Goal: Information Seeking & Learning: Learn about a topic

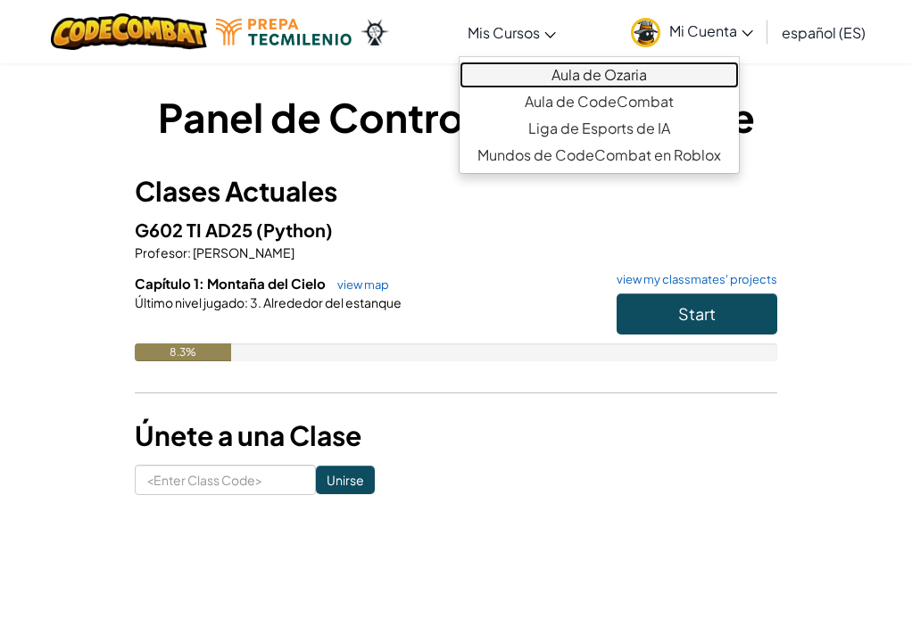
click at [598, 64] on link "Aula de Ozaria" at bounding box center [599, 75] width 279 height 27
click at [603, 74] on link "Aula de Ozaria" at bounding box center [599, 75] width 279 height 27
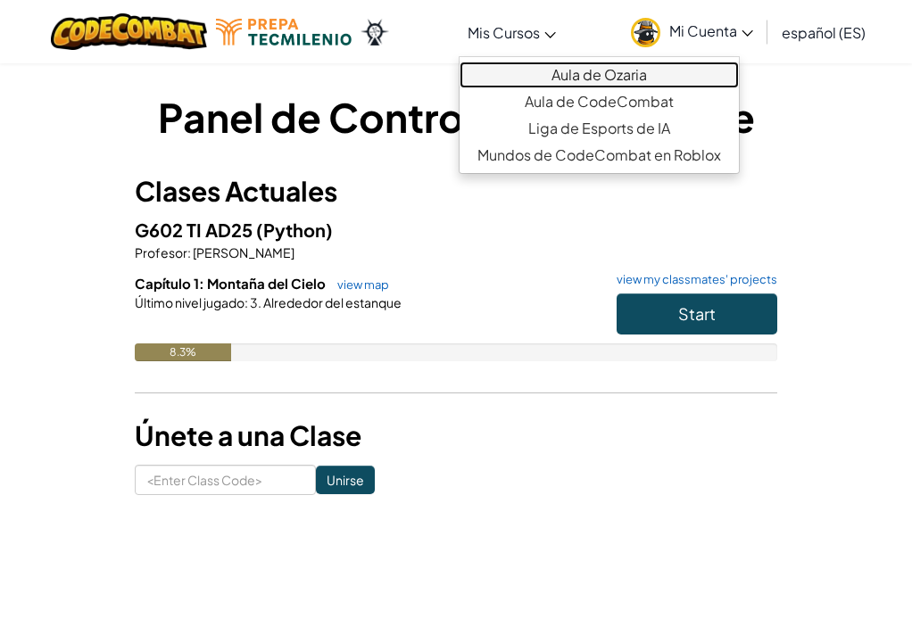
click at [603, 74] on link "Aula de Ozaria" at bounding box center [599, 75] width 279 height 27
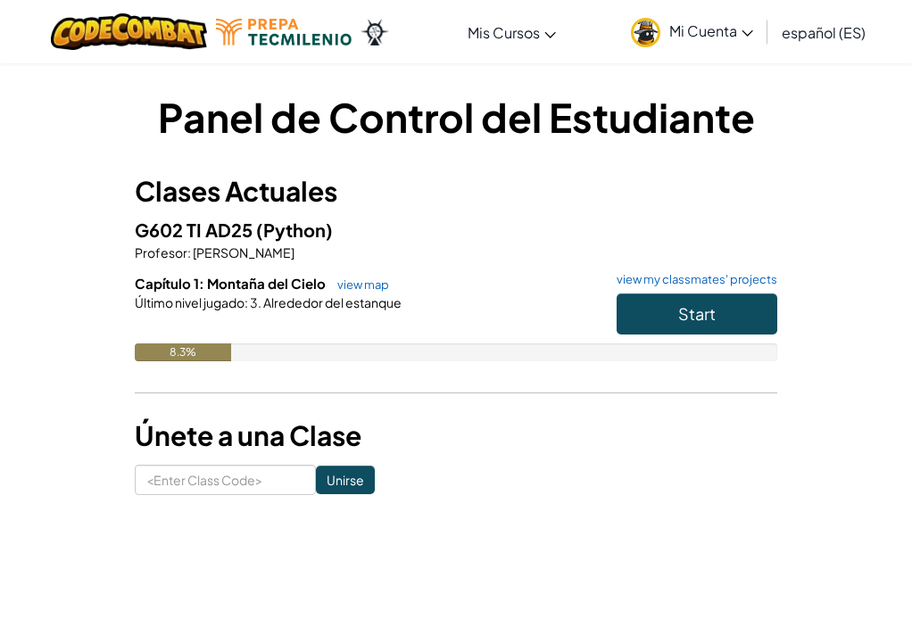
drag, startPoint x: 603, startPoint y: 74, endPoint x: 577, endPoint y: 33, distance: 48.5
click at [577, 33] on div "Cambiar modo de navegación Mis Cursos Aula de Ozaria Aula de CodeCombat Liga de…" at bounding box center [456, 31] width 921 height 63
click at [675, 319] on button "Start" at bounding box center [697, 314] width 161 height 41
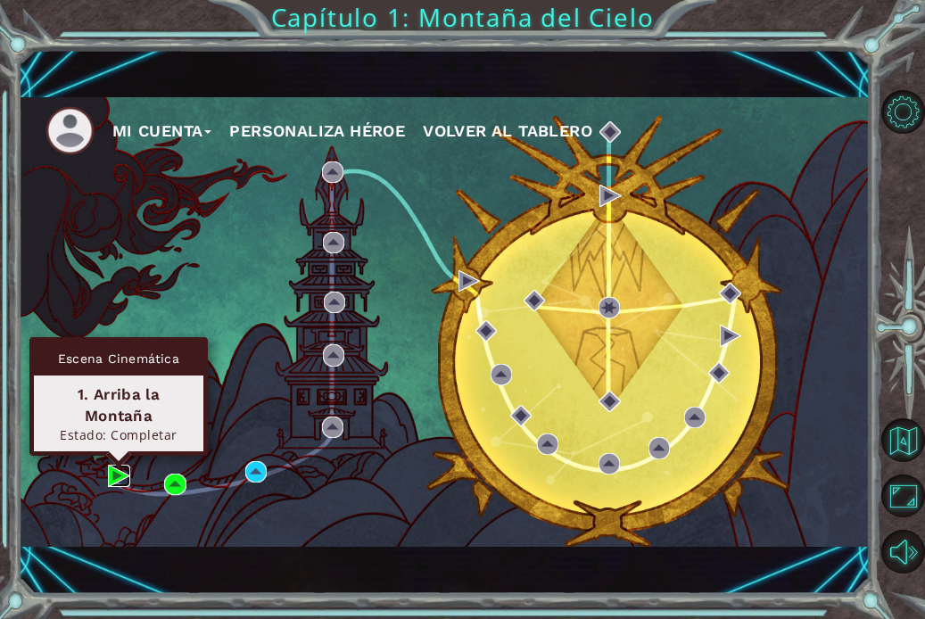
click at [110, 477] on img at bounding box center [118, 475] width 21 height 21
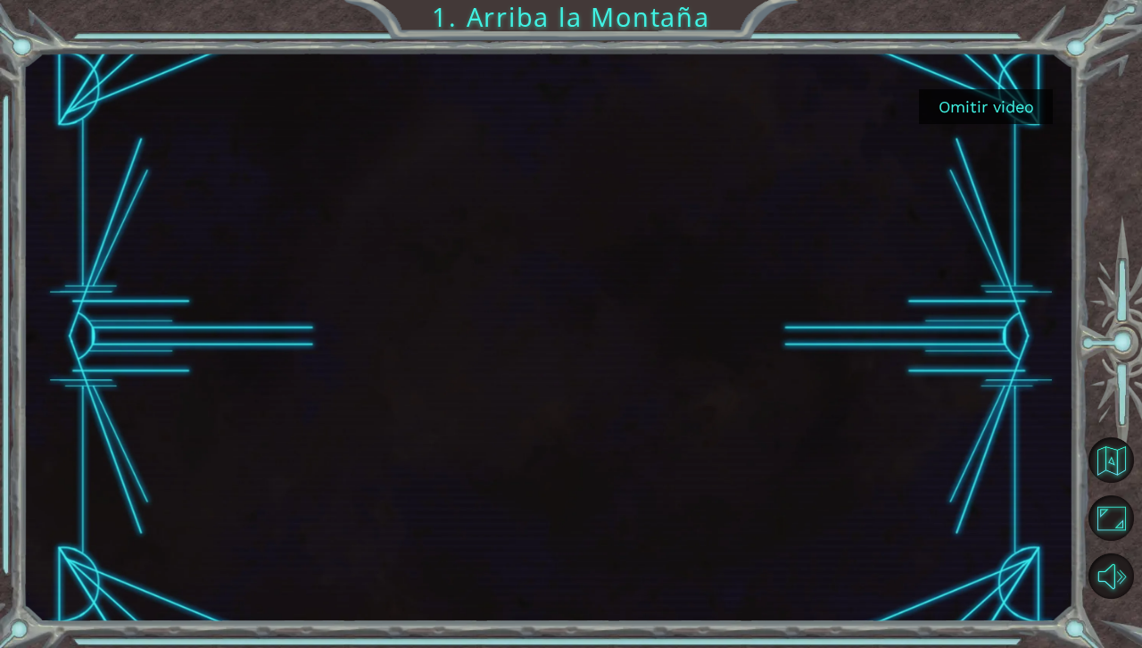
click at [911, 102] on button "Omitir video" at bounding box center [986, 106] width 134 height 35
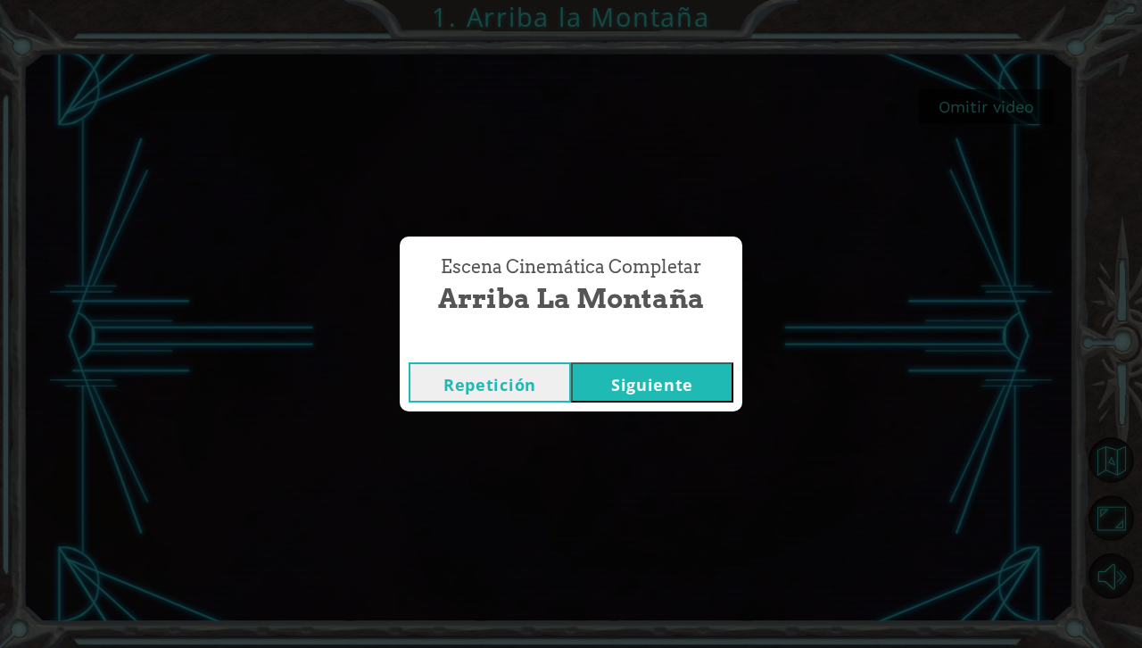
click at [656, 374] on button "Siguiente" at bounding box center [652, 382] width 162 height 40
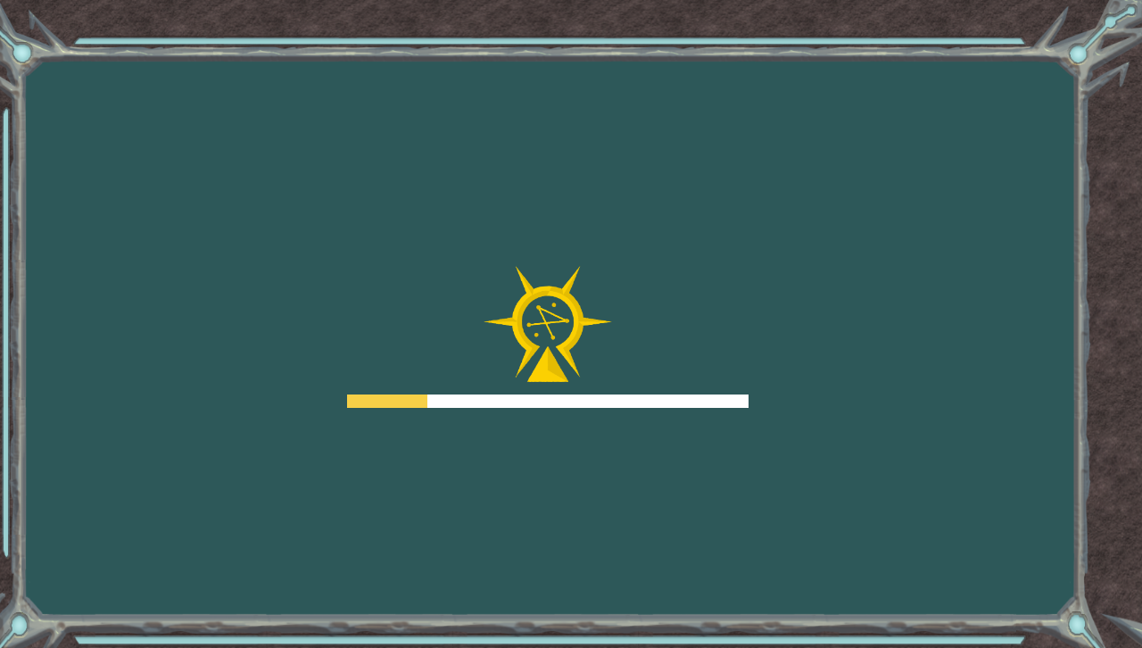
click at [656, 374] on div at bounding box center [548, 337] width 402 height 143
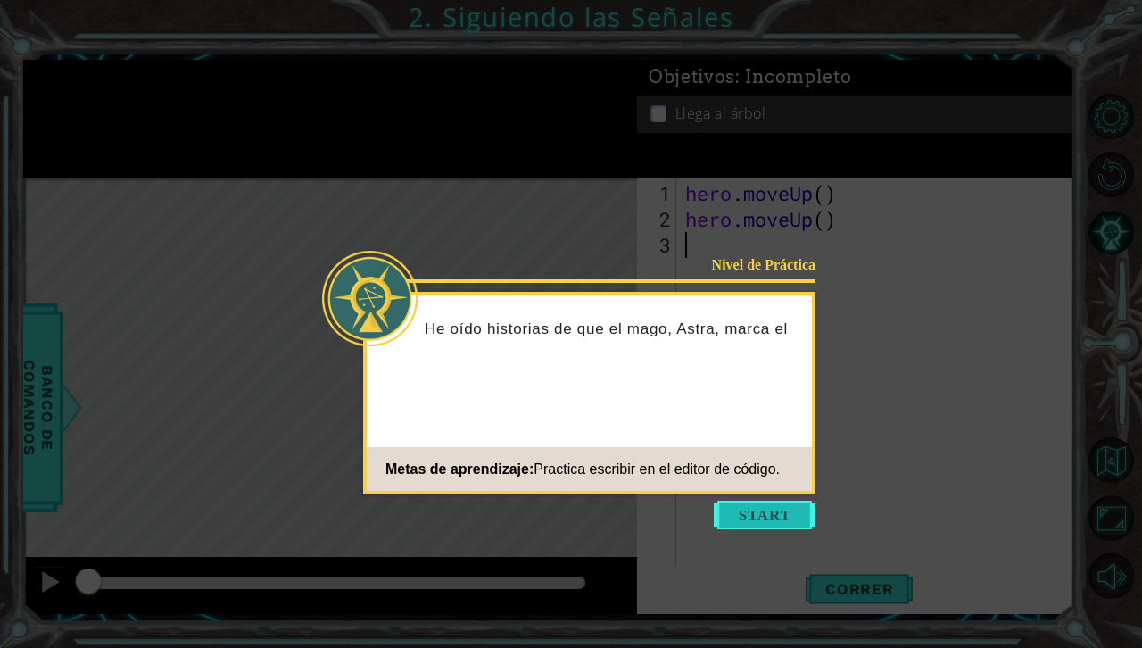
click at [761, 506] on button "Start" at bounding box center [765, 515] width 102 height 29
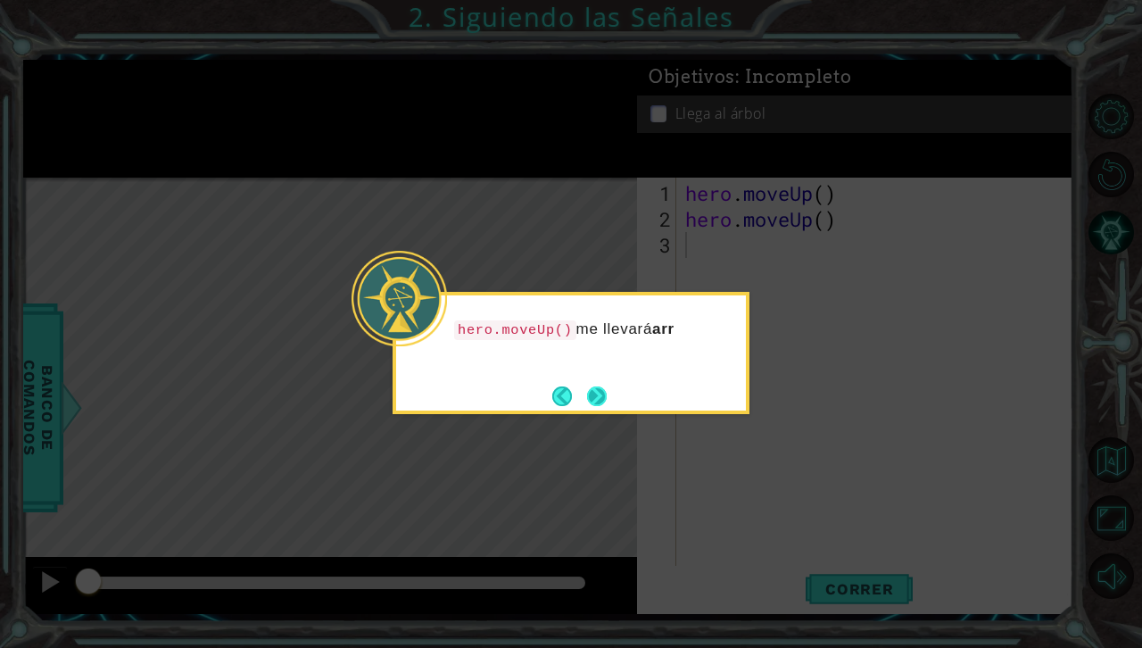
click at [595, 397] on button "Next" at bounding box center [597, 396] width 20 height 20
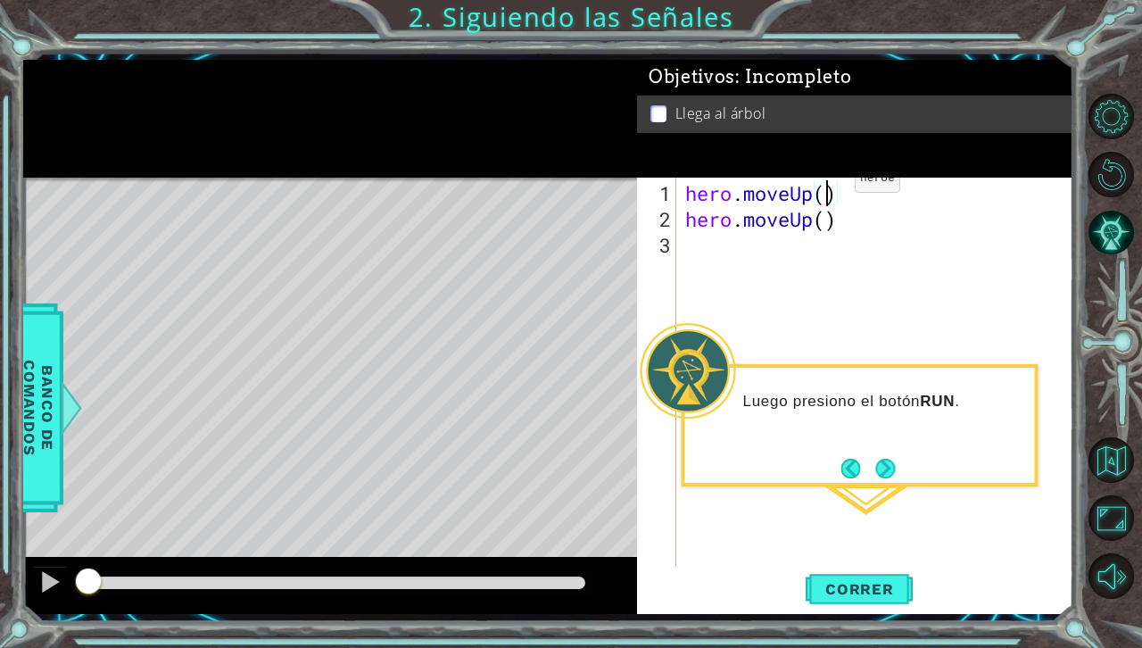
click at [827, 186] on div "hero . moveUp ( ) hero . moveUp ( )" at bounding box center [880, 400] width 396 height 440
click at [840, 220] on div "hero . moveUp ( 2 ) hero . moveUp ( )" at bounding box center [880, 400] width 396 height 440
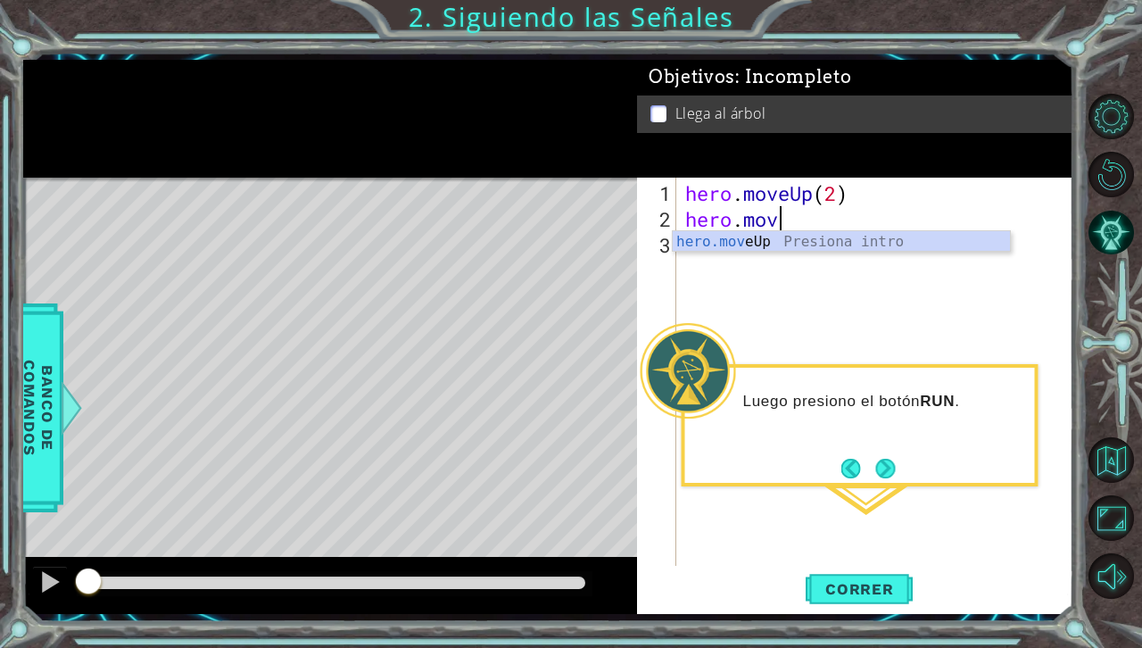
scroll to position [0, 1]
type textarea "h"
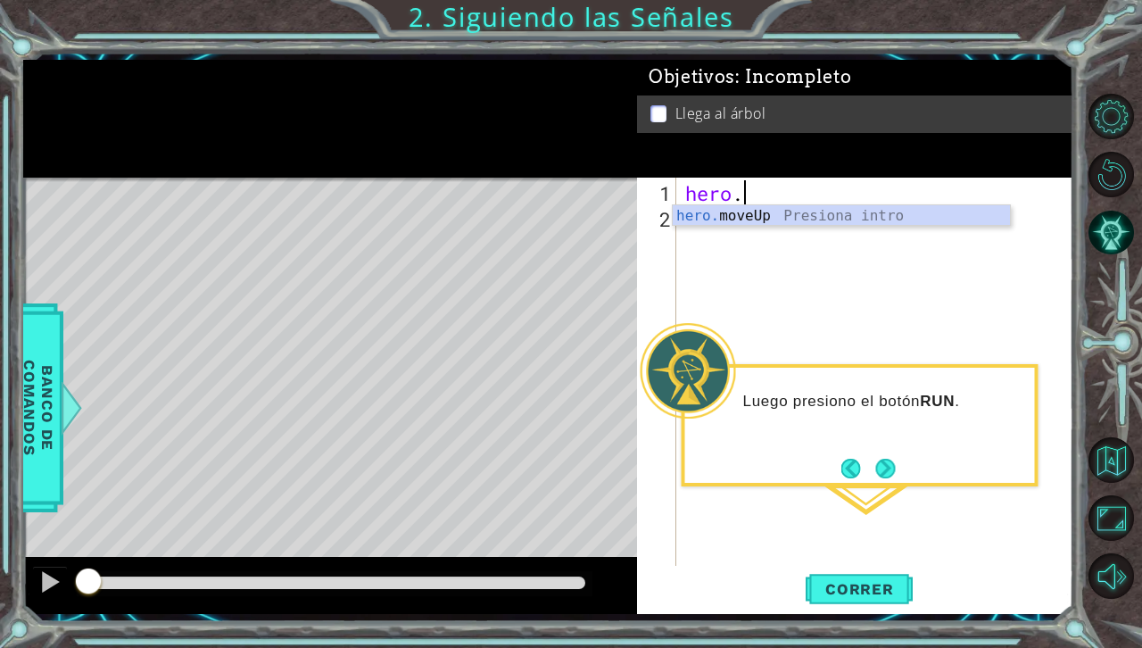
click at [795, 203] on div "hero ." at bounding box center [880, 400] width 396 height 440
click at [752, 188] on div "hero ." at bounding box center [880, 400] width 396 height 440
type textarea "hero.M"
click at [765, 220] on div "hero.m oveUp Presiona intro" at bounding box center [841, 237] width 337 height 64
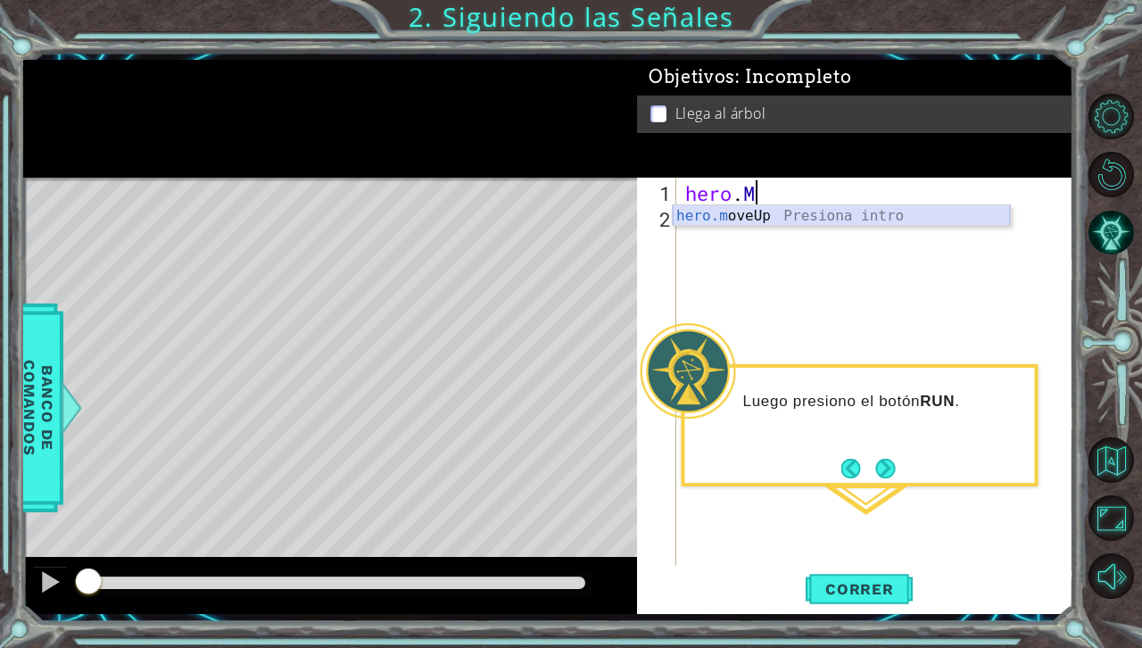
scroll to position [0, 0]
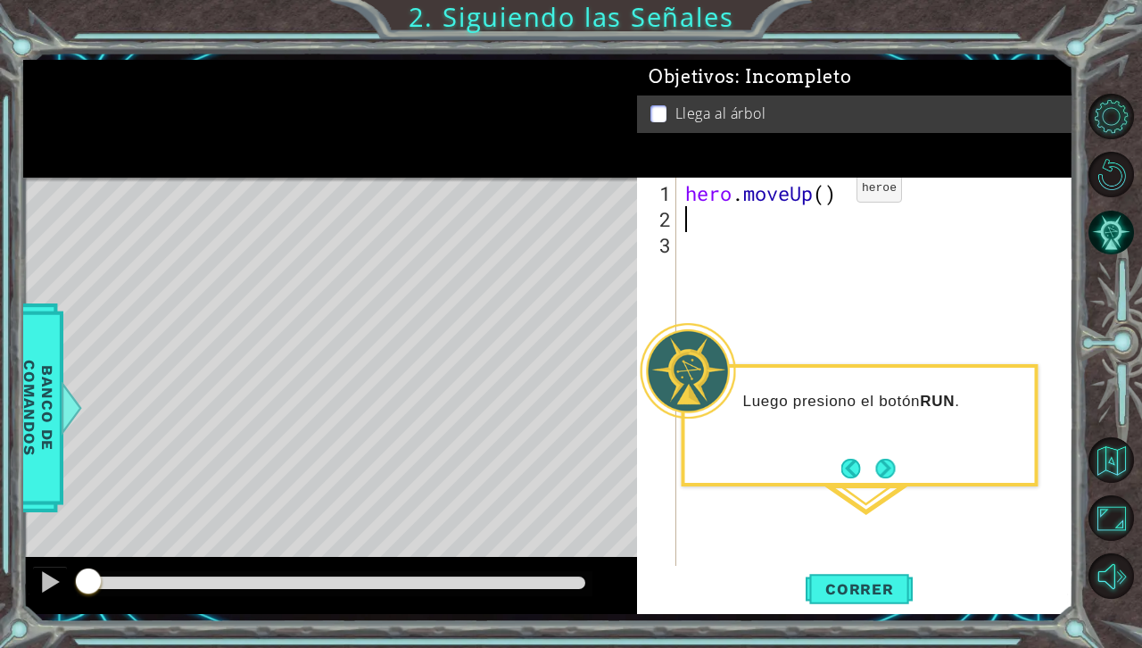
click at [829, 195] on div "hero . moveUp ( )" at bounding box center [880, 400] width 396 height 440
type textarea "hero.moveUp(2)"
click at [840, 582] on span "Correr" at bounding box center [860, 589] width 104 height 18
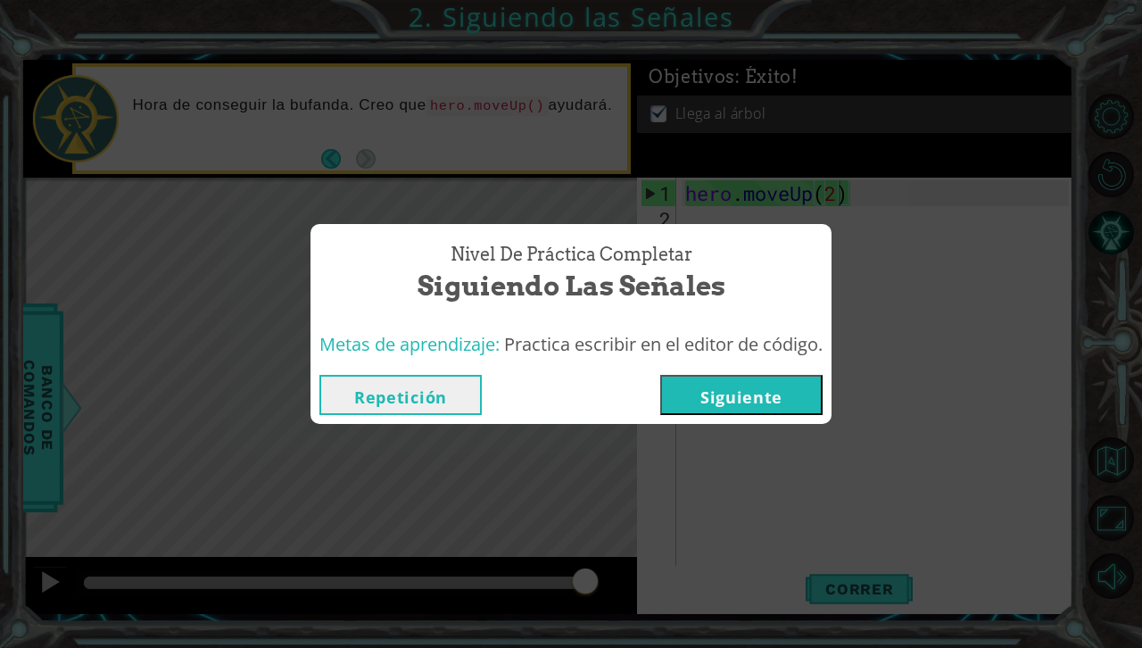
click at [751, 380] on button "Siguiente" at bounding box center [741, 395] width 162 height 40
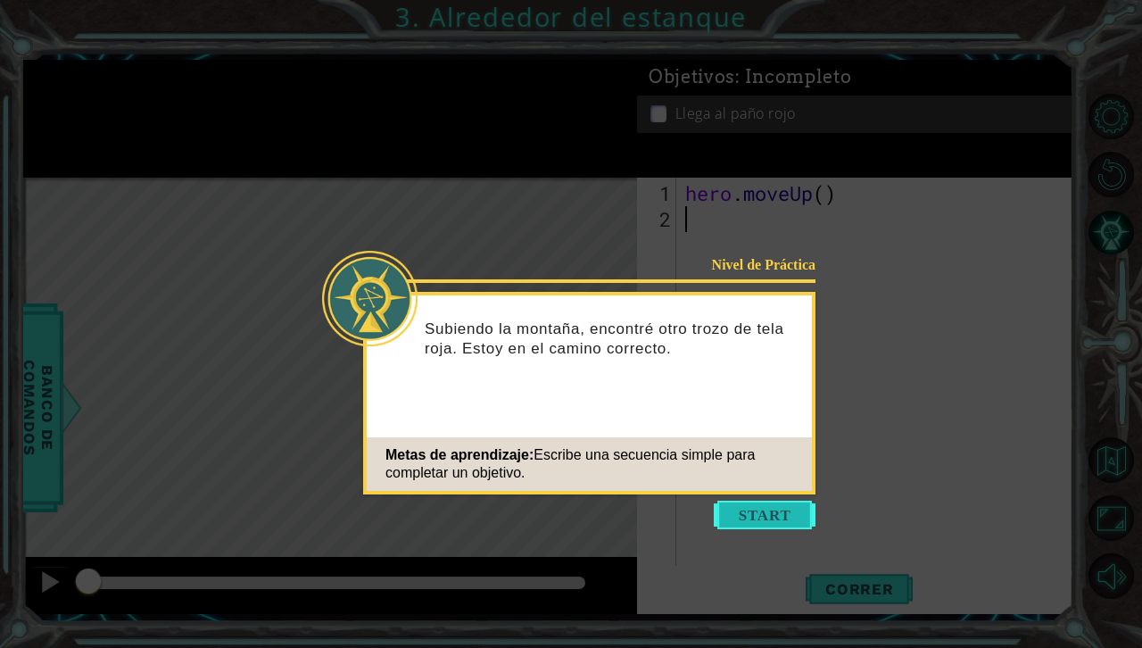
click at [775, 519] on button "Start" at bounding box center [765, 515] width 102 height 29
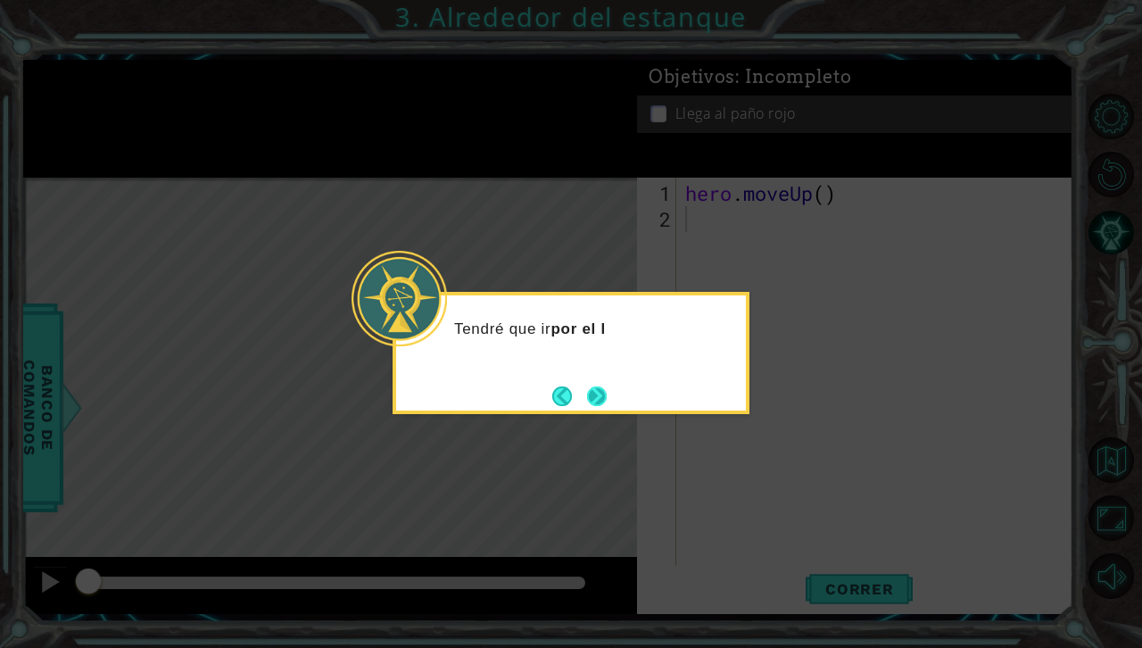
click at [601, 406] on button "Next" at bounding box center [597, 396] width 20 height 20
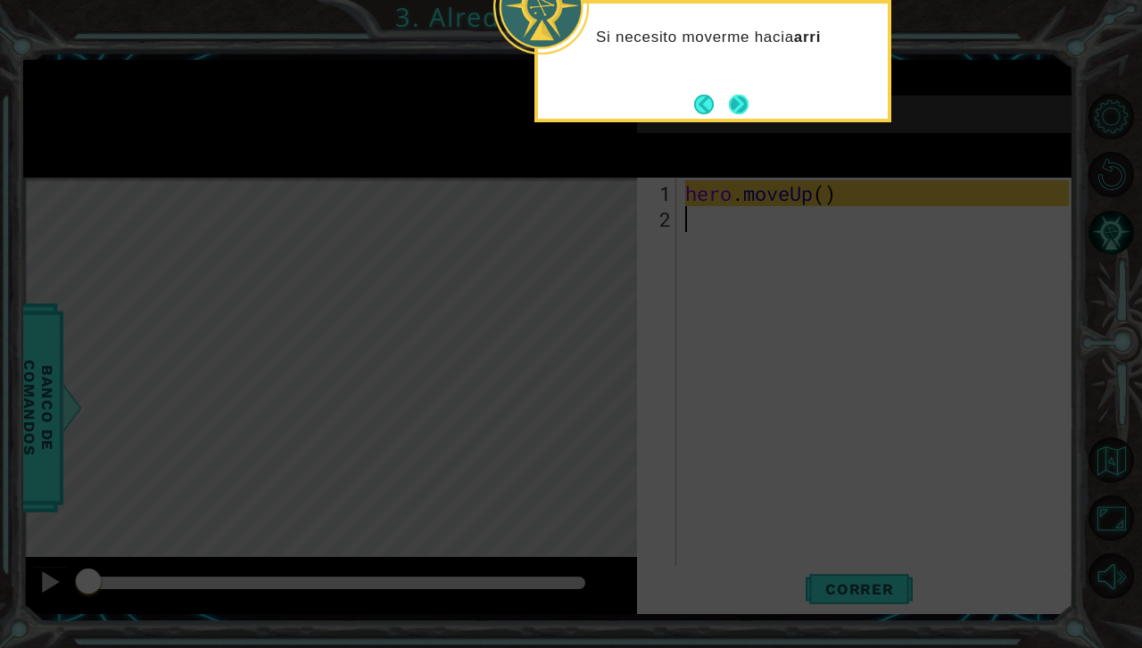
click at [743, 104] on button "Next" at bounding box center [739, 105] width 20 height 20
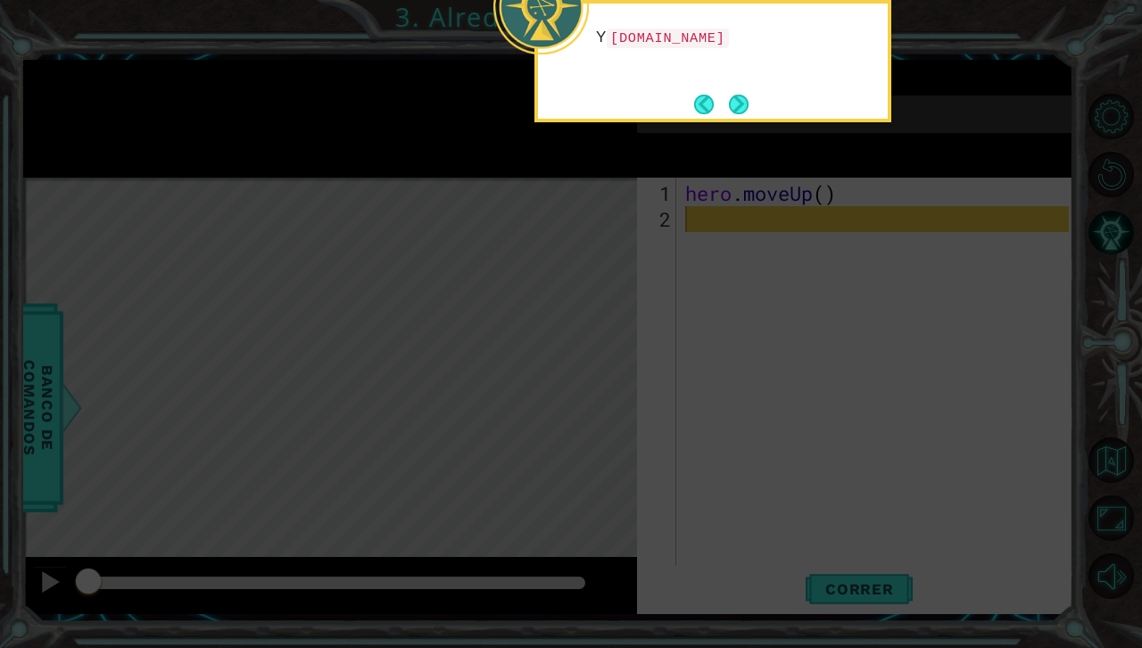
click at [743, 104] on button "Next" at bounding box center [739, 105] width 20 height 20
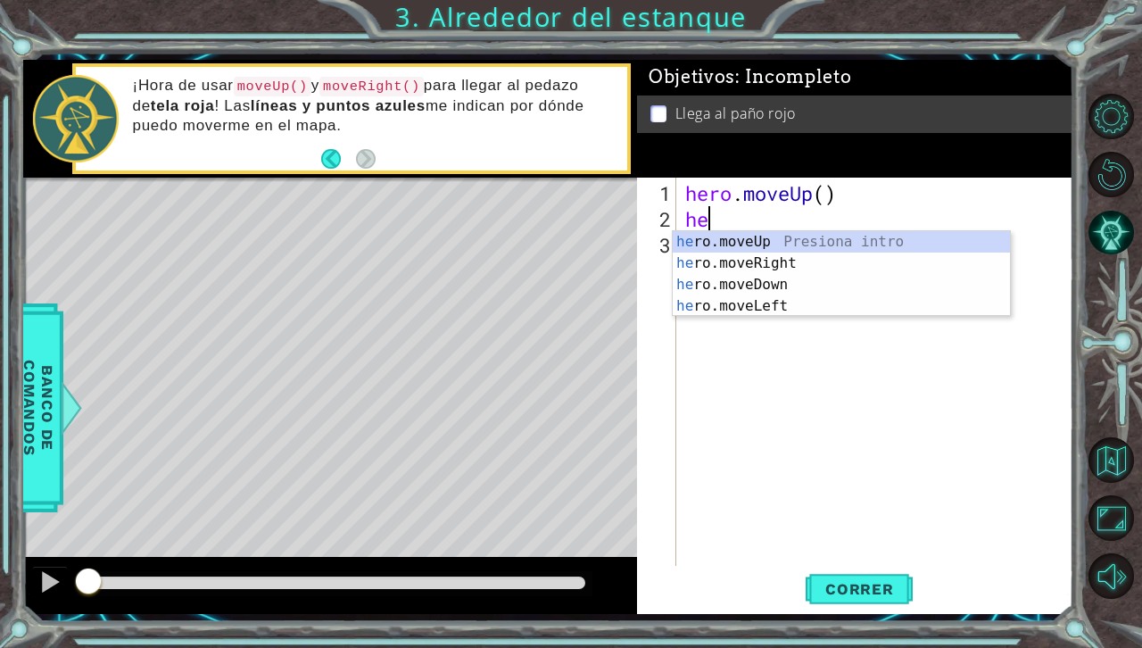
type textarea "her"
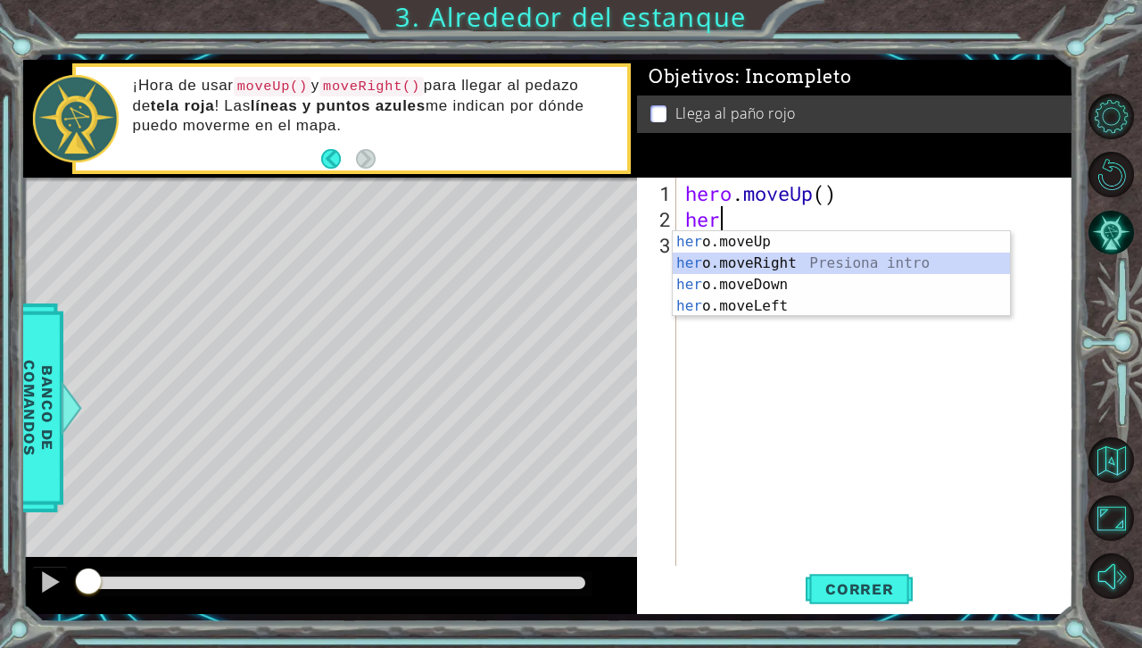
click at [741, 267] on div "her o.moveUp Presiona intro her o.moveRight Presiona intro her o.moveDown Presi…" at bounding box center [841, 295] width 337 height 129
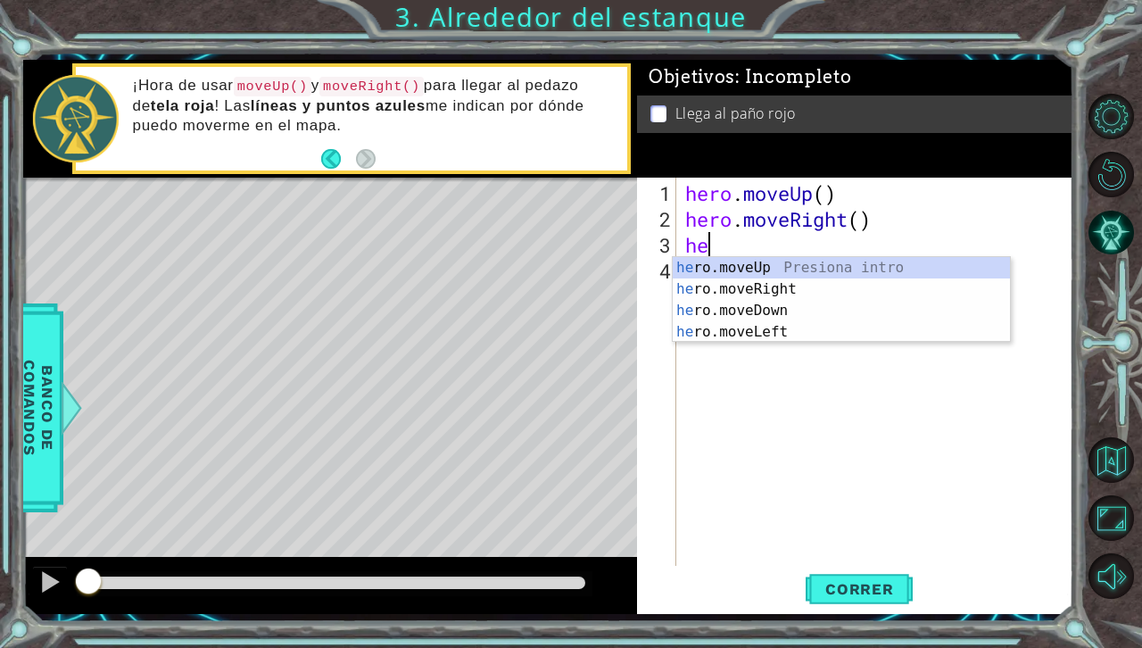
type textarea "her"
click at [767, 262] on div "her o.moveUp Presiona intro her o.moveRight Presiona intro her o.moveDown Presi…" at bounding box center [841, 321] width 337 height 129
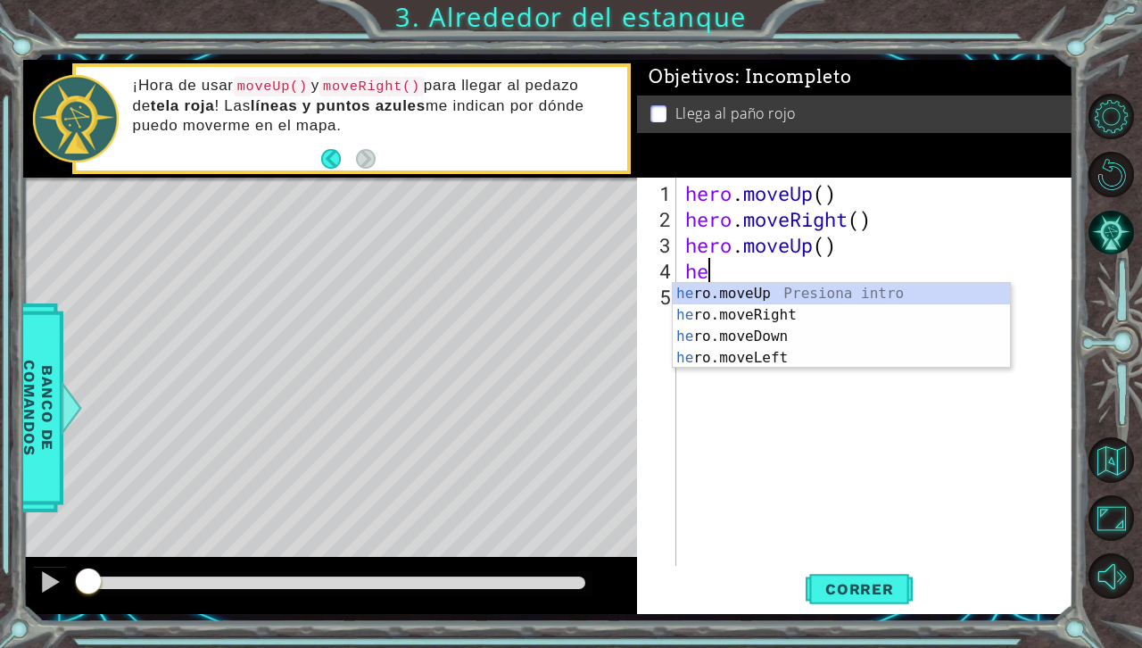
type textarea "h"
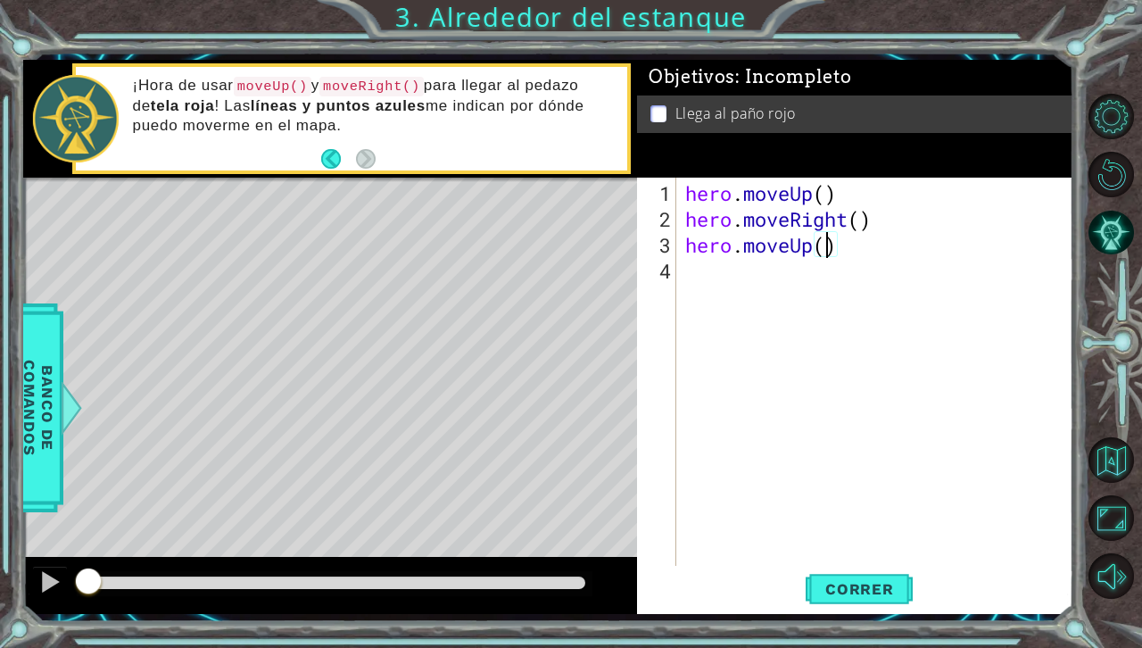
scroll to position [0, 6]
type textarea "hero.moveUp(2)"
click at [856, 585] on span "Correr" at bounding box center [860, 589] width 104 height 18
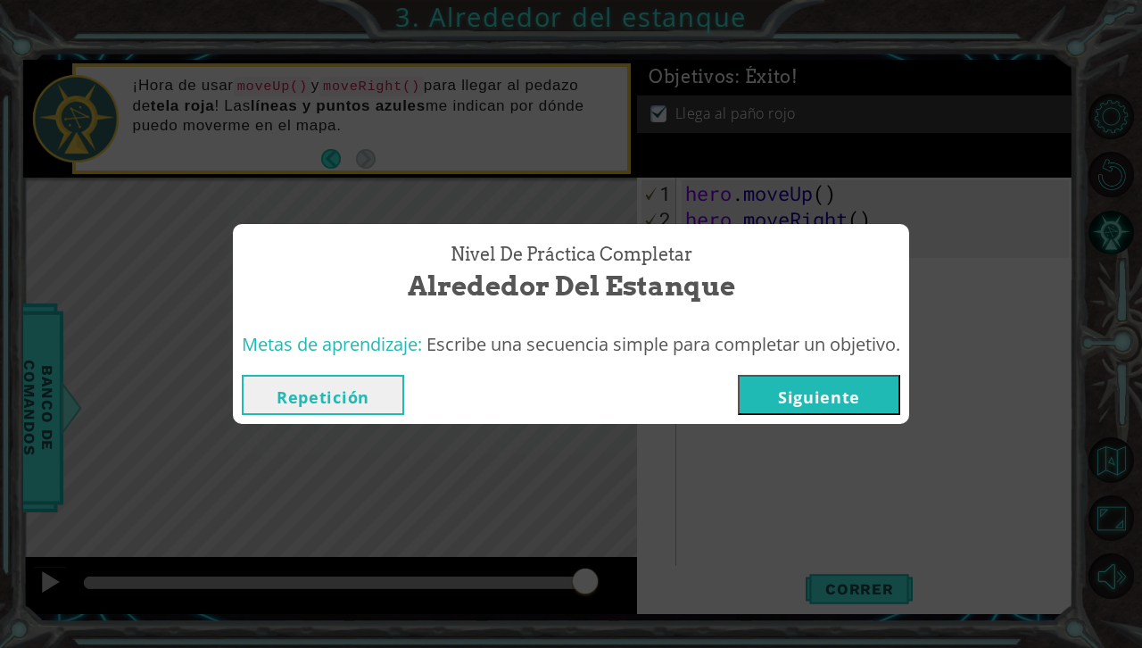
click at [364, 394] on button "Repetición" at bounding box center [323, 395] width 162 height 40
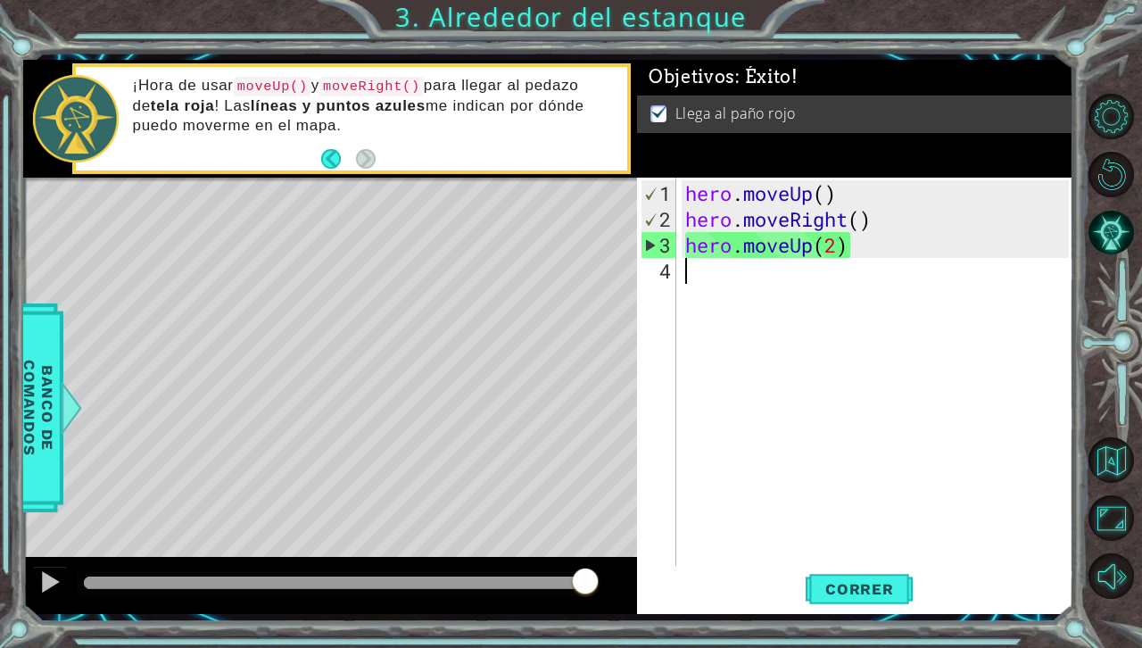
click at [744, 422] on div "hero . moveUp ( ) hero . moveRight ( ) hero . moveUp ( 2 )" at bounding box center [880, 400] width 396 height 440
click at [761, 444] on div "hero . moveUp ( ) hero . moveRight ( ) hero . moveUp ( 2 )" at bounding box center [880, 400] width 396 height 440
click at [745, 492] on div "hero . moveUp ( ) hero . moveRight ( ) hero . moveUp ( 2 )" at bounding box center [880, 400] width 396 height 440
click at [751, 458] on div "hero . moveUp ( ) hero . moveRight ( ) hero . moveUp ( 2 )" at bounding box center [880, 400] width 396 height 440
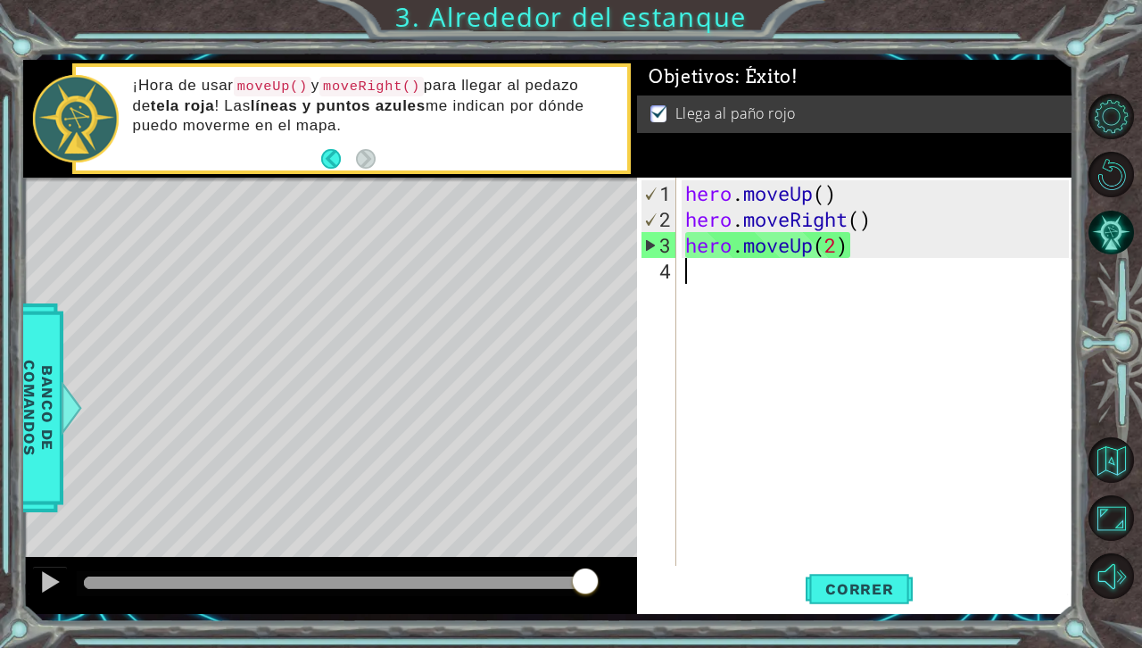
click at [751, 458] on div "hero . moveUp ( ) hero . moveRight ( ) hero . moveUp ( 2 )" at bounding box center [880, 400] width 396 height 440
click at [889, 585] on span "Correr" at bounding box center [860, 589] width 104 height 18
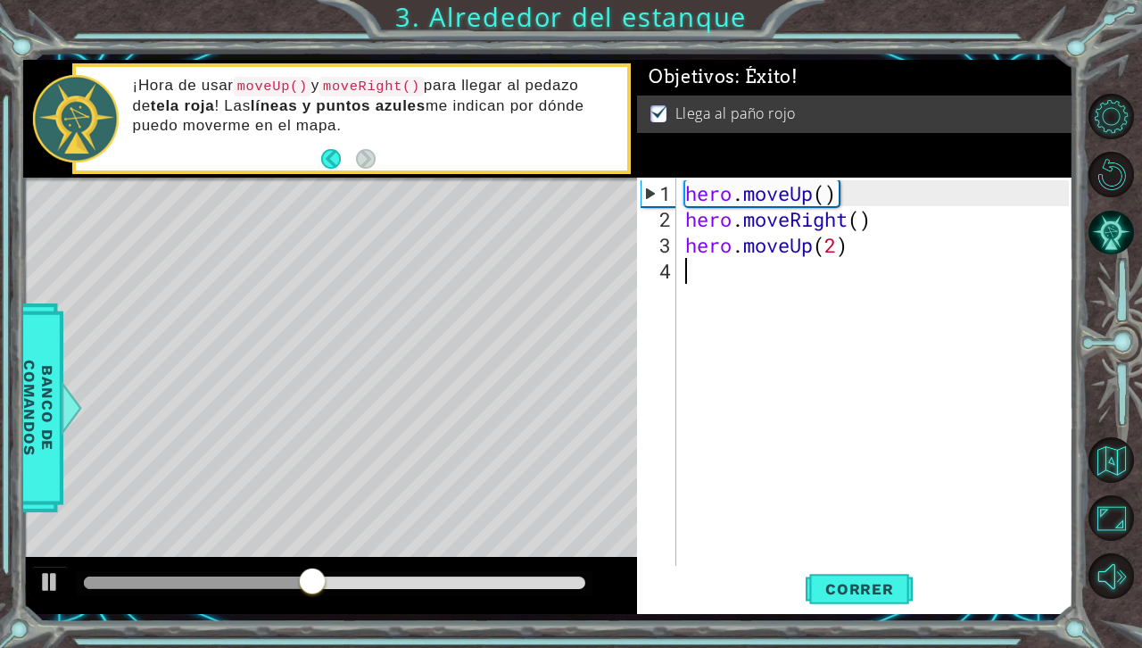
drag, startPoint x: 889, startPoint y: 585, endPoint x: 972, endPoint y: 458, distance: 152.2
click at [911, 458] on div "hero . moveUp ( ) hero . moveRight ( ) hero . moveUp ( 2 )" at bounding box center [880, 400] width 396 height 440
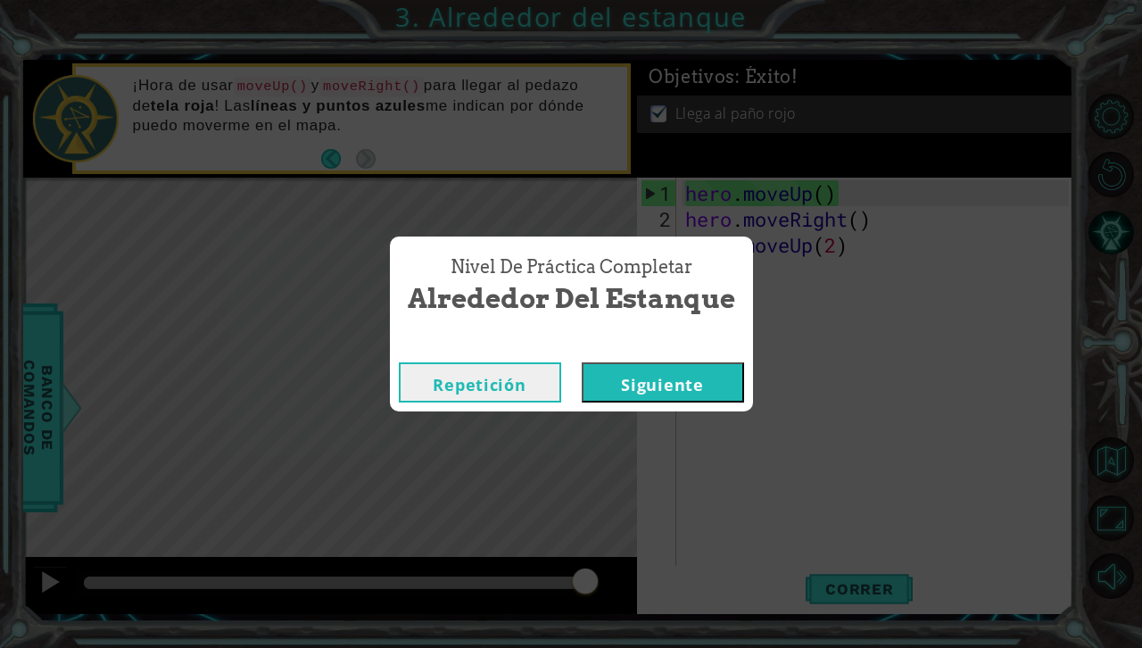
click at [674, 403] on div "Repetición [GEOGRAPHIC_DATA]" at bounding box center [571, 382] width 363 height 58
click at [659, 372] on button "Siguiente" at bounding box center [663, 382] width 162 height 40
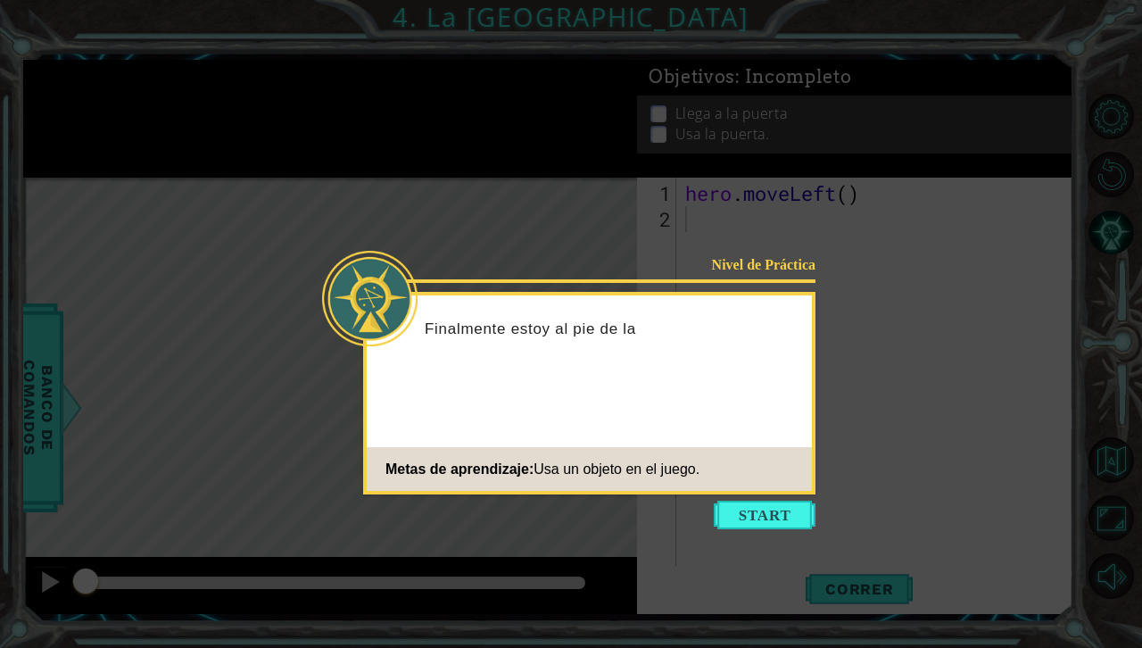
click at [750, 500] on icon at bounding box center [571, 324] width 1142 height 648
click at [759, 516] on button "Start" at bounding box center [765, 515] width 102 height 29
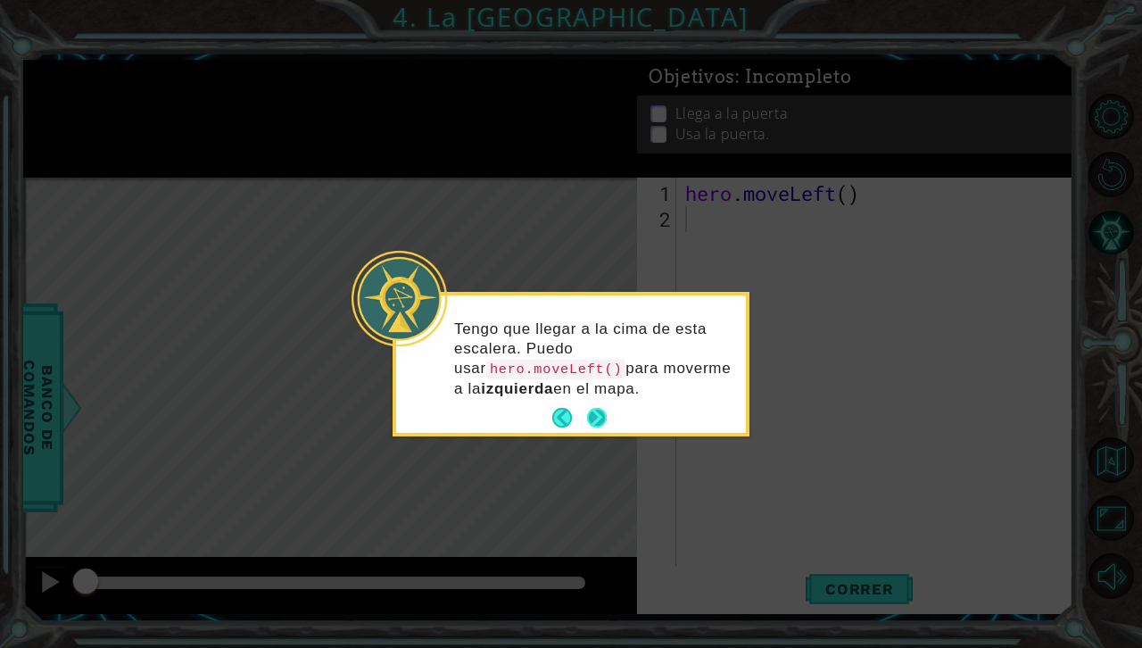
click at [598, 410] on button "Next" at bounding box center [597, 418] width 20 height 20
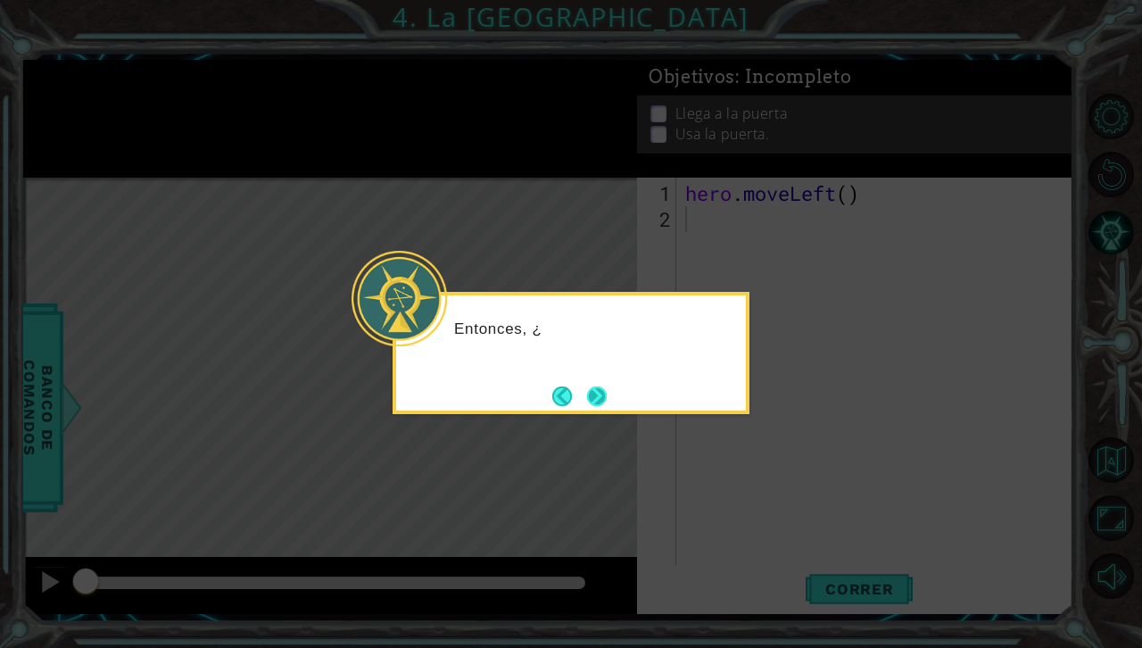
click at [597, 397] on button "Next" at bounding box center [597, 396] width 21 height 21
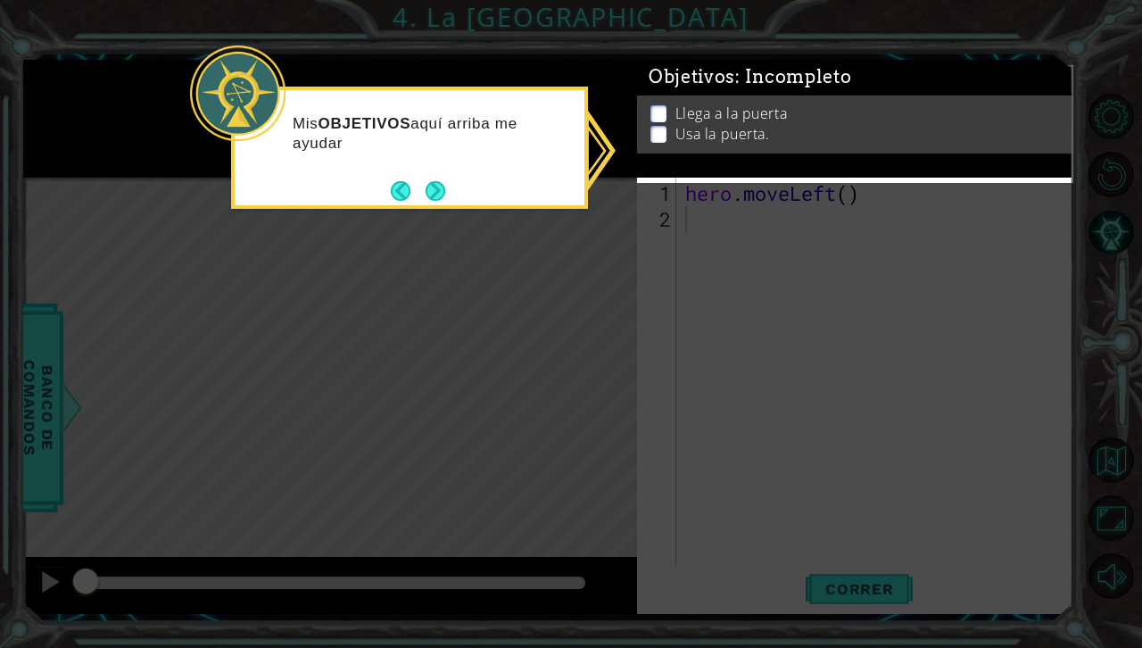
click at [726, 228] on icon at bounding box center [571, 324] width 1142 height 648
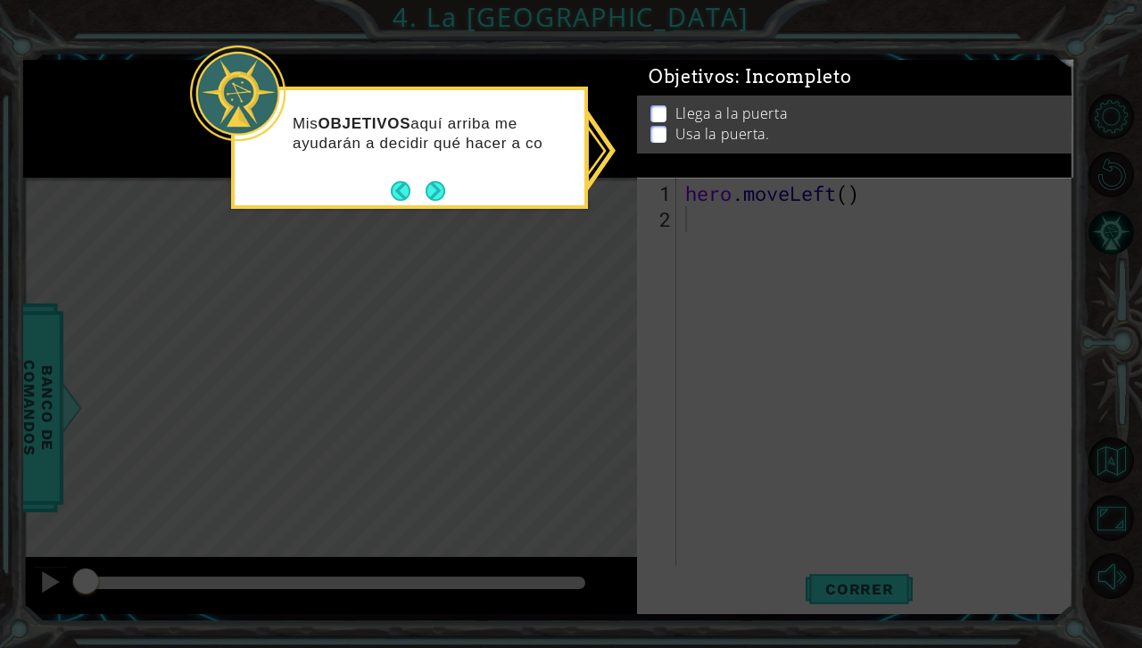
click at [664, 192] on icon at bounding box center [571, 324] width 1142 height 648
click at [660, 111] on p at bounding box center [659, 119] width 16 height 17
click at [429, 197] on button "Next" at bounding box center [436, 192] width 20 height 20
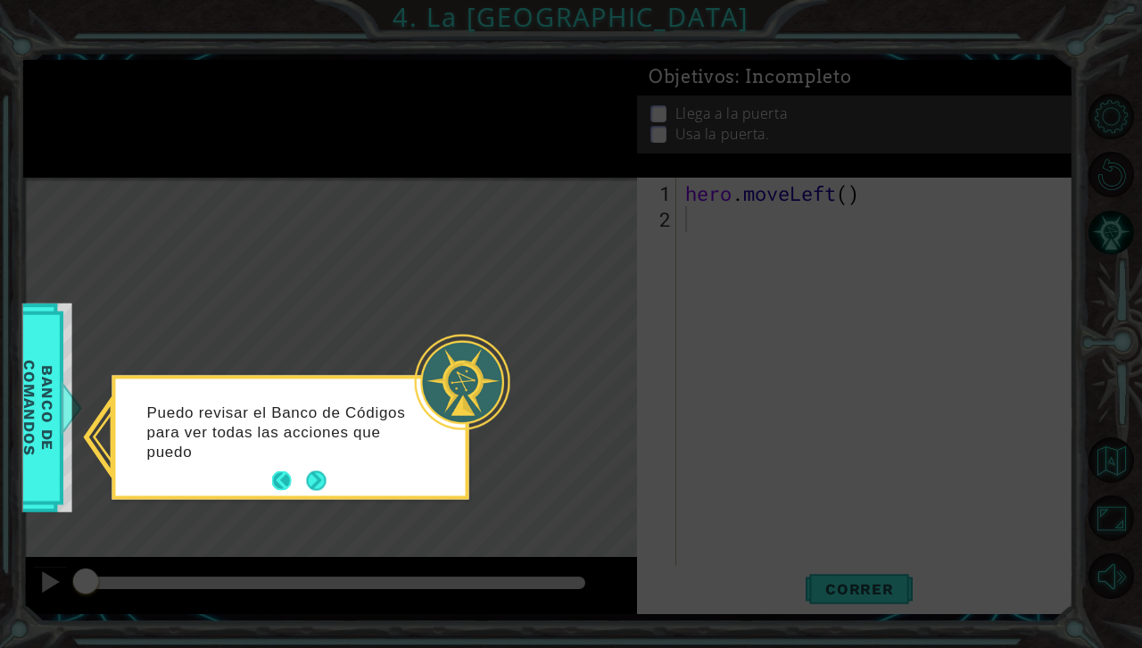
click at [273, 476] on button "Back" at bounding box center [289, 481] width 35 height 20
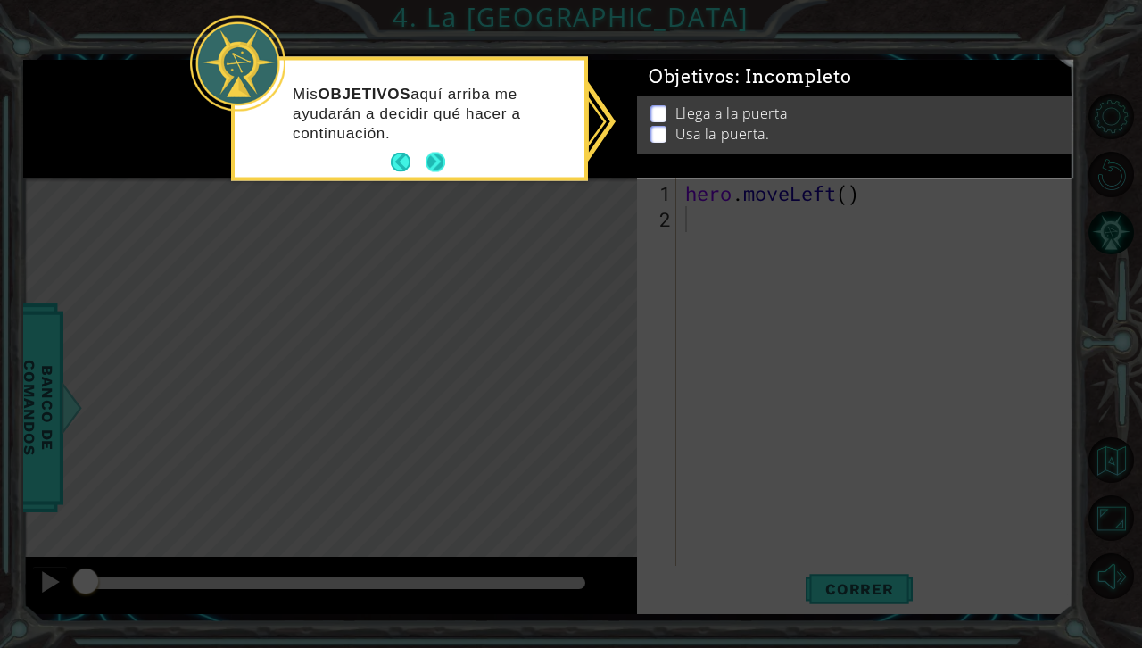
click at [435, 162] on button "Next" at bounding box center [436, 163] width 20 height 20
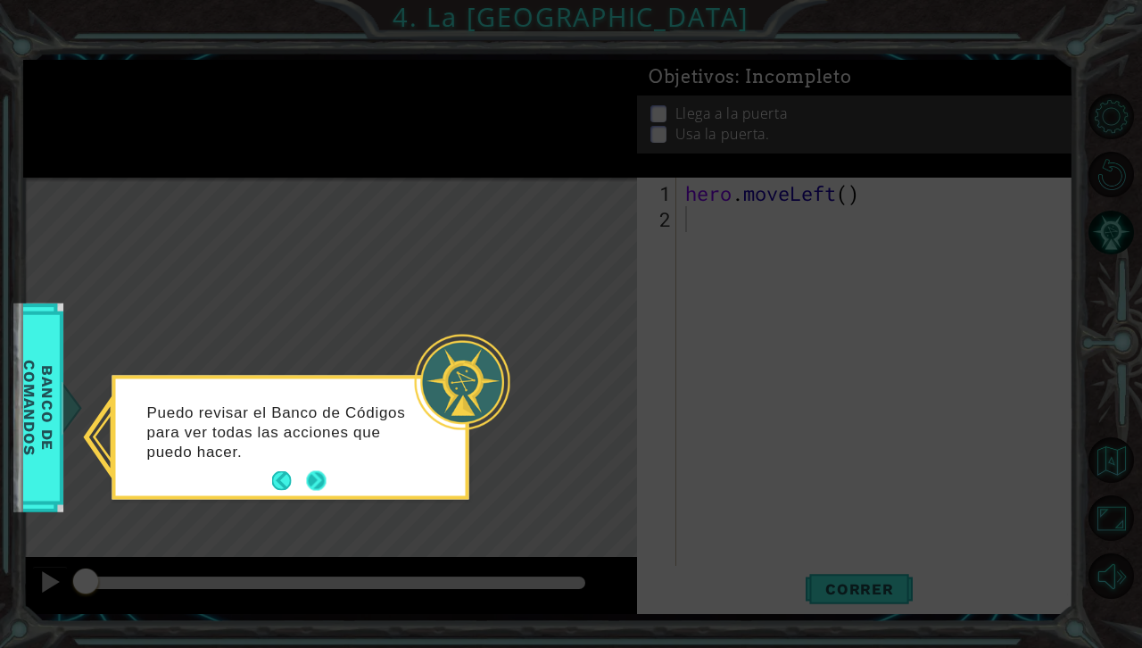
click at [313, 477] on button "Next" at bounding box center [317, 481] width 20 height 20
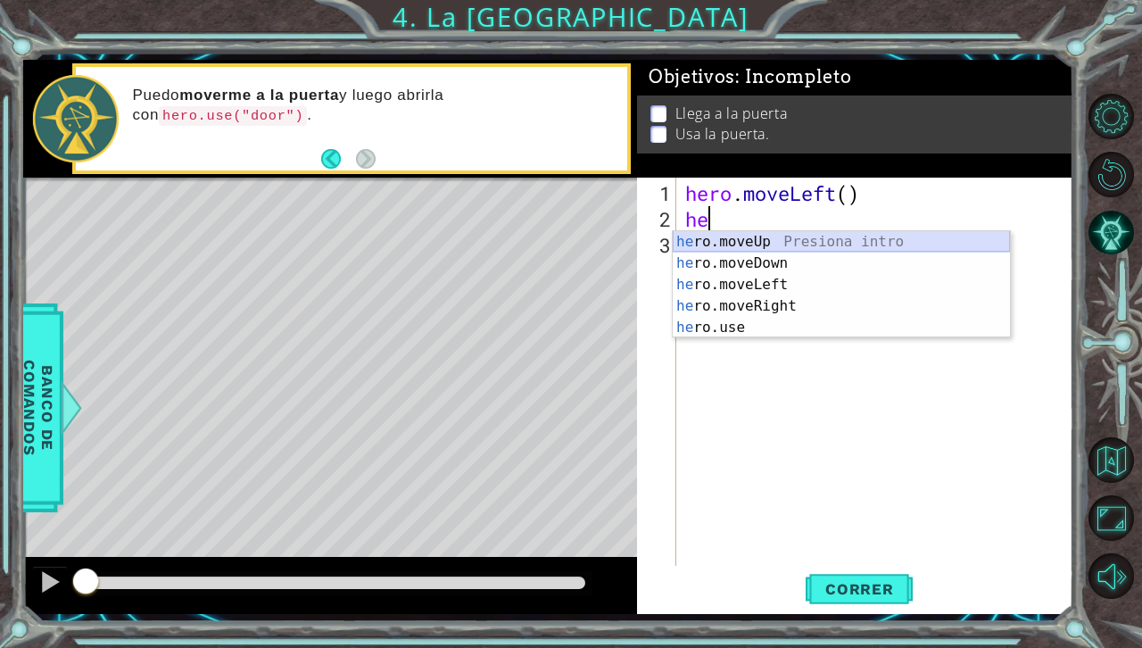
type textarea "h"
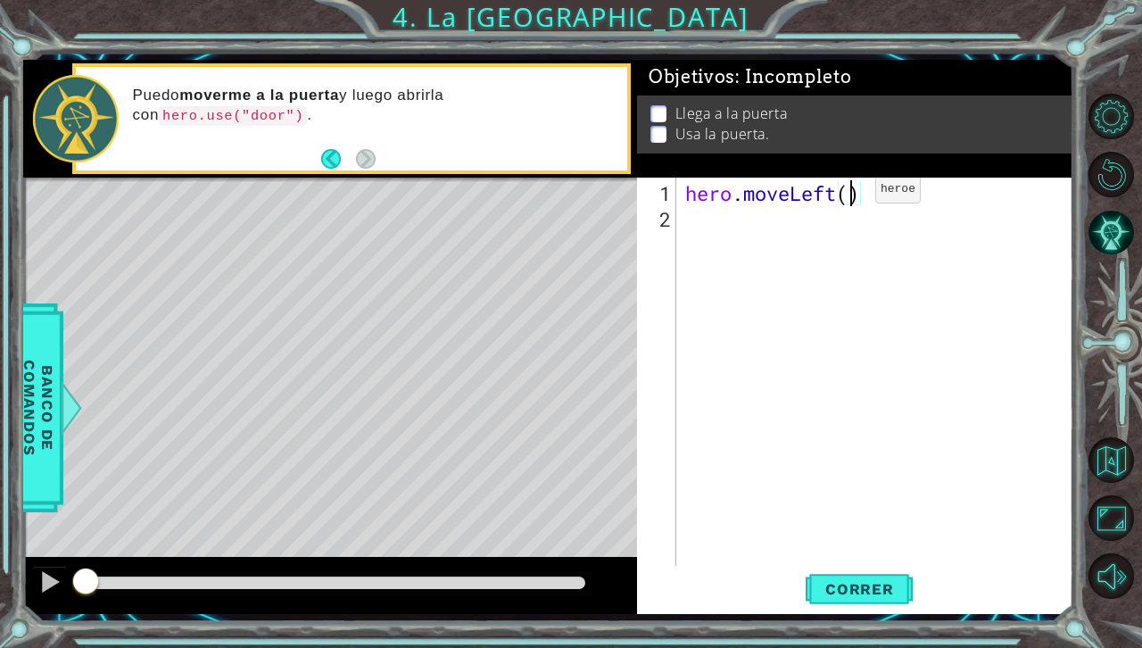
click at [849, 196] on div "hero . moveLeft ( )" at bounding box center [880, 400] width 396 height 440
type textarea "hero.moveLeft(2)"
click at [699, 230] on div "hero . moveLeft ( 2 )" at bounding box center [880, 400] width 396 height 440
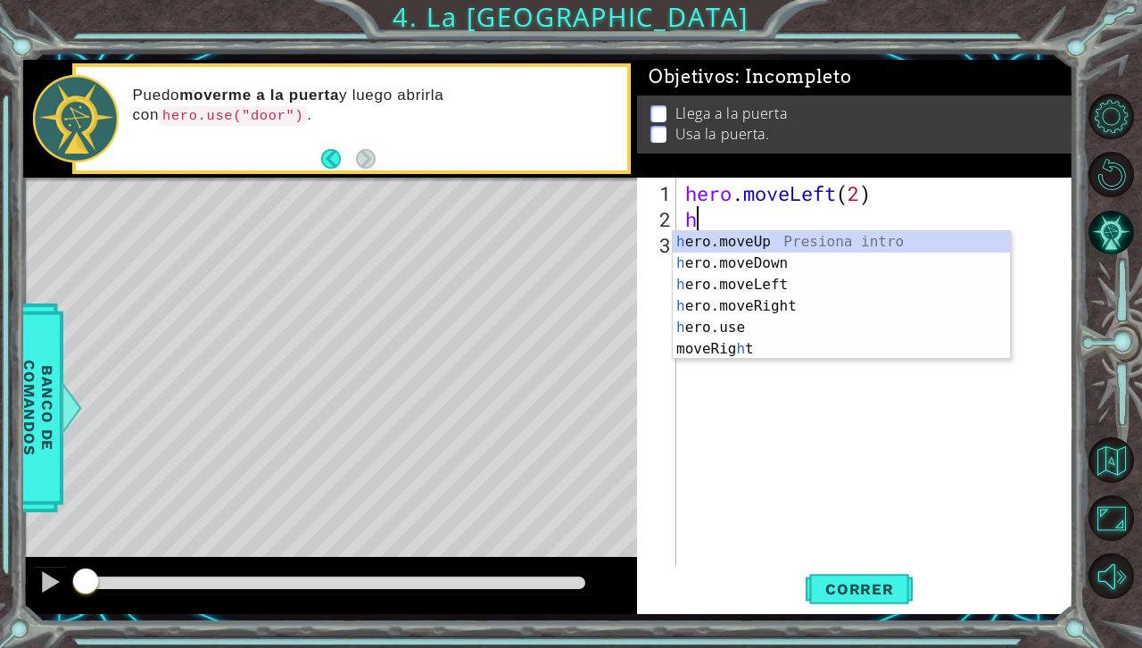
type textarea "he"
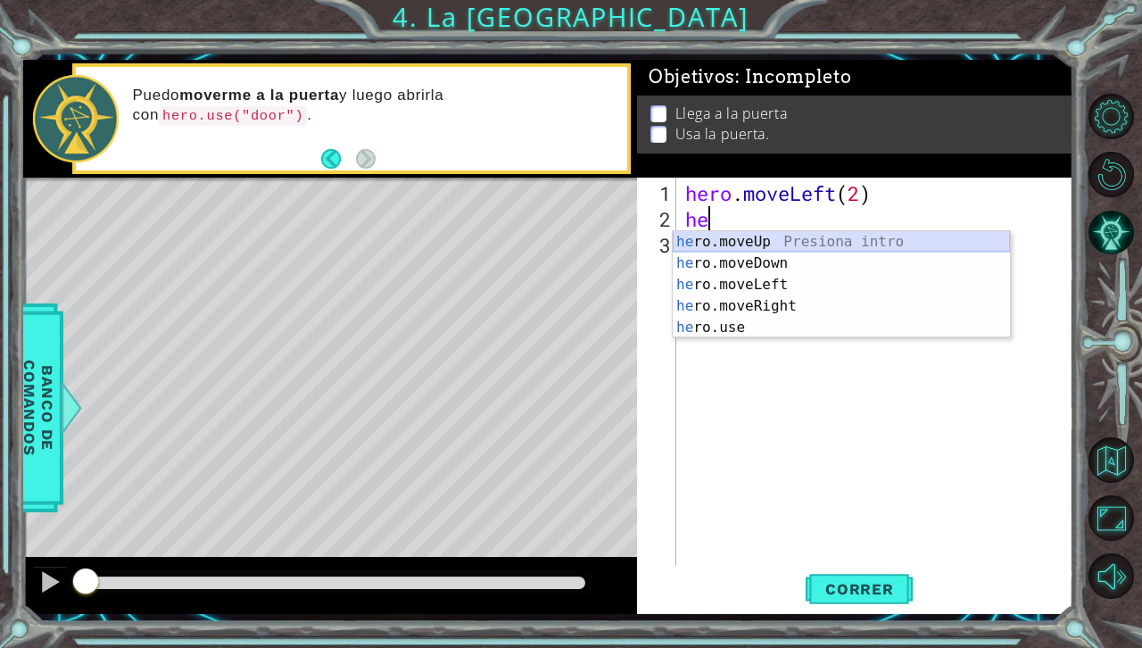
click at [748, 240] on div "he ro.moveUp Presiona intro he ro.moveDown Presiona intro he ro.moveLeft Presio…" at bounding box center [841, 306] width 337 height 150
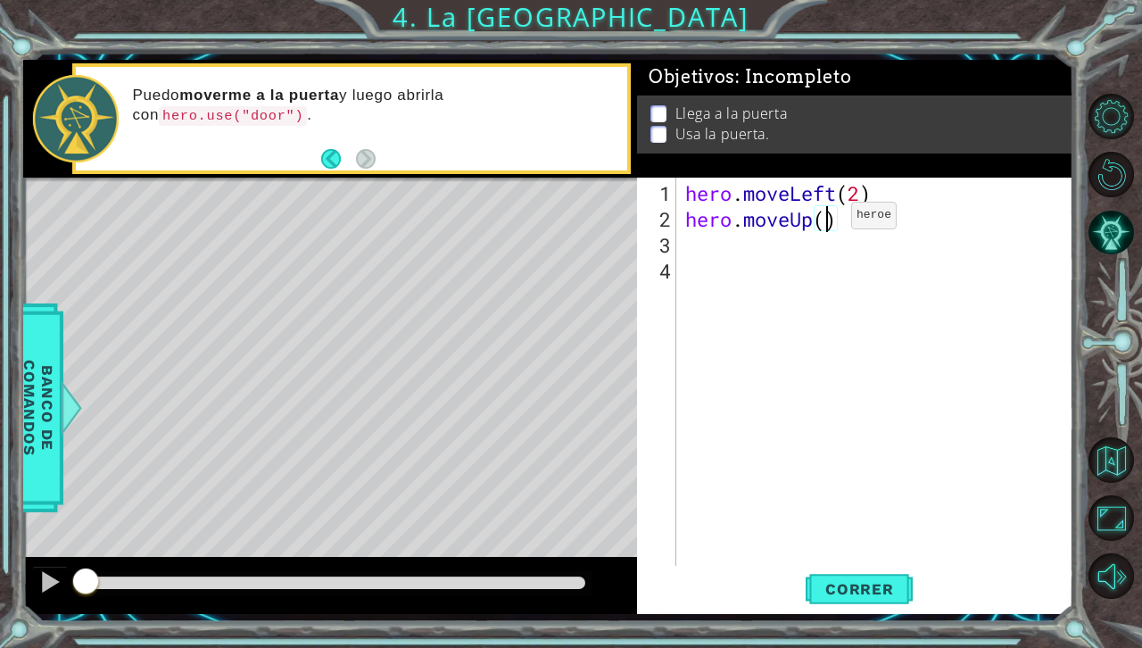
click at [825, 222] on div "hero . moveLeft ( 2 ) hero . moveUp ( )" at bounding box center [880, 400] width 396 height 440
type textarea "hero.moveUp(2)"
click at [714, 253] on div "hero . moveLeft ( 2 ) hero . moveUp ( 2 )" at bounding box center [880, 400] width 396 height 440
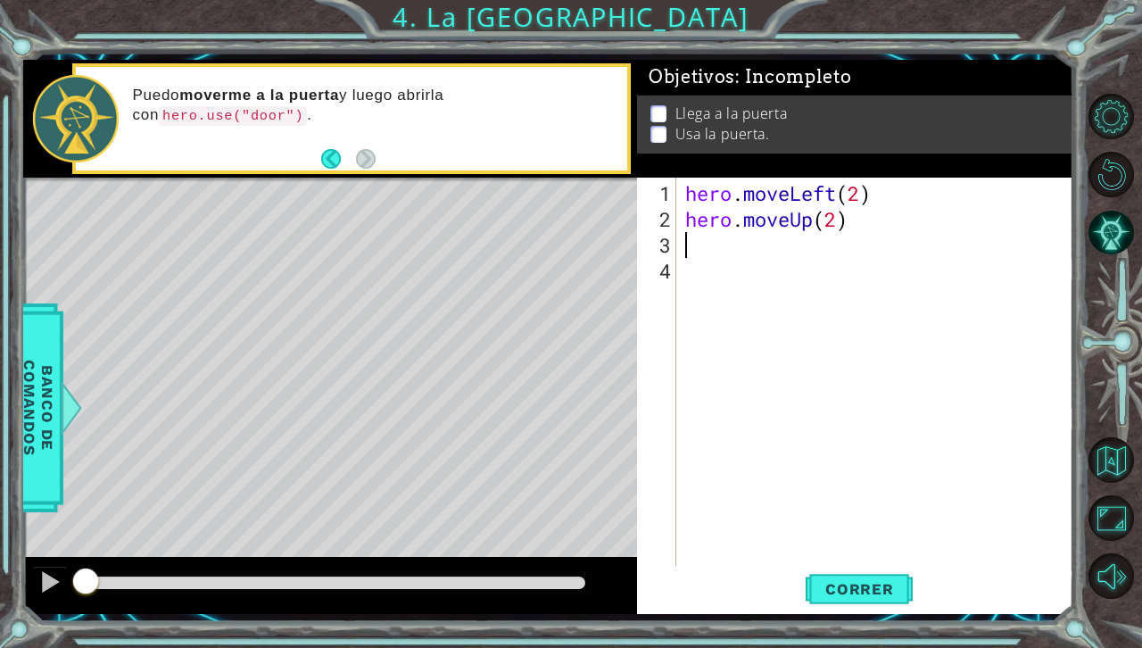
type textarea "h"
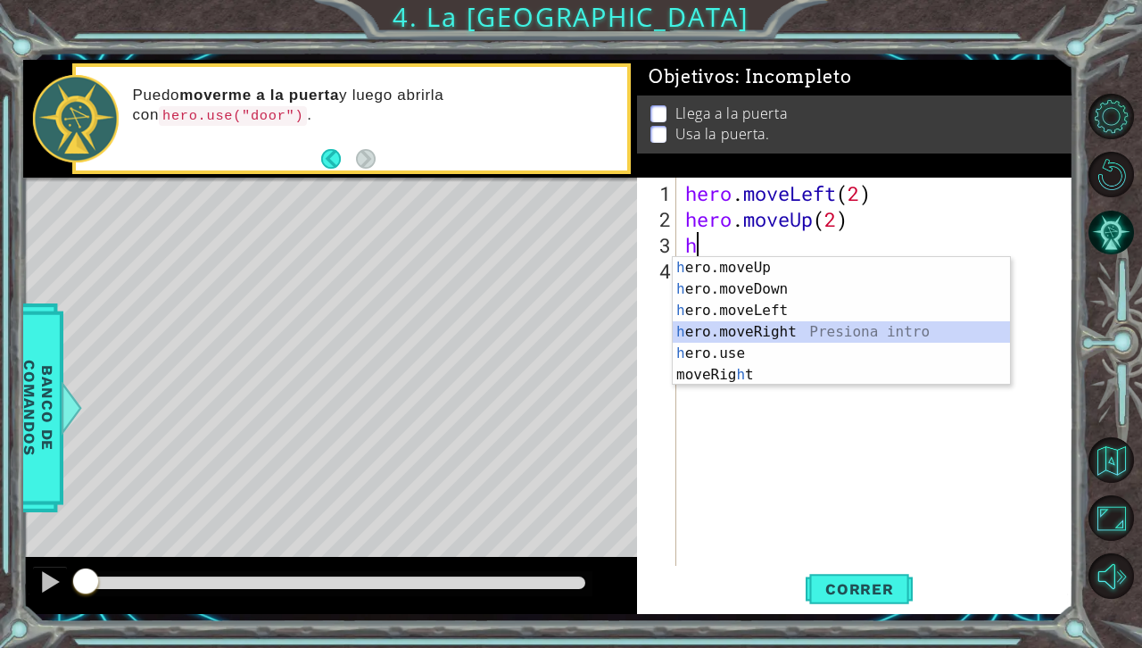
click at [754, 325] on div "h ero.moveUp Presiona intro h ero.moveDown Presiona intro h ero.moveLeft Presio…" at bounding box center [841, 342] width 337 height 171
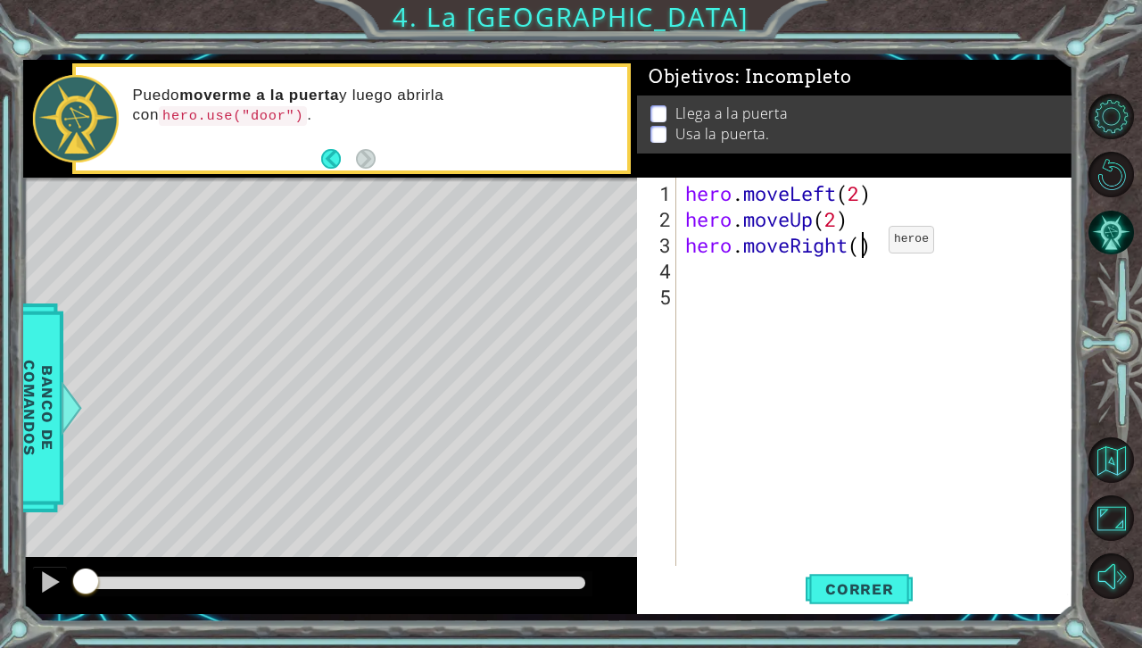
click at [861, 246] on div "hero . moveLeft ( 2 ) hero . moveUp ( 2 ) hero . moveRight ( )" at bounding box center [880, 400] width 396 height 440
type textarea "hero.moveRight(2)"
click at [707, 274] on div "hero . moveLeft ( 2 ) hero . moveUp ( 2 ) hero . moveRight ( 2 )" at bounding box center [880, 400] width 396 height 440
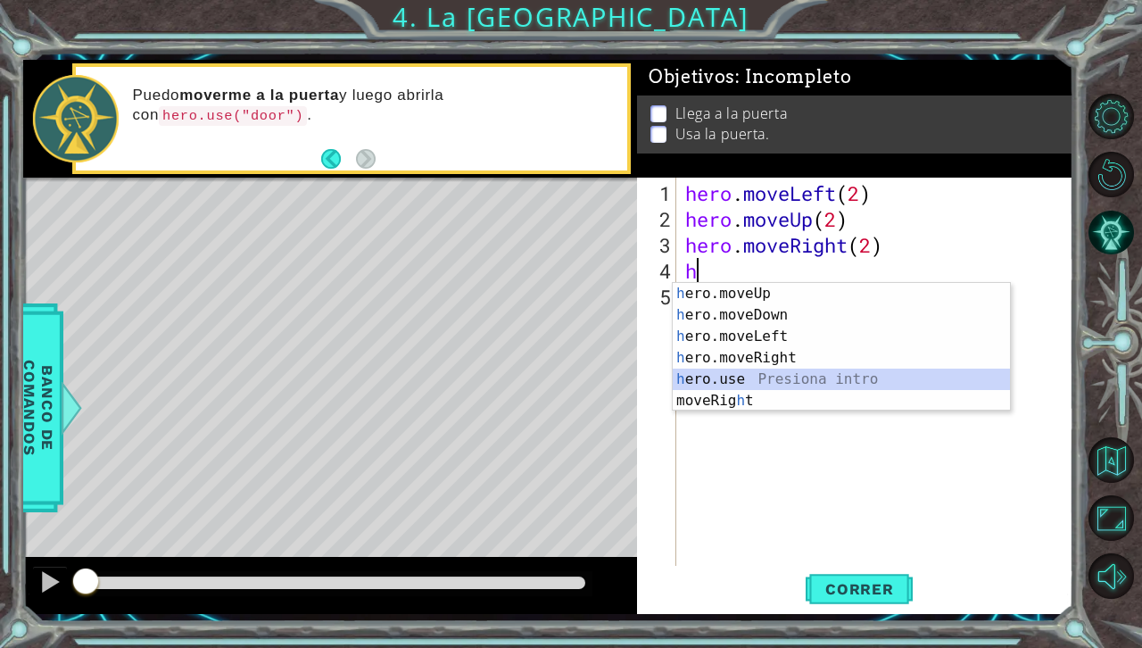
click at [739, 379] on div "h ero.moveUp Presiona intro h ero.moveDown Presiona intro h ero.moveLeft Presio…" at bounding box center [841, 368] width 337 height 171
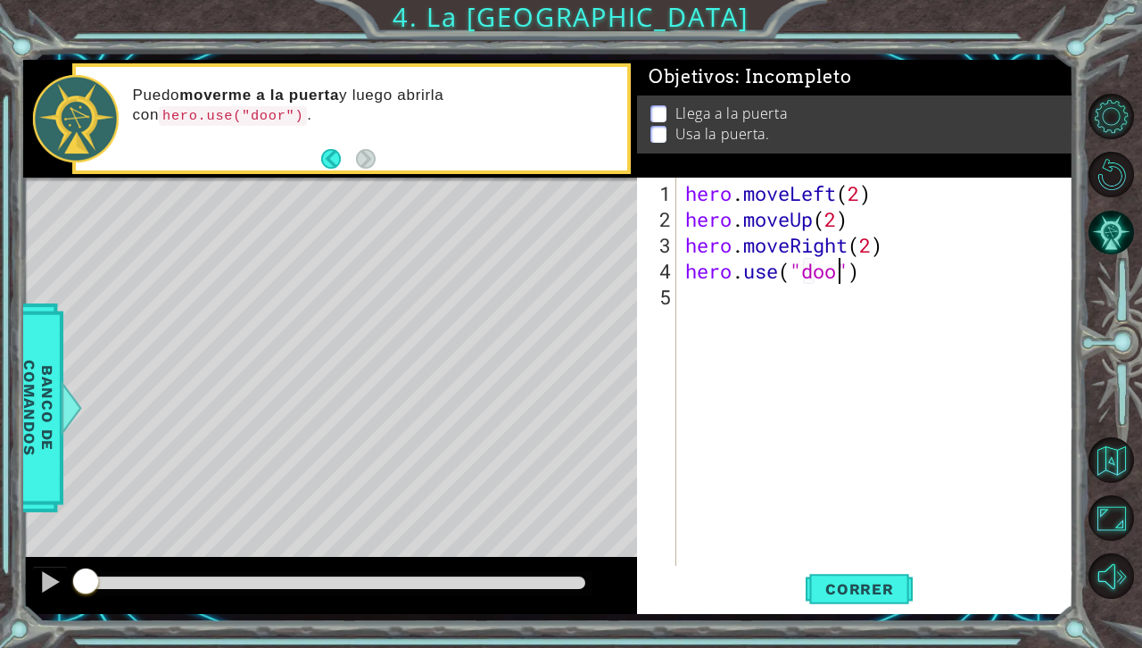
scroll to position [0, 7]
type textarea "hero.use("door")"
click at [843, 572] on button "Correr" at bounding box center [859, 589] width 107 height 44
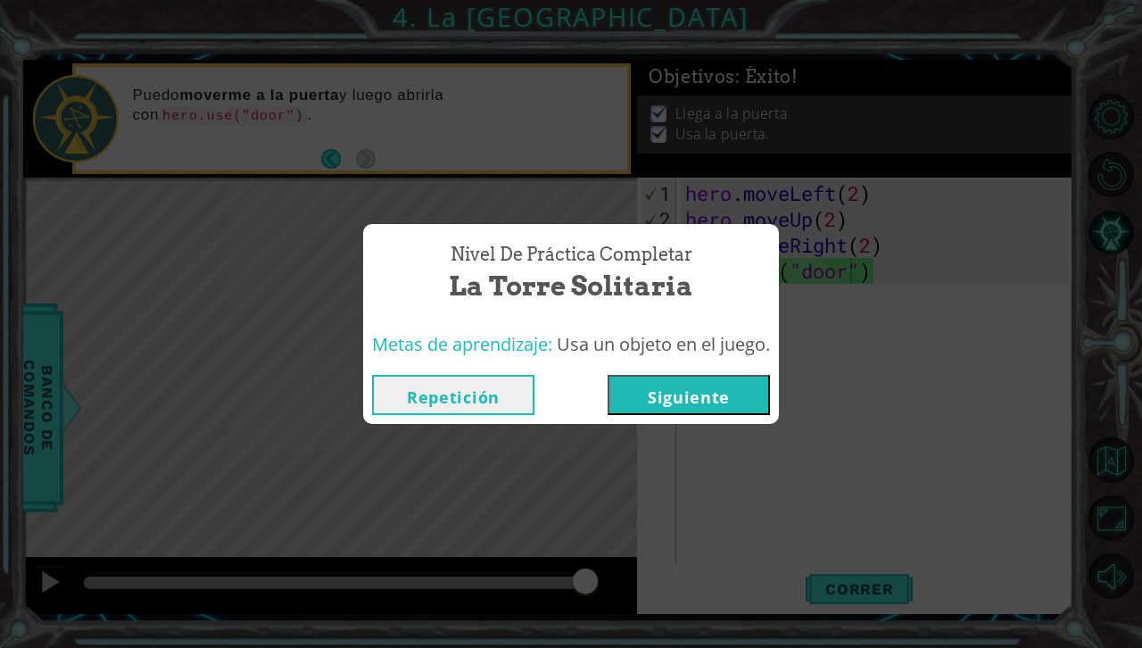
click at [732, 393] on button "Siguiente" at bounding box center [689, 395] width 162 height 40
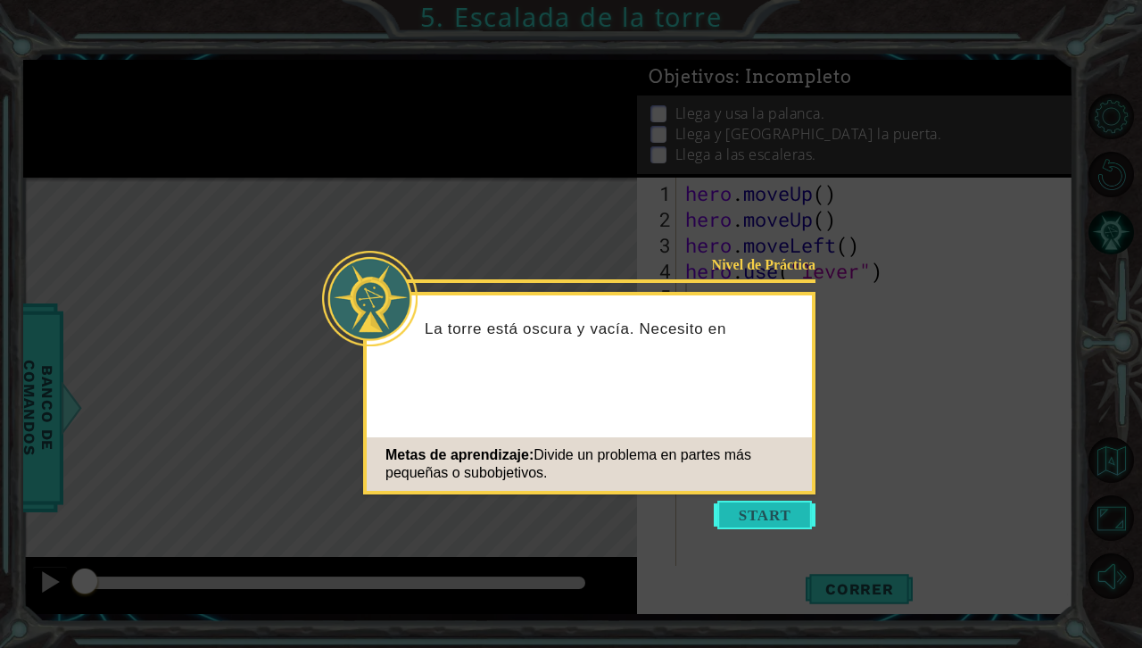
click at [792, 512] on button "Start" at bounding box center [765, 515] width 102 height 29
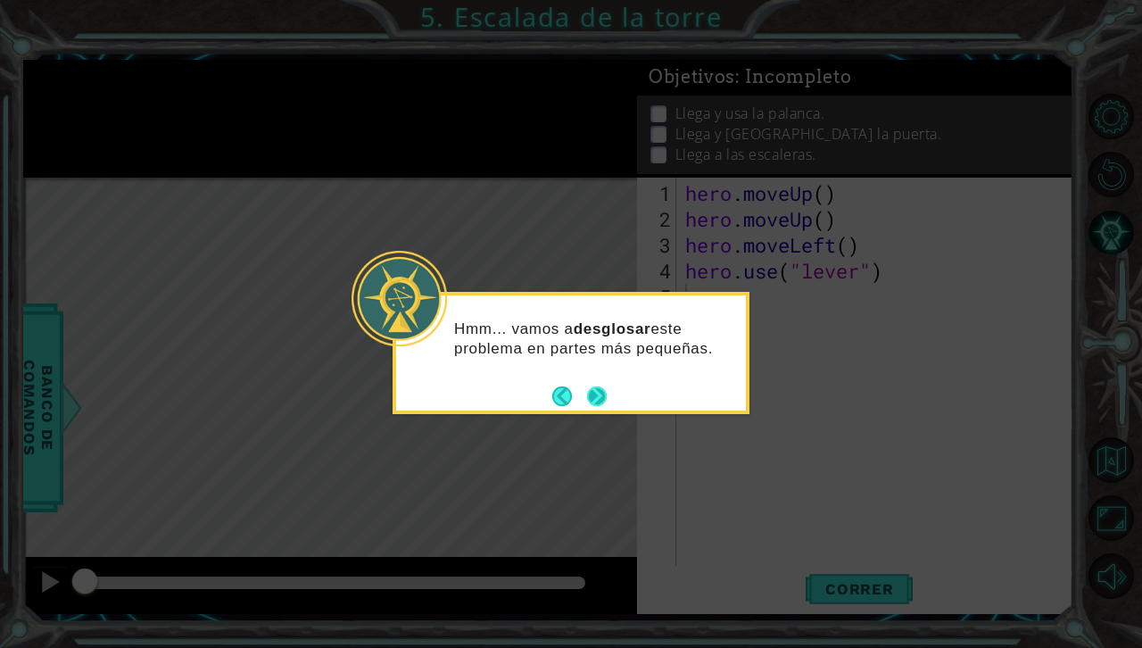
click at [597, 385] on footer at bounding box center [579, 396] width 54 height 27
click at [603, 394] on button "Next" at bounding box center [597, 396] width 20 height 20
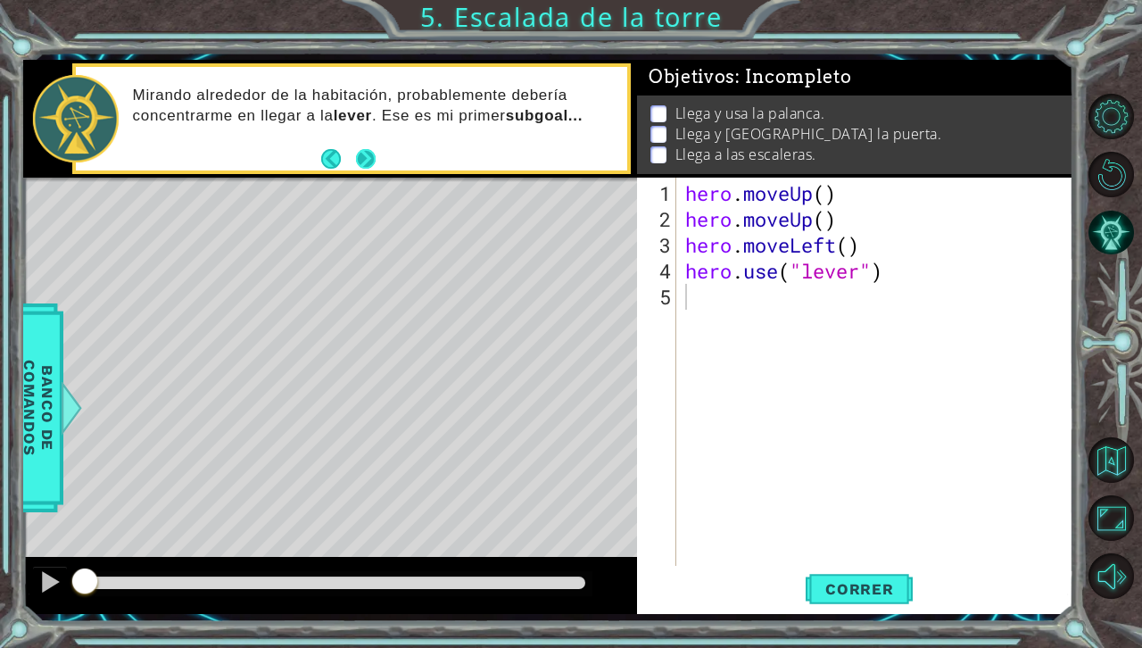
click at [369, 154] on button "Next" at bounding box center [366, 159] width 20 height 20
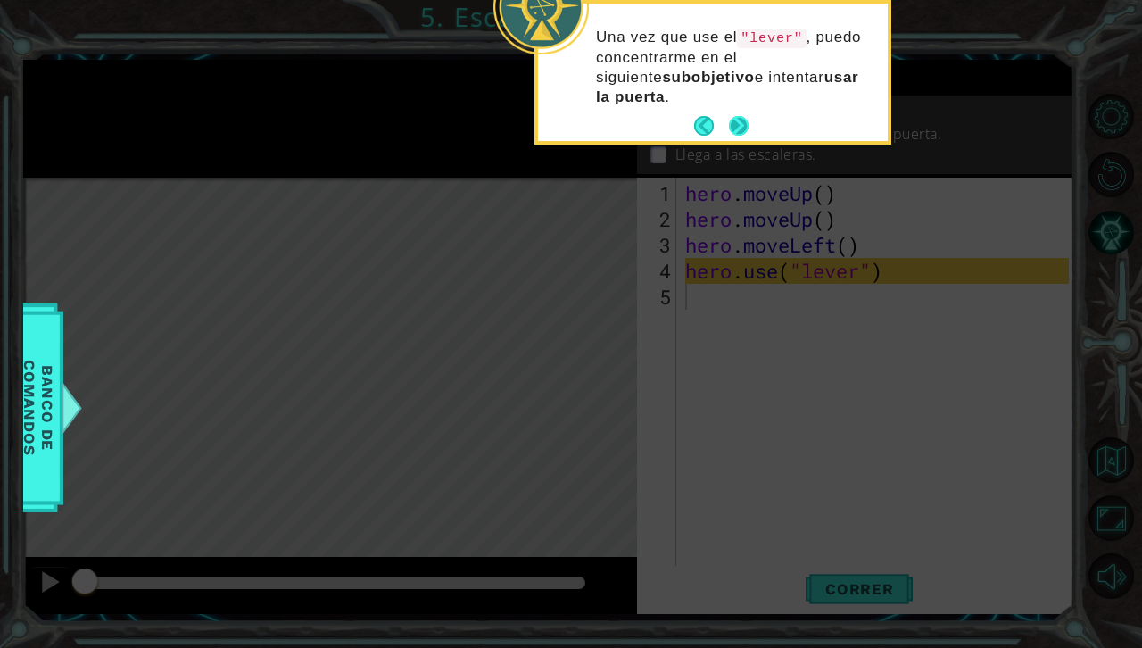
click at [742, 116] on button "Next" at bounding box center [739, 126] width 20 height 20
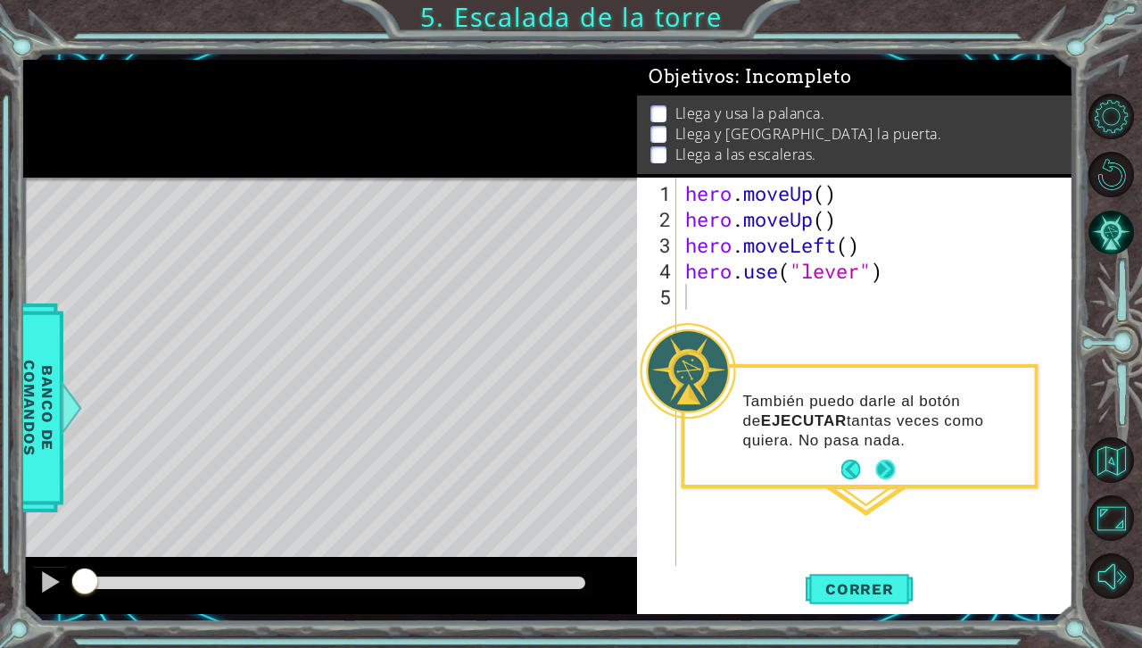
click at [883, 473] on button "Next" at bounding box center [885, 470] width 20 height 20
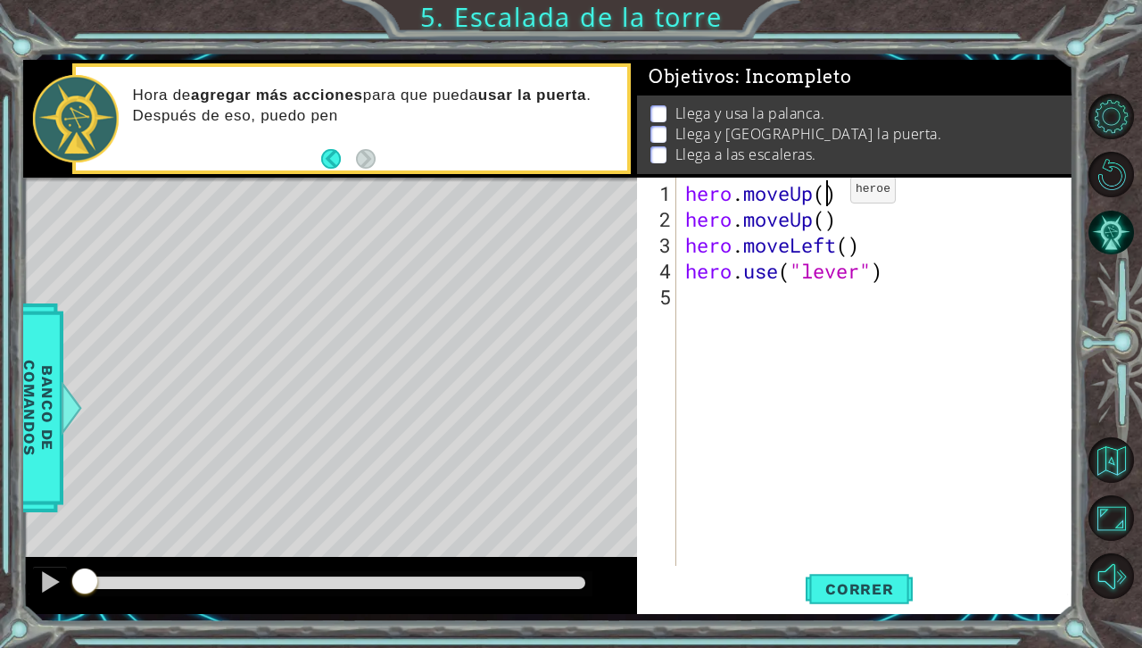
click at [824, 196] on div "hero . moveUp ( ) hero . moveUp ( ) hero . moveLeft ( ) hero . use ( "lever" )" at bounding box center [880, 400] width 396 height 440
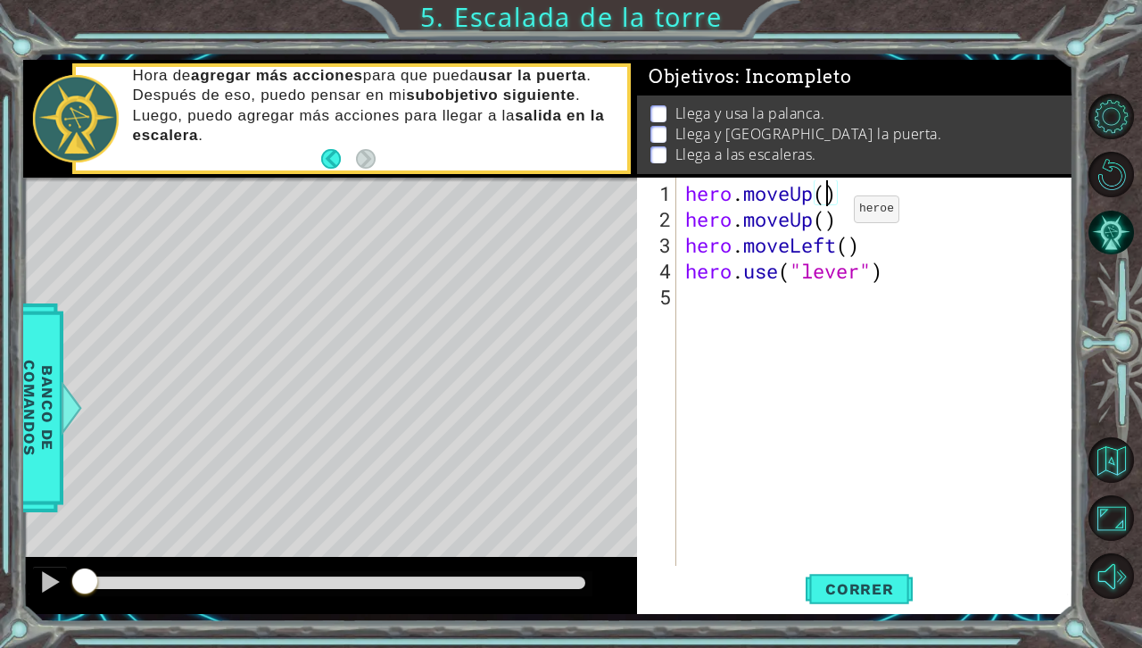
scroll to position [0, 6]
click at [824, 221] on div "hero . moveUp ( 2 ) hero . moveUp ( ) hero . moveLeft ( ) hero . use ( "lever" )" at bounding box center [880, 400] width 396 height 440
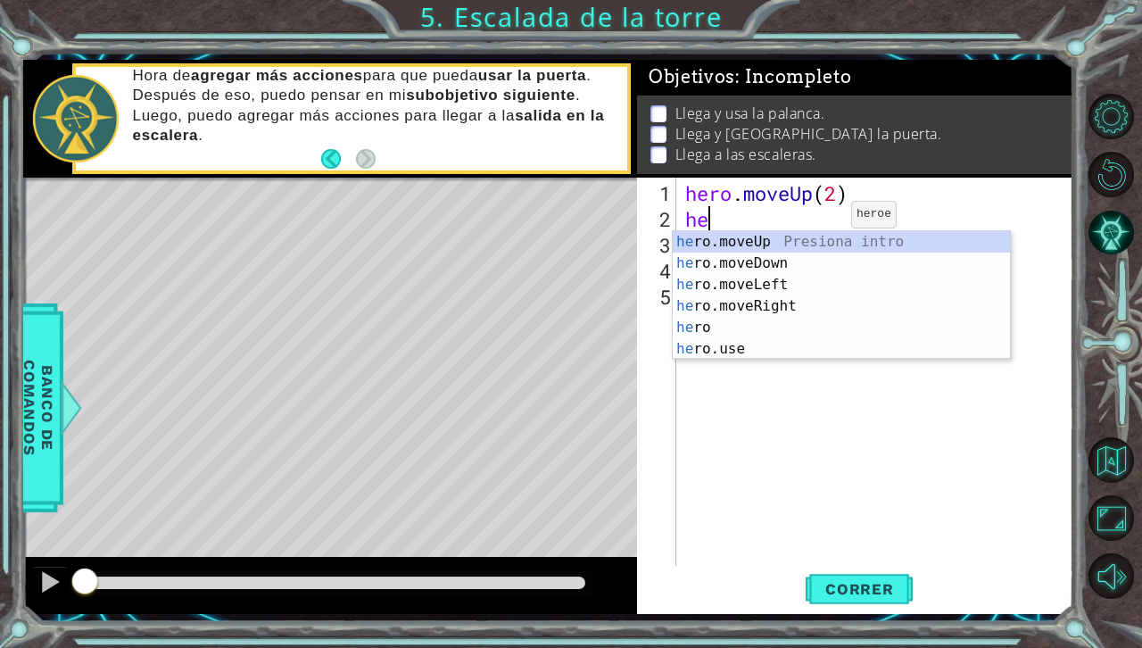
scroll to position [0, 0]
type textarea "h"
type textarea "her"
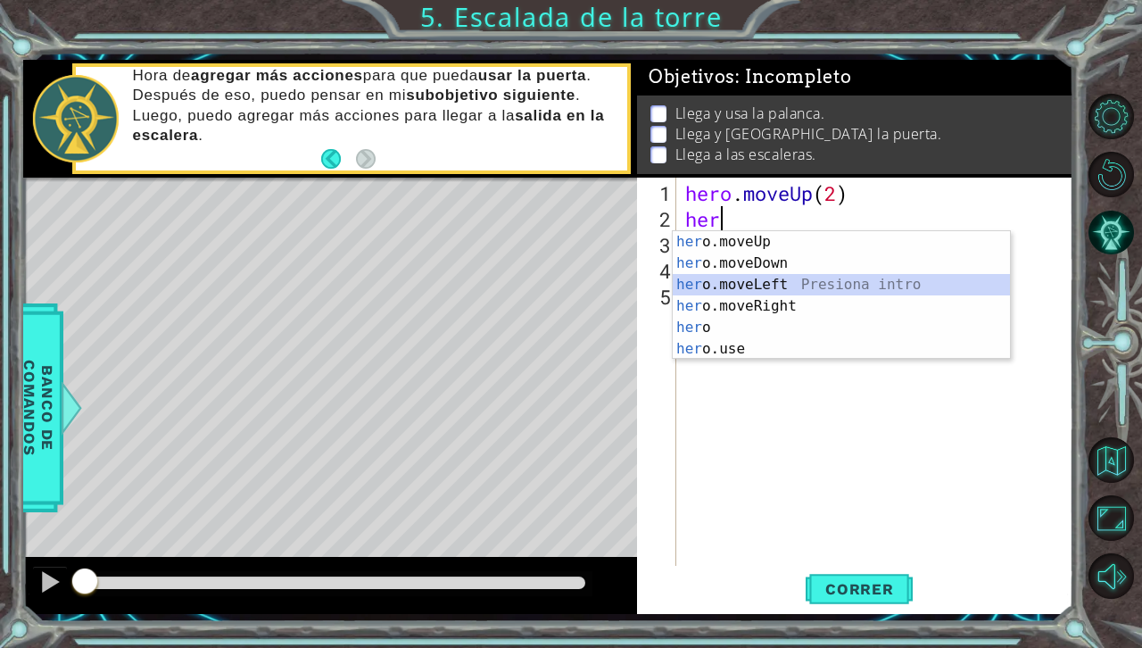
click at [772, 284] on div "her o.moveUp Presiona intro her o.moveDown Presiona intro her o.moveLeft Presio…" at bounding box center [841, 316] width 337 height 171
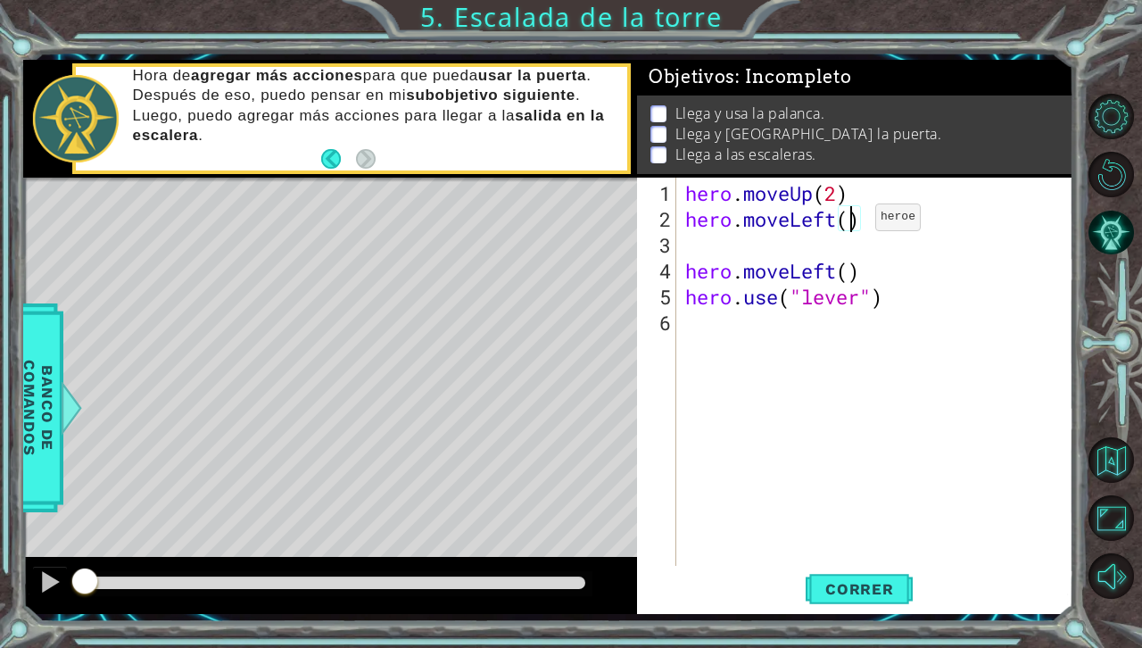
click at [848, 224] on div "hero . moveUp ( 2 ) hero . moveLeft ( ) hero . moveLeft ( ) hero . use ( "lever…" at bounding box center [880, 400] width 396 height 440
type textarea "hero.moveLeft()"
click at [706, 254] on div "hero . moveUp ( 2 ) hero . moveLeft ( ) hero . moveLeft ( ) hero . use ( "lever…" at bounding box center [880, 400] width 396 height 440
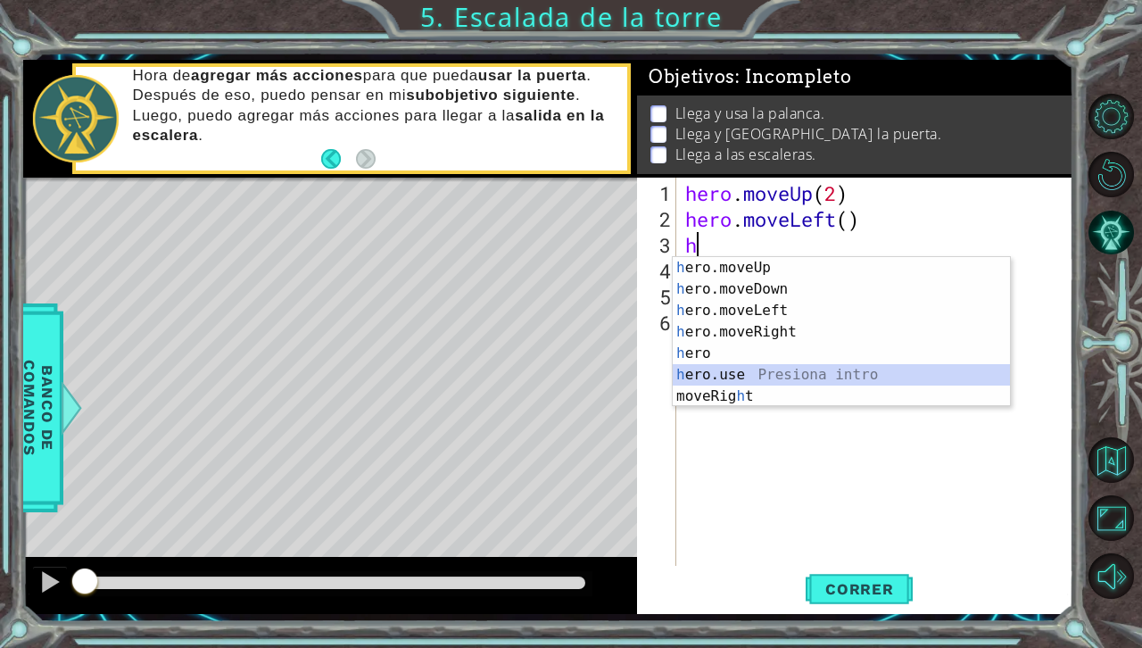
click at [719, 377] on div "h ero.moveUp Presiona intro h ero.moveDown Presiona intro h ero.moveLeft Presio…" at bounding box center [841, 353] width 337 height 193
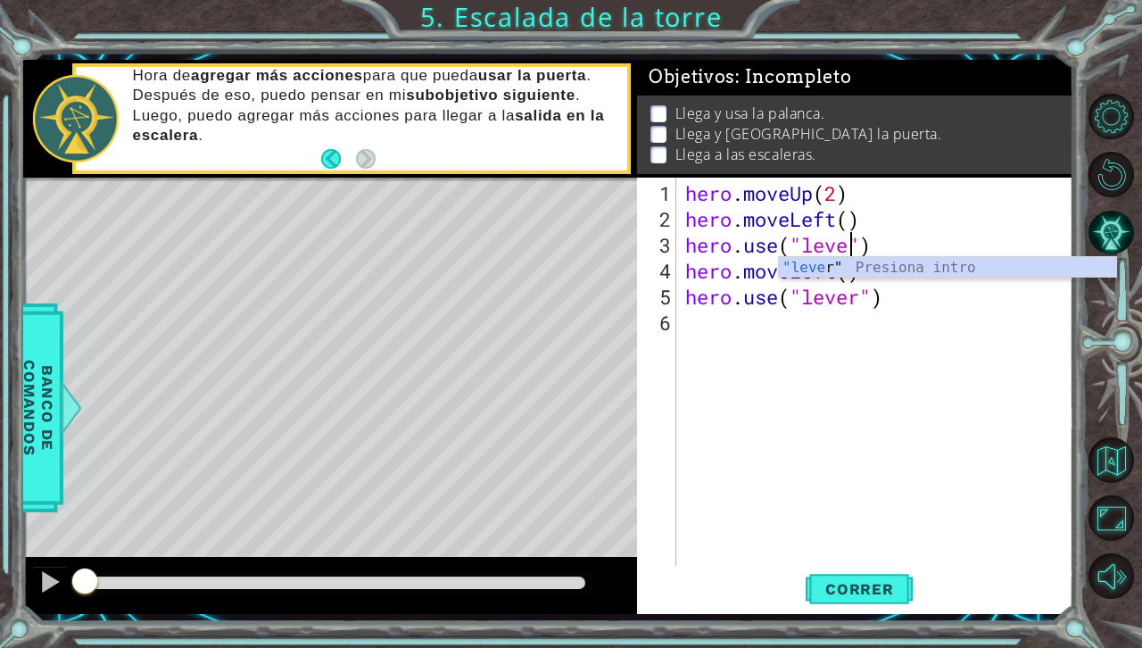
scroll to position [0, 7]
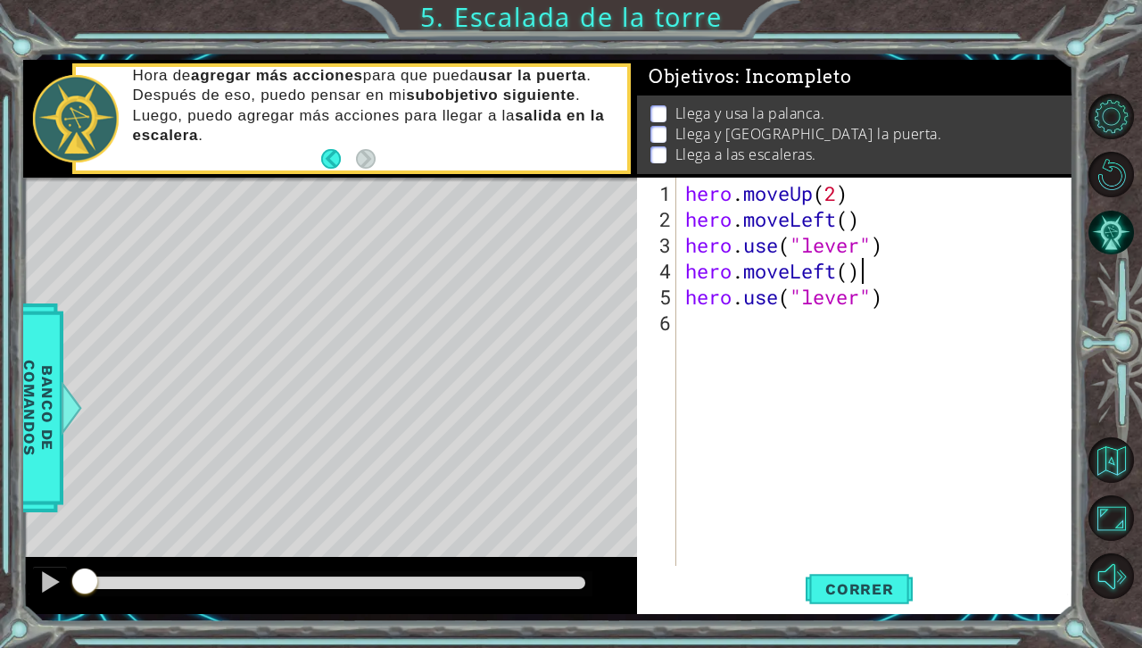
click at [911, 279] on div "hero . moveUp ( 2 ) hero . moveLeft ( ) hero . use ( "lever" ) hero . moveLeft …" at bounding box center [880, 400] width 396 height 440
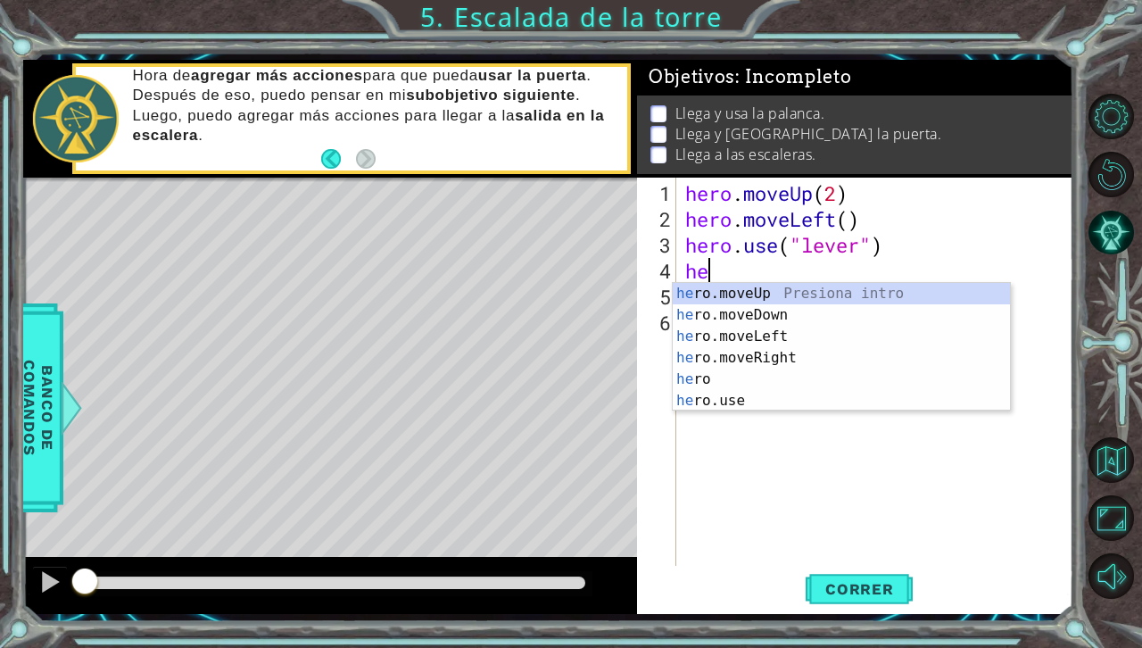
scroll to position [0, 0]
type textarea "h"
type textarea "hero"
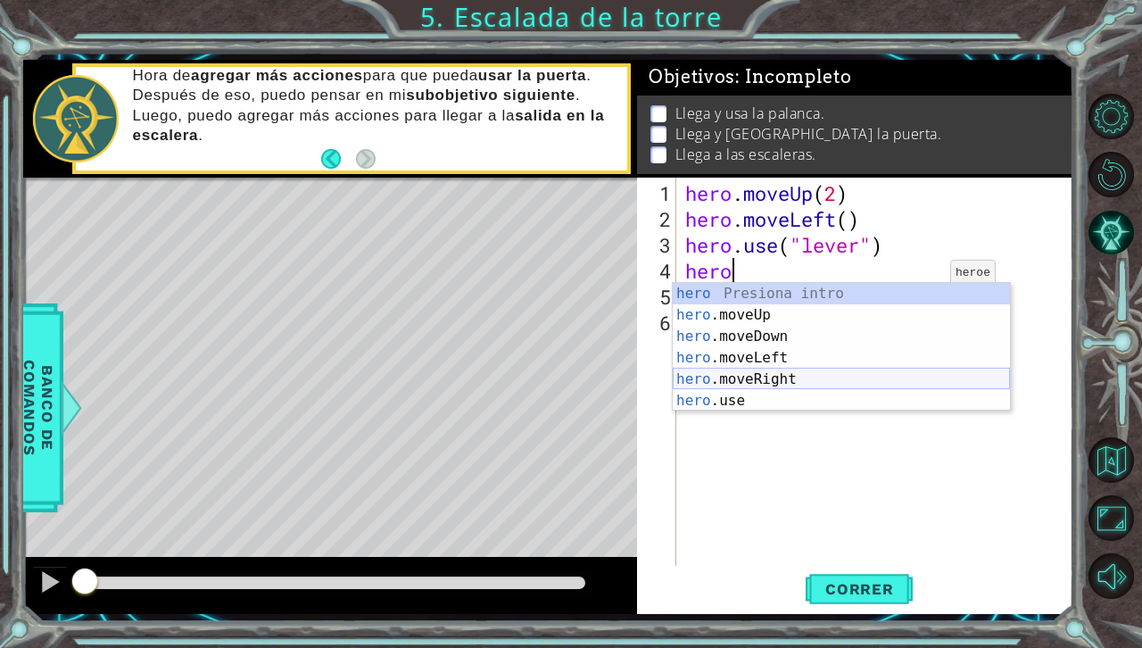
click at [778, 377] on div "hero Presiona intro hero .moveUp Presiona intro hero .moveDown Presiona intro h…" at bounding box center [841, 368] width 337 height 171
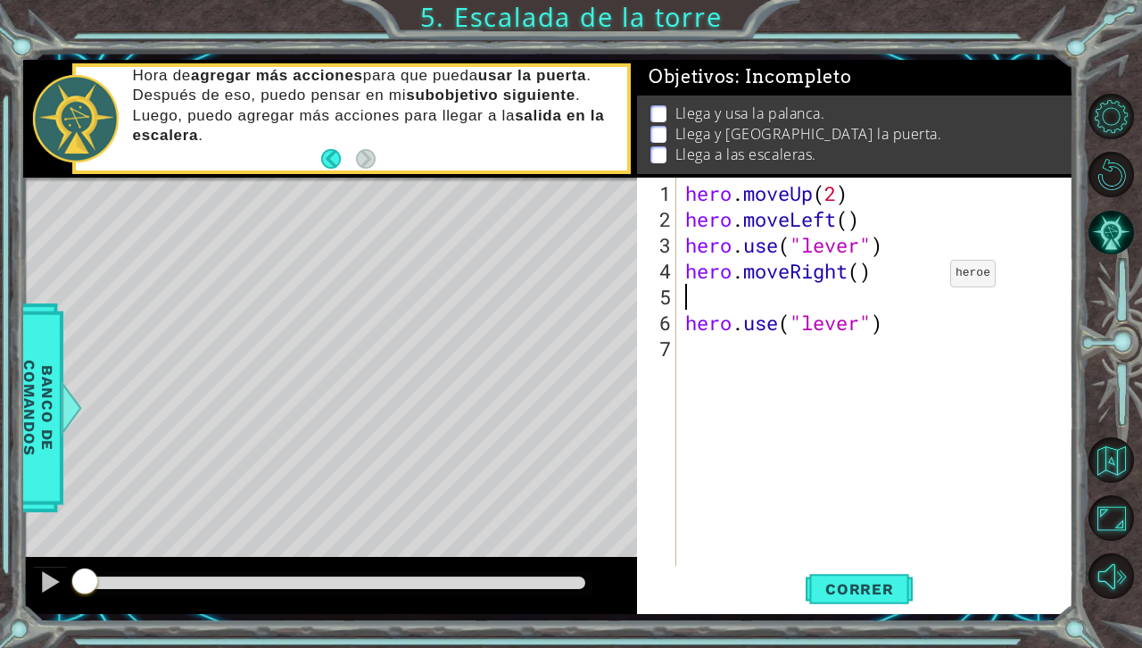
scroll to position [0, 0]
click at [863, 278] on div "hero . moveUp ( 2 ) hero . moveLeft ( ) hero . use ( "lever" ) hero . moveRight…" at bounding box center [880, 400] width 396 height 440
click at [752, 311] on div "hero . moveUp ( 2 ) hero . moveLeft ( ) hero . use ( "lever" ) hero . moveRight…" at bounding box center [880, 400] width 396 height 440
type textarea "hero.use("lever")"
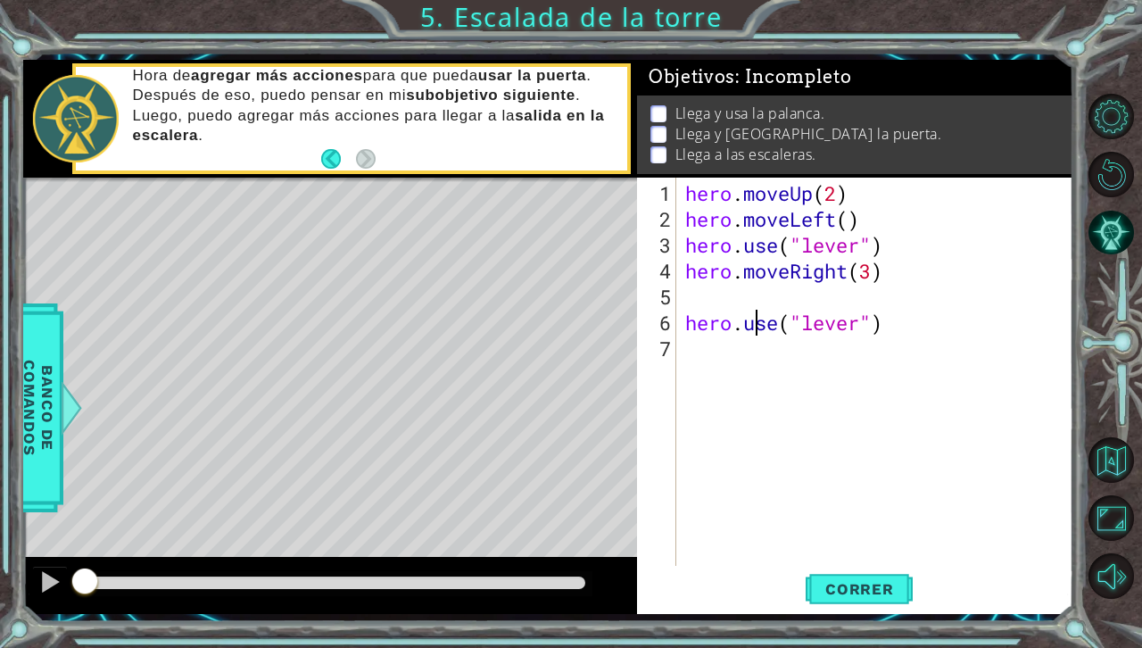
click at [685, 294] on div "hero . moveUp ( 2 ) hero . moveLeft ( ) hero . use ( "lever" ) hero . moveRight…" at bounding box center [880, 400] width 396 height 440
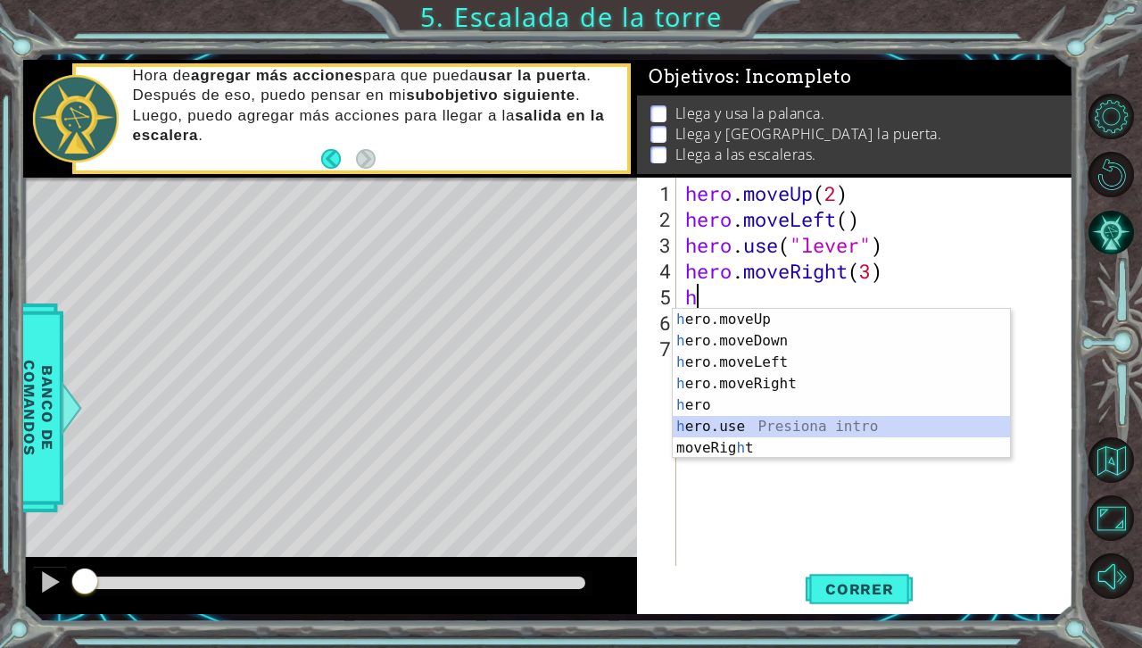
click at [726, 422] on div "h ero.moveUp Presiona intro h ero.moveDown Presiona intro h ero.moveLeft Presio…" at bounding box center [841, 405] width 337 height 193
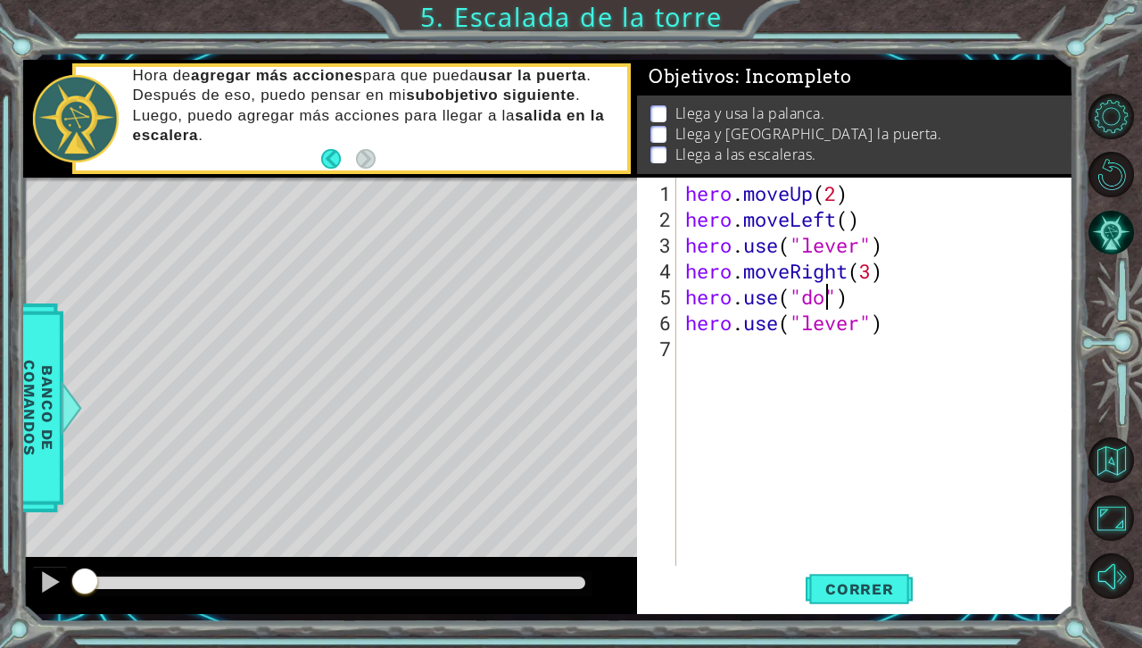
scroll to position [0, 7]
click at [893, 330] on div "hero . moveUp ( 2 ) hero . moveLeft ( ) hero . use ( "lever" ) hero . moveRight…" at bounding box center [880, 400] width 396 height 440
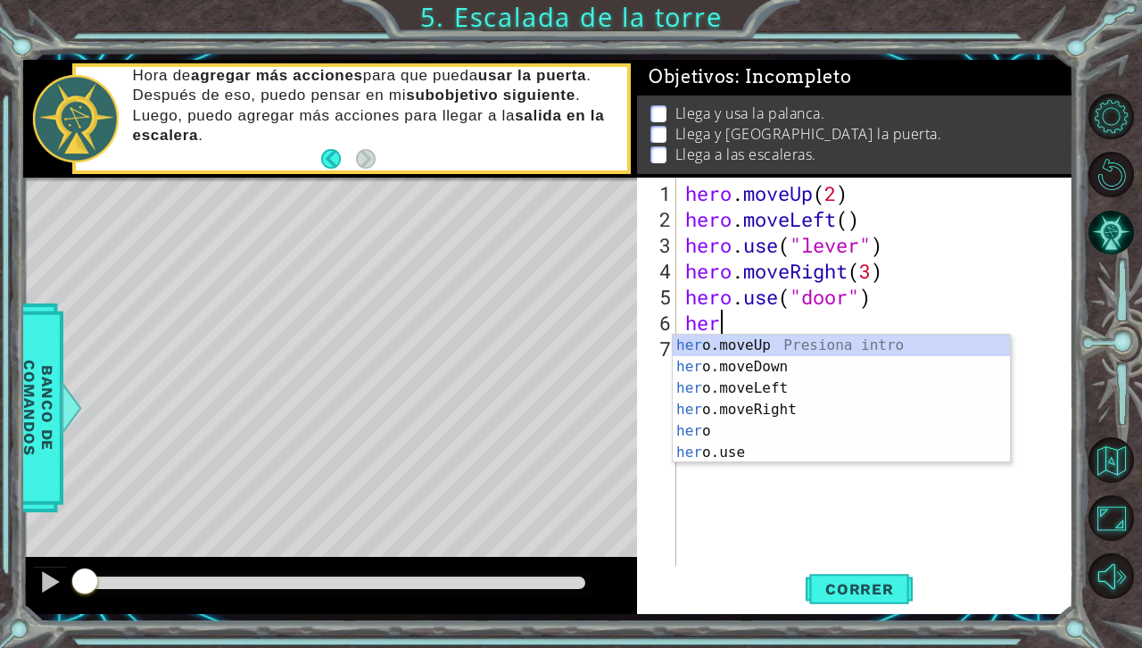
scroll to position [0, 0]
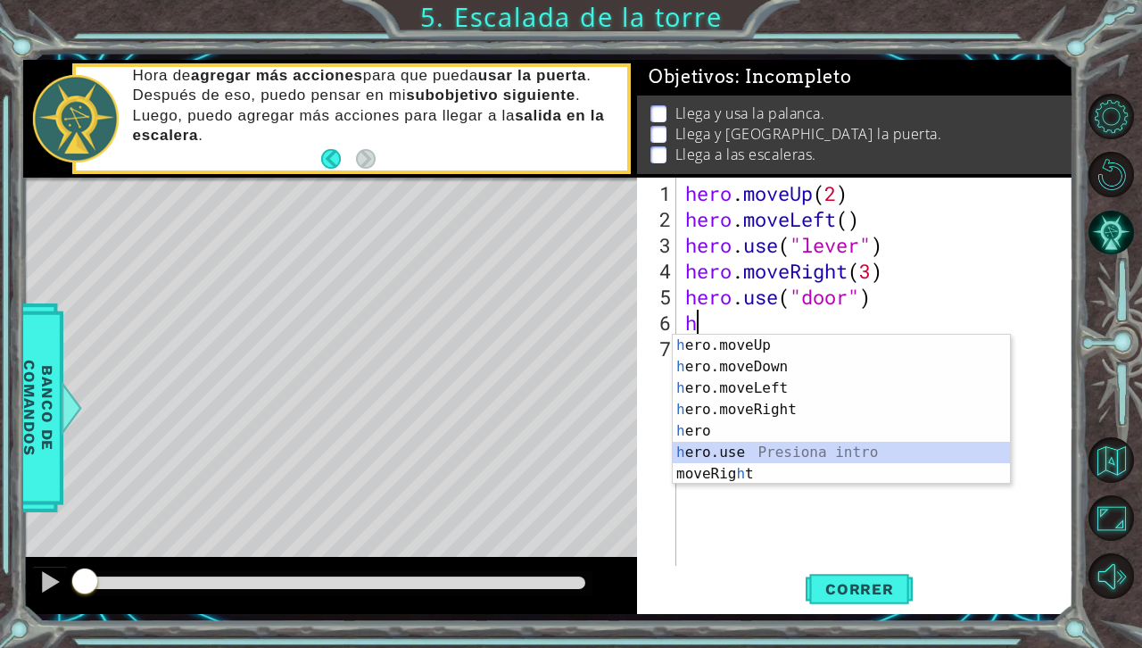
click at [741, 452] on div "h ero.moveUp Presiona intro h ero.moveDown Presiona intro h ero.moveLeft Presio…" at bounding box center [841, 431] width 337 height 193
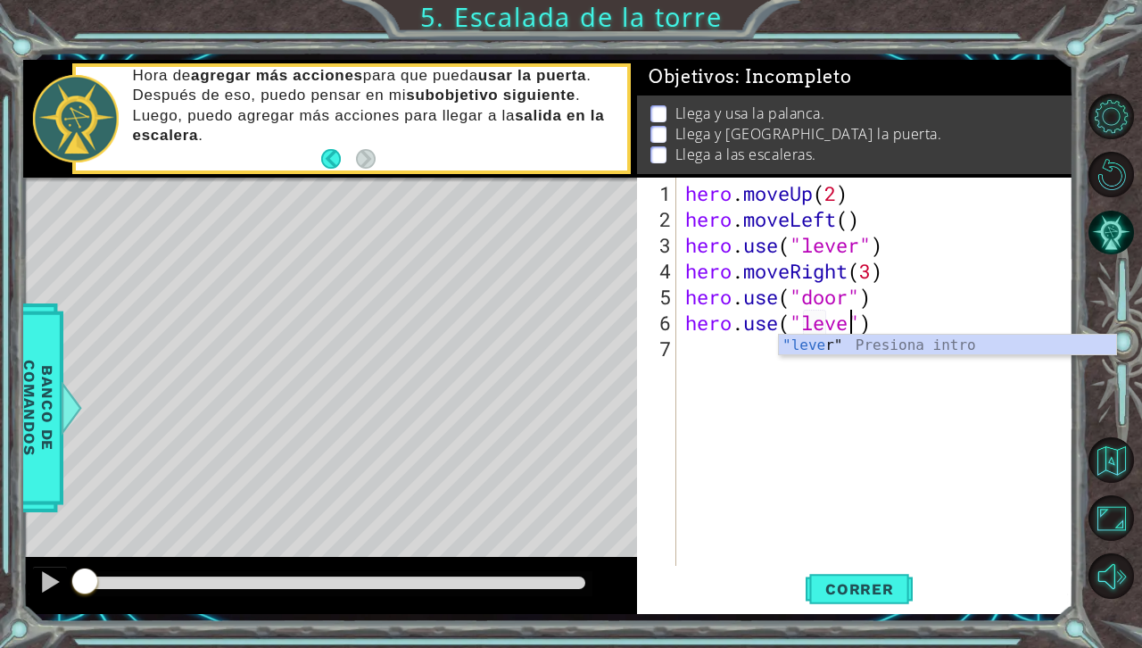
type textarea "hero.use("lever")"
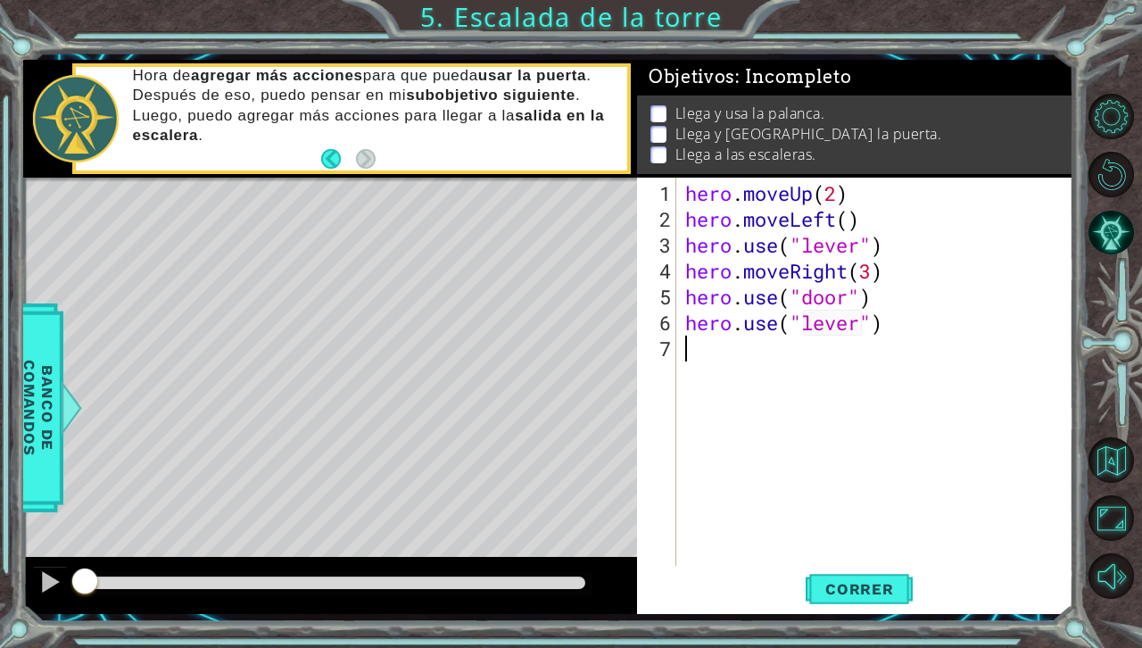
click at [710, 358] on div "hero . moveUp ( 2 ) hero . moveLeft ( ) hero . use ( "lever" ) hero . moveRight…" at bounding box center [880, 400] width 396 height 440
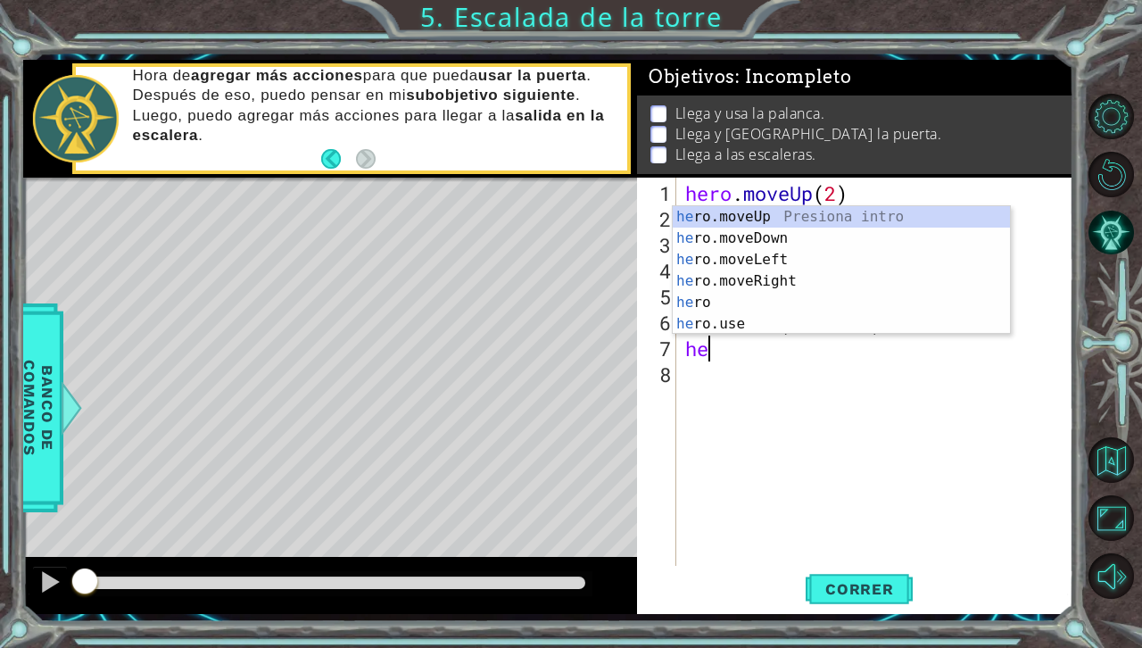
type textarea "h"
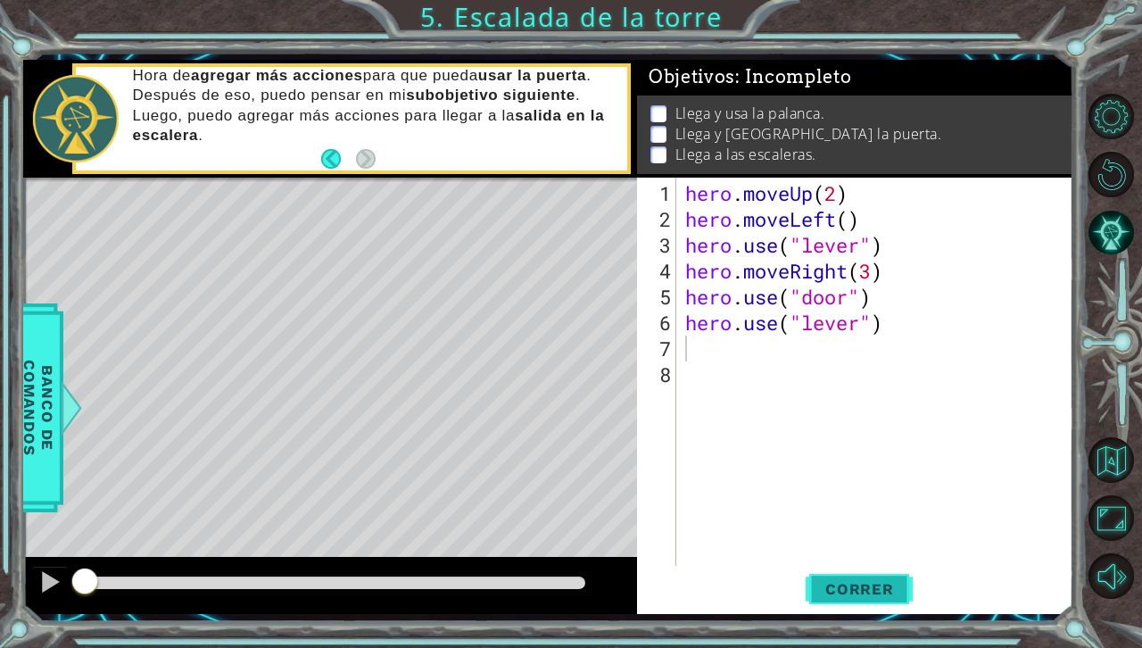
click at [875, 589] on span "Correr" at bounding box center [860, 589] width 104 height 18
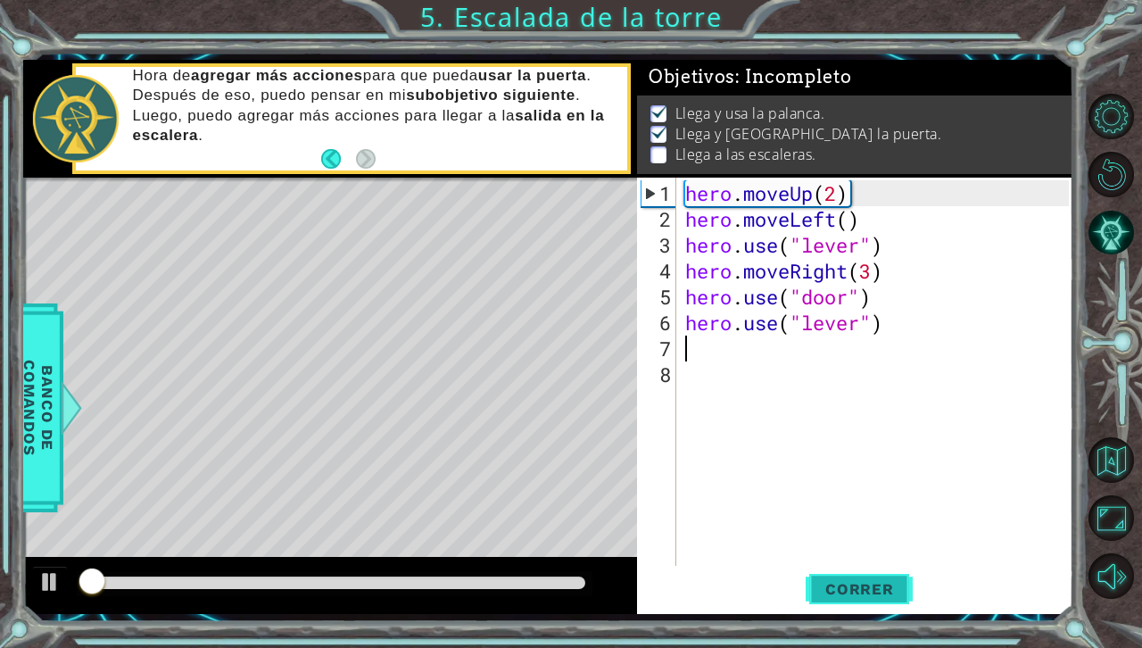
scroll to position [10, 0]
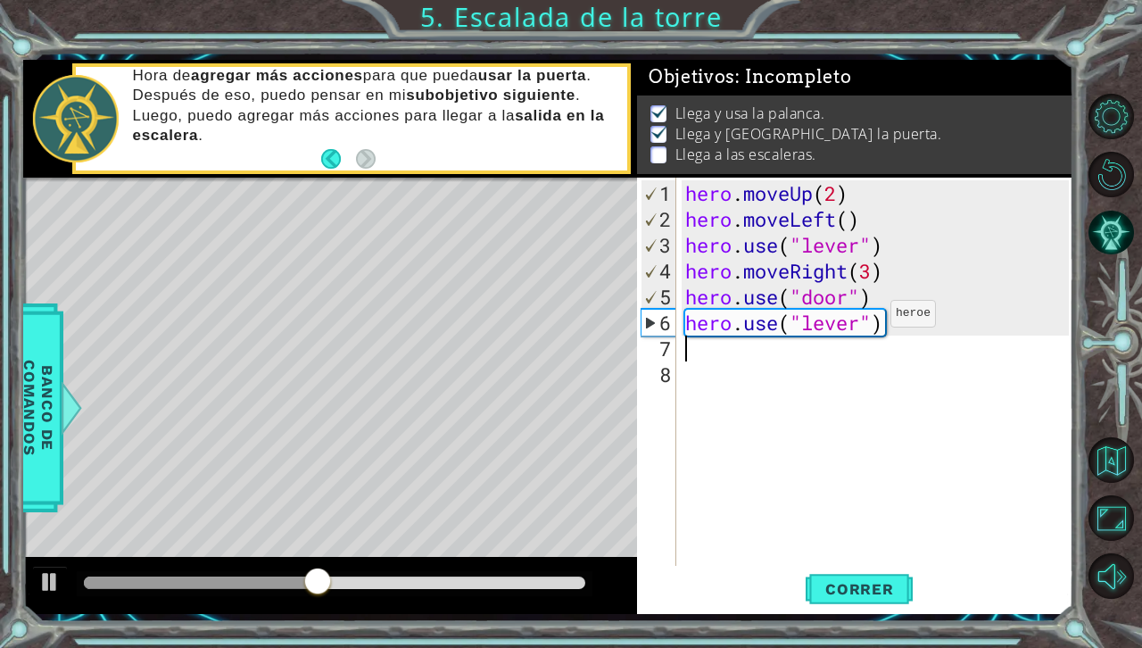
click at [861, 319] on div "hero . moveUp ( 2 ) hero . moveLeft ( ) hero . use ( "lever" ) hero . moveRight…" at bounding box center [880, 400] width 396 height 440
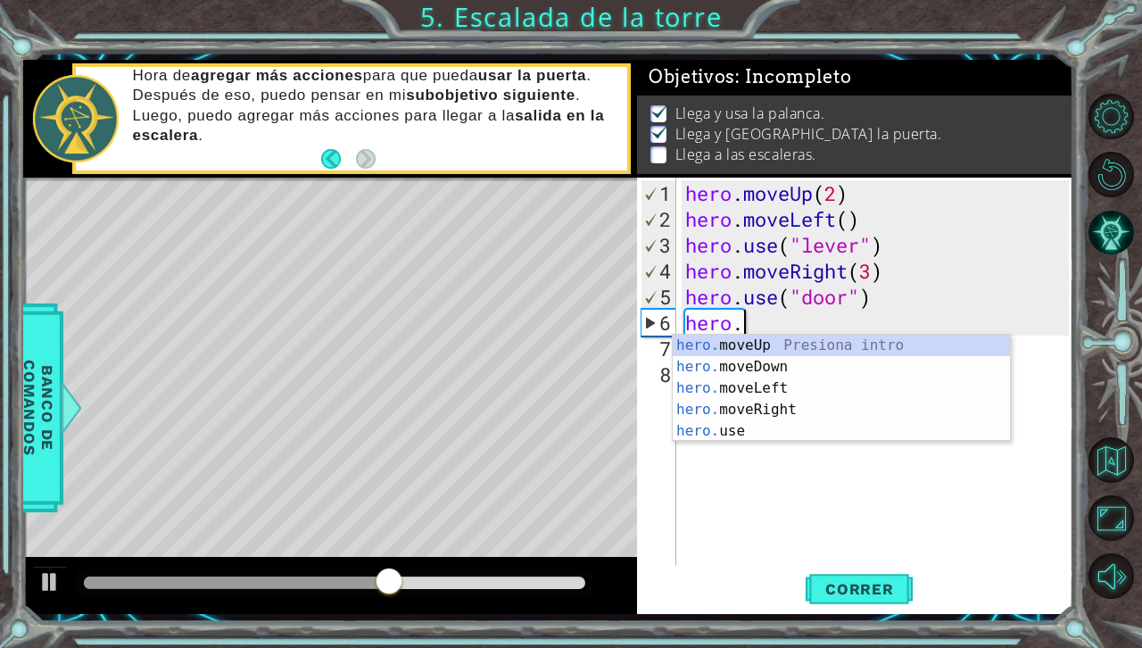
type textarea "hero"
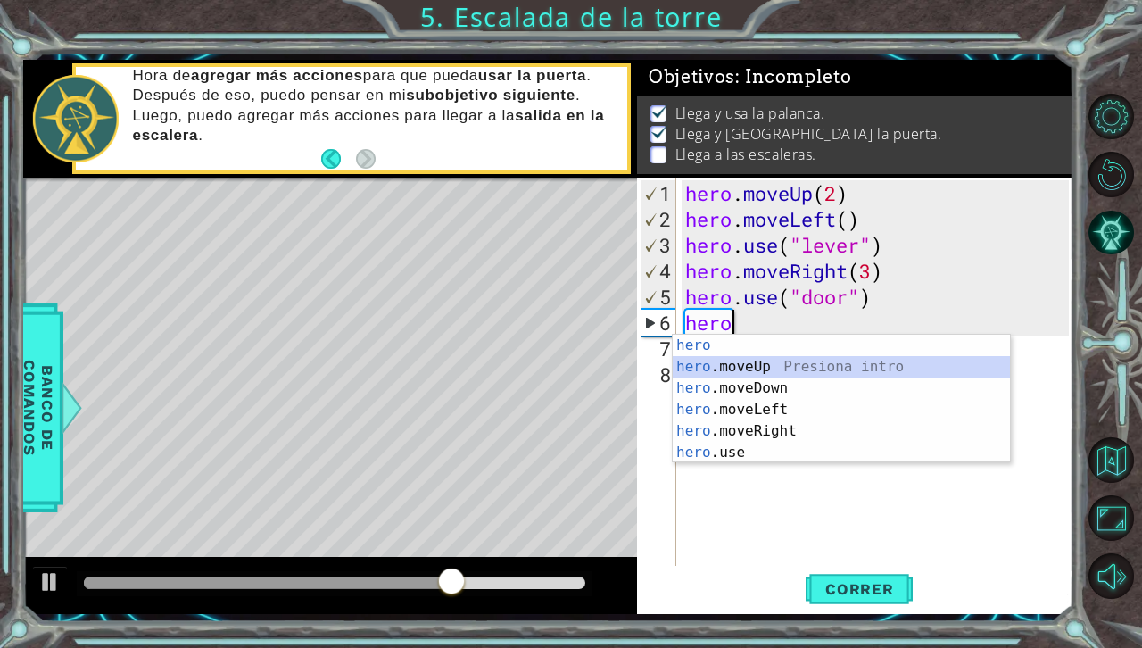
click at [751, 368] on div "hero Presiona intro hero .moveUp Presiona intro hero .moveDown Presiona intro h…" at bounding box center [841, 420] width 337 height 171
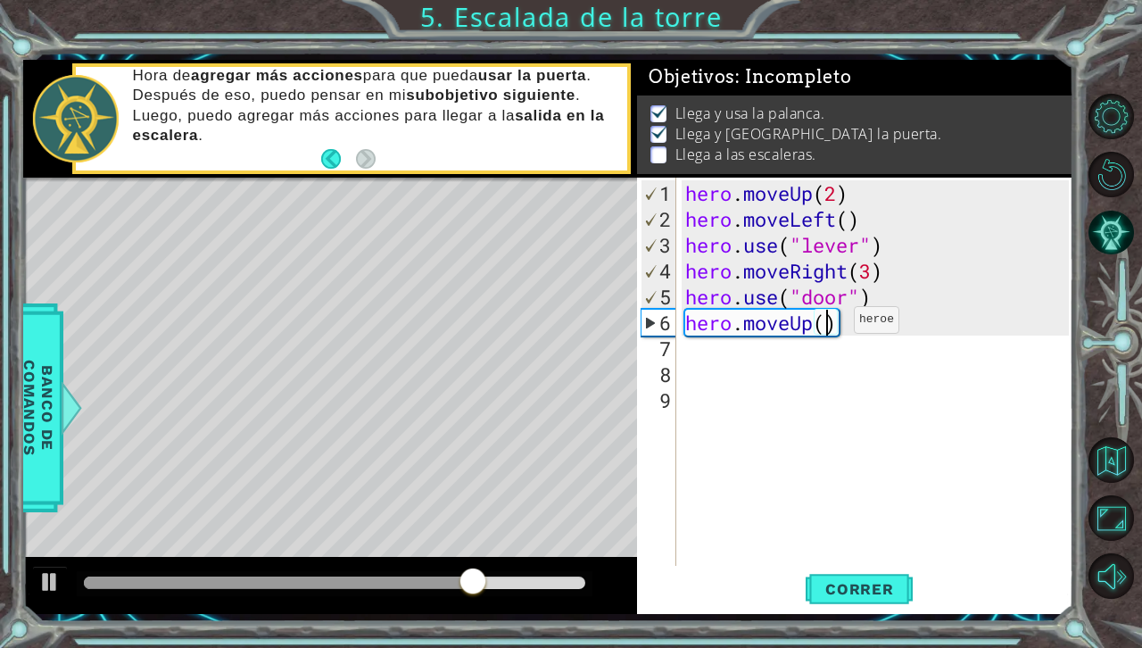
click at [827, 327] on div "hero . moveUp ( 2 ) hero . moveLeft ( ) hero . use ( "lever" ) hero . moveRight…" at bounding box center [880, 400] width 396 height 440
type textarea "hero.moveUp(2)"
click at [696, 361] on div "hero . moveUp ( 2 ) hero . moveLeft ( ) hero . use ( "lever" ) hero . moveRight…" at bounding box center [880, 400] width 396 height 440
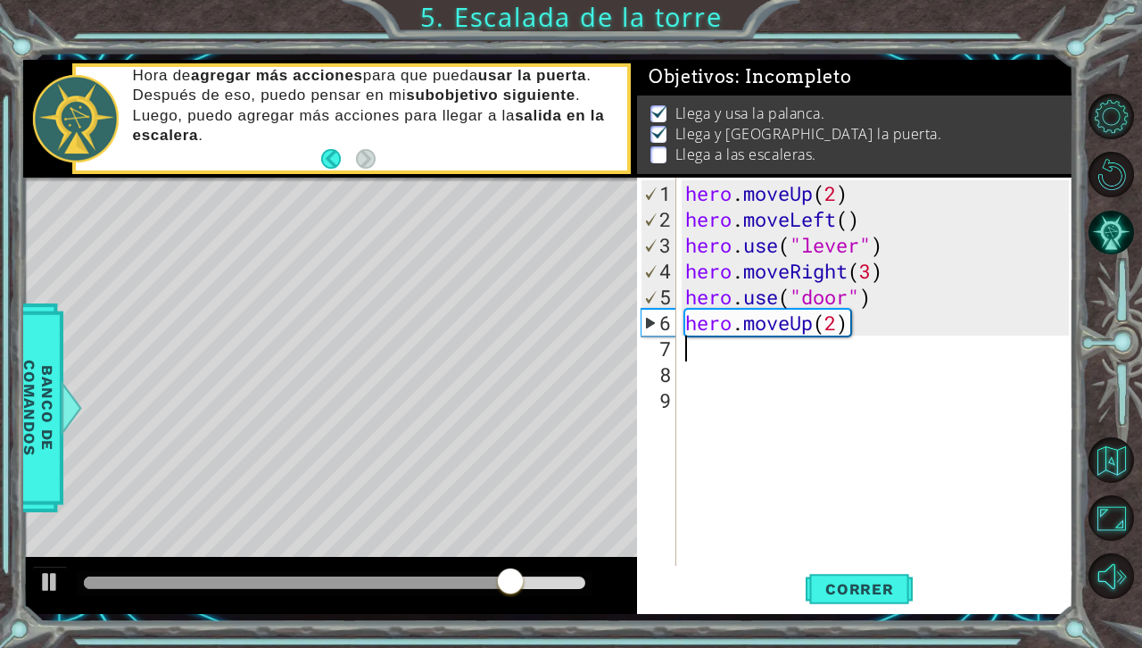
click at [692, 353] on div "hero . moveUp ( 2 ) hero . moveLeft ( ) hero . use ( "lever" ) hero . moveRight…" at bounding box center [880, 400] width 396 height 440
type textarea "h"
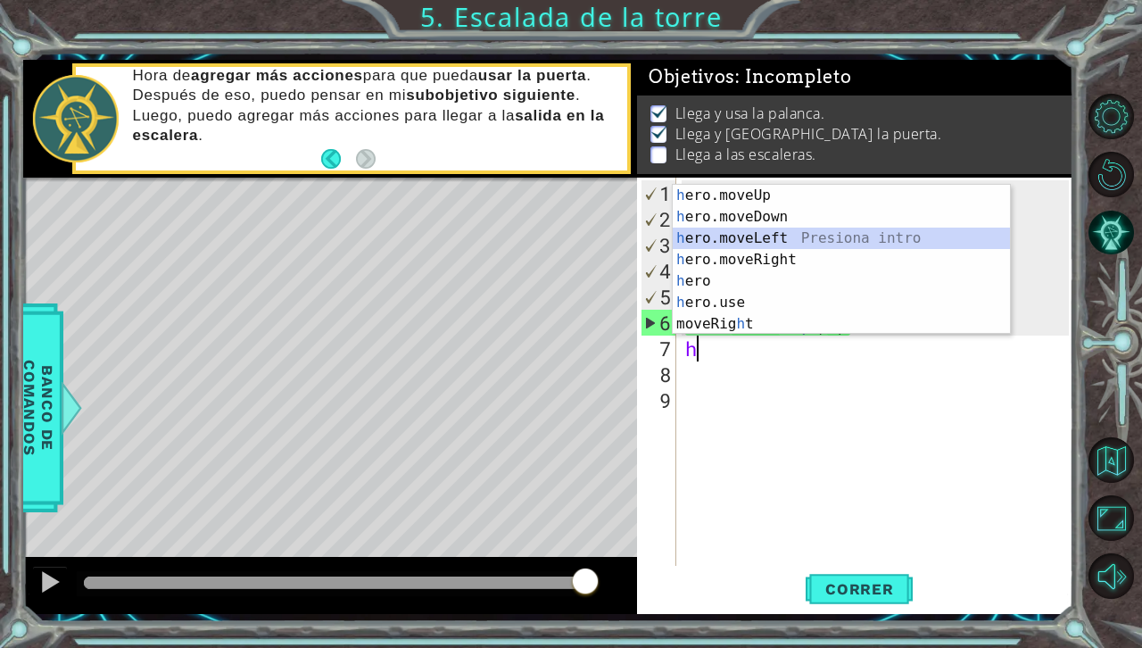
click at [761, 236] on div "h ero.moveUp Presiona intro h ero.moveDown Presiona intro h ero.moveLeft Presio…" at bounding box center [841, 281] width 337 height 193
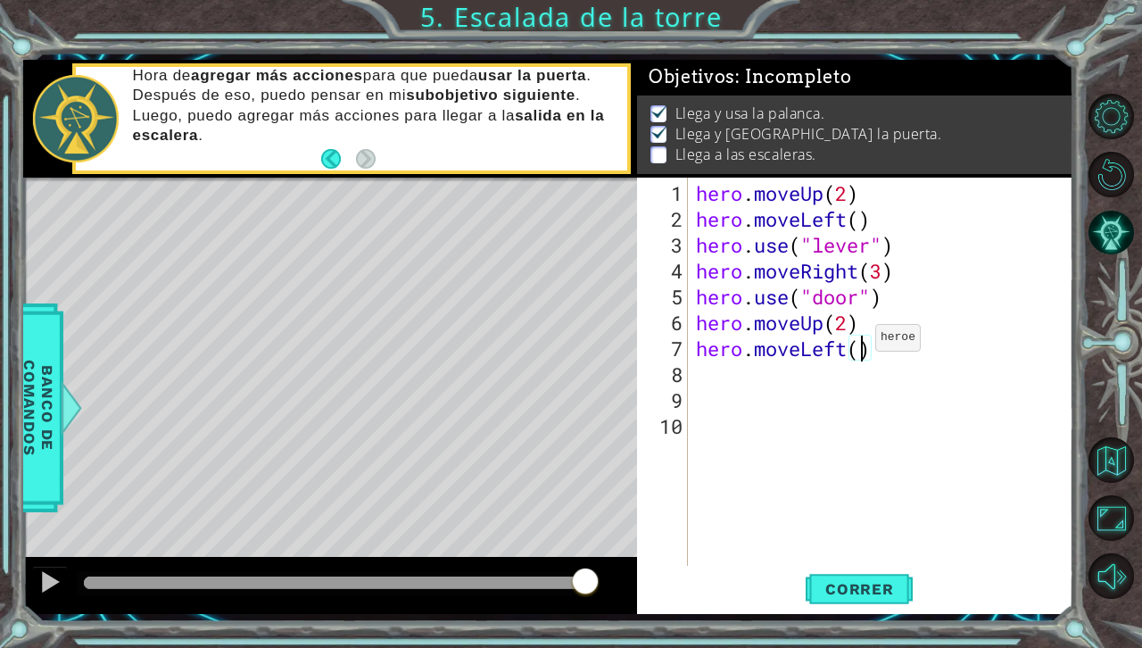
click at [859, 344] on div "hero . moveUp ( 2 ) hero . moveLeft ( ) hero . use ( "lever" ) hero . moveRight…" at bounding box center [886, 400] width 386 height 440
type textarea "hero.moveLeft(4)"
click at [712, 379] on div "hero . moveUp ( 2 ) hero . moveLeft ( ) hero . use ( "lever" ) hero . moveRight…" at bounding box center [886, 400] width 386 height 440
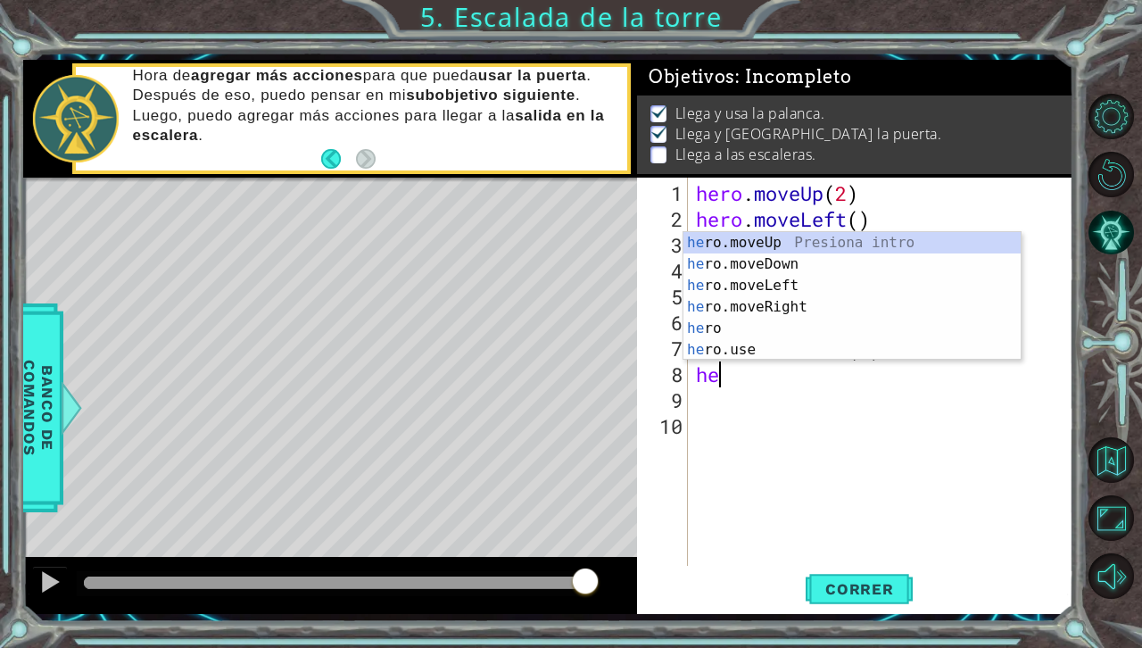
type textarea "her"
click at [757, 238] on div "her o.moveUp Presiona intro her o.moveDown Presiona intro her o.moveLeft Presio…" at bounding box center [852, 317] width 337 height 171
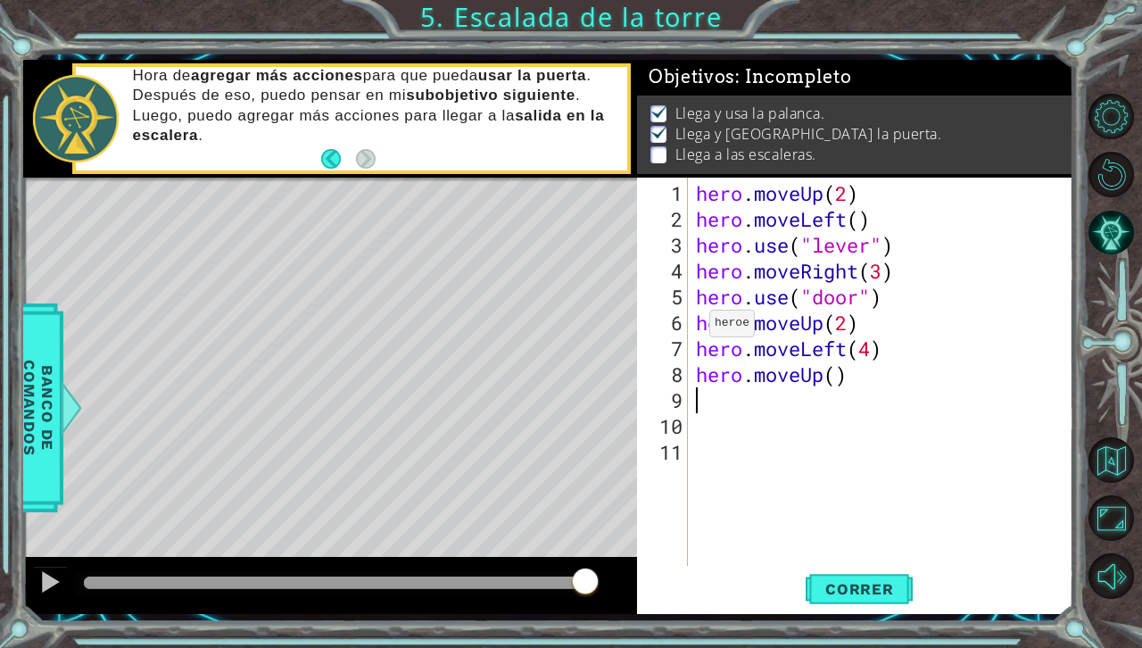
type textarea "2"
click at [834, 370] on div "hero . moveUp ( 2 ) hero . moveLeft ( ) hero . use ( "lever" ) hero . moveRight…" at bounding box center [886, 400] width 386 height 440
type textarea "hero.moveUp(2)"
click at [883, 595] on span "Correr" at bounding box center [860, 589] width 104 height 18
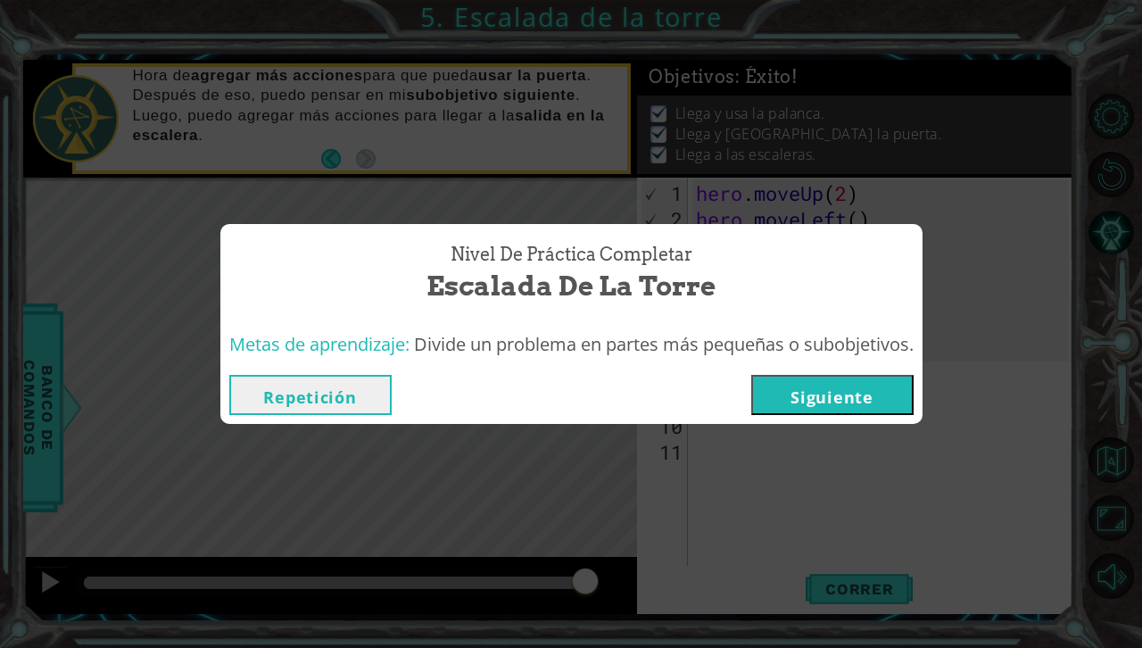
click at [316, 404] on button "Repetición" at bounding box center [310, 395] width 162 height 40
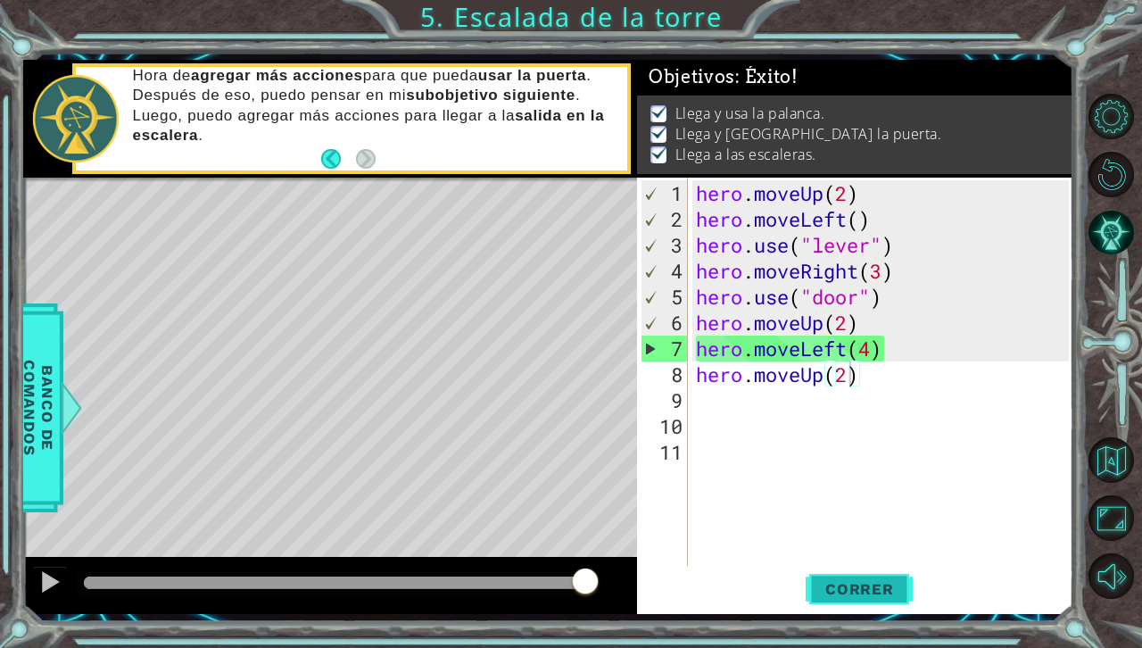
click at [855, 576] on button "Correr" at bounding box center [859, 589] width 107 height 44
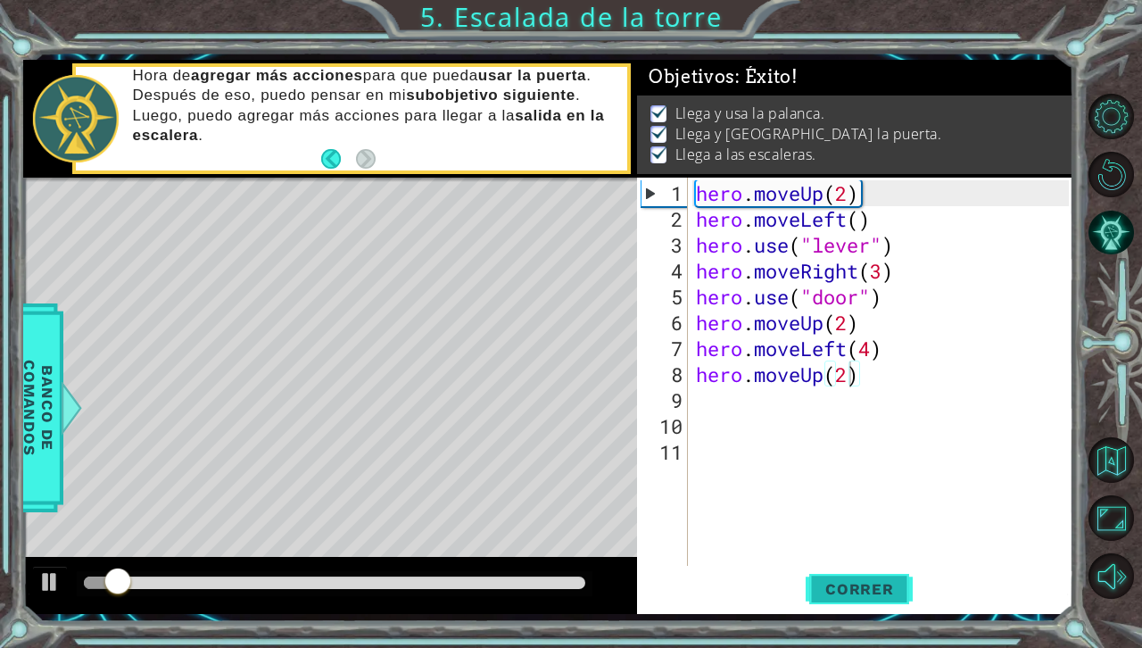
click at [855, 576] on button "Correr" at bounding box center [859, 589] width 107 height 44
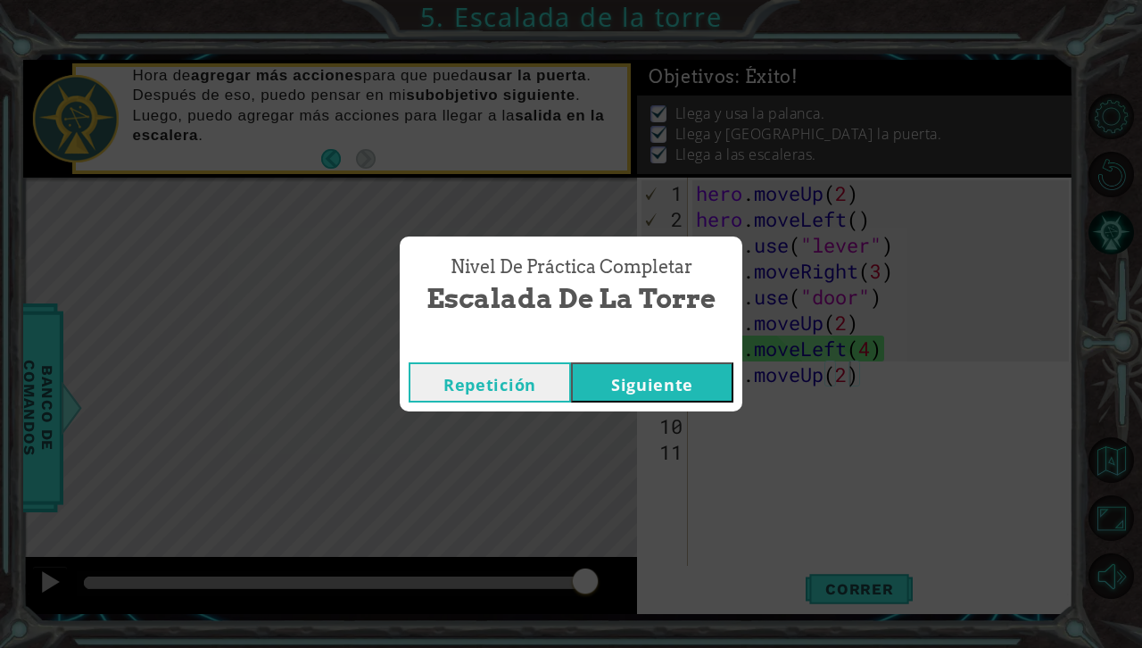
click at [614, 381] on button "Siguiente" at bounding box center [652, 382] width 162 height 40
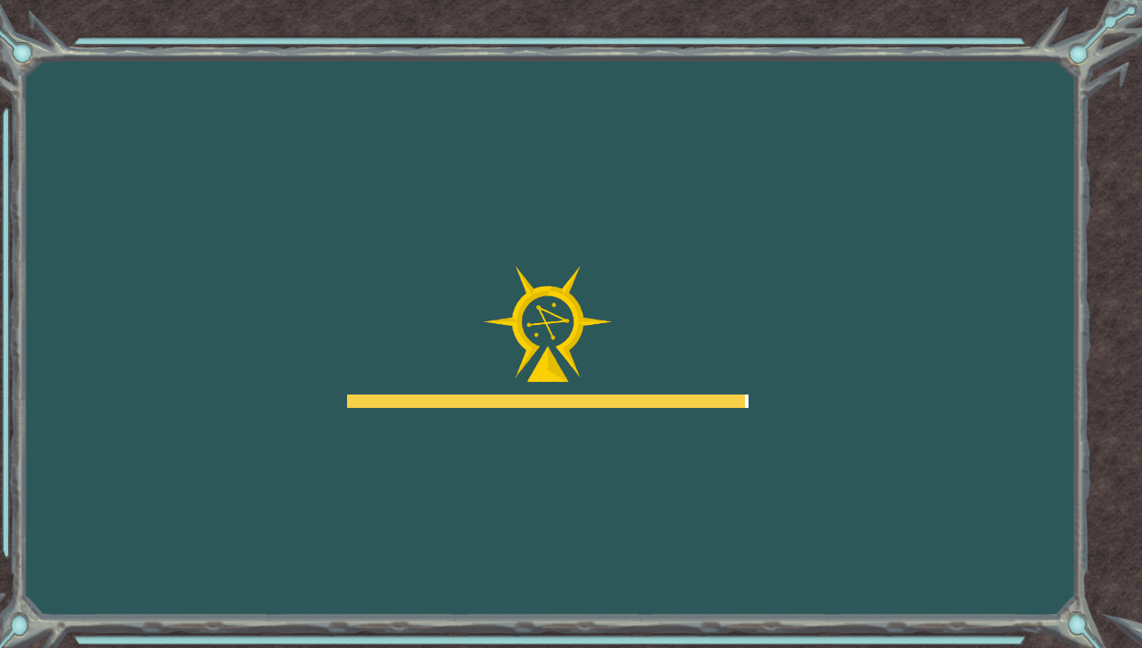
click at [633, 354] on div at bounding box center [548, 337] width 402 height 143
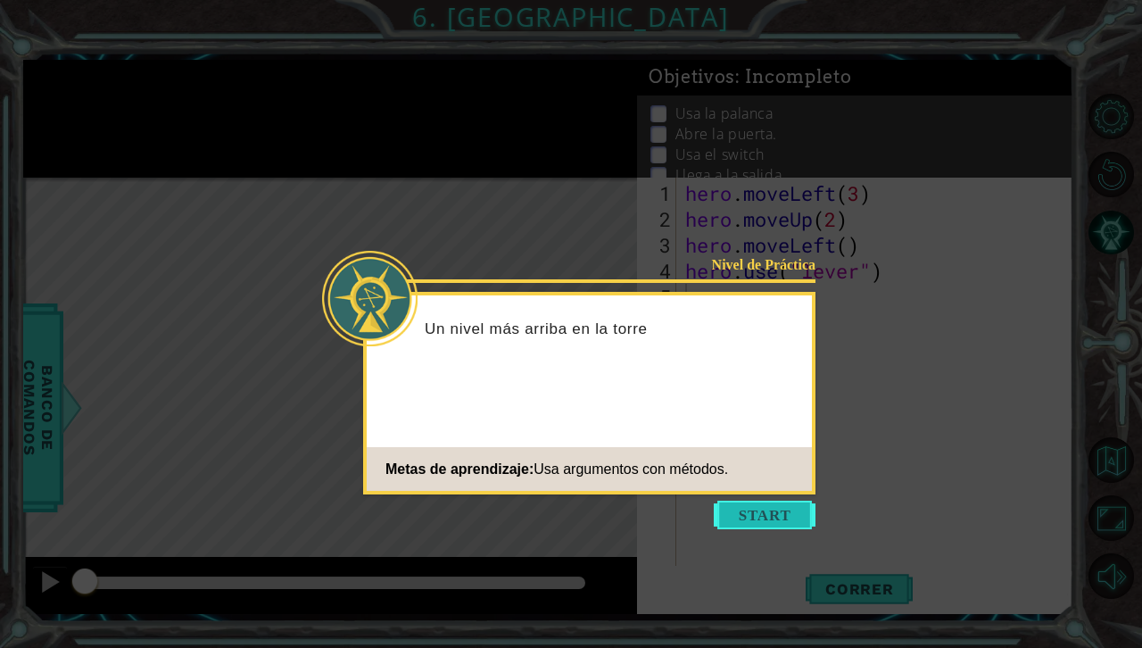
click at [767, 515] on button "Start" at bounding box center [765, 515] width 102 height 29
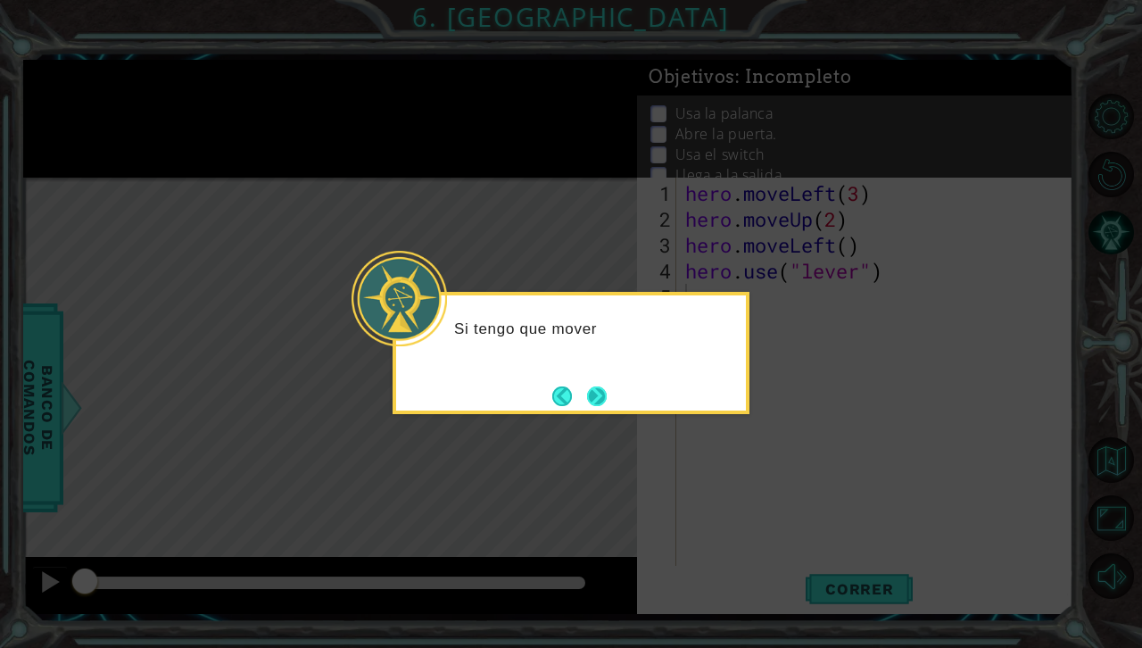
click at [592, 390] on button "Next" at bounding box center [597, 396] width 20 height 20
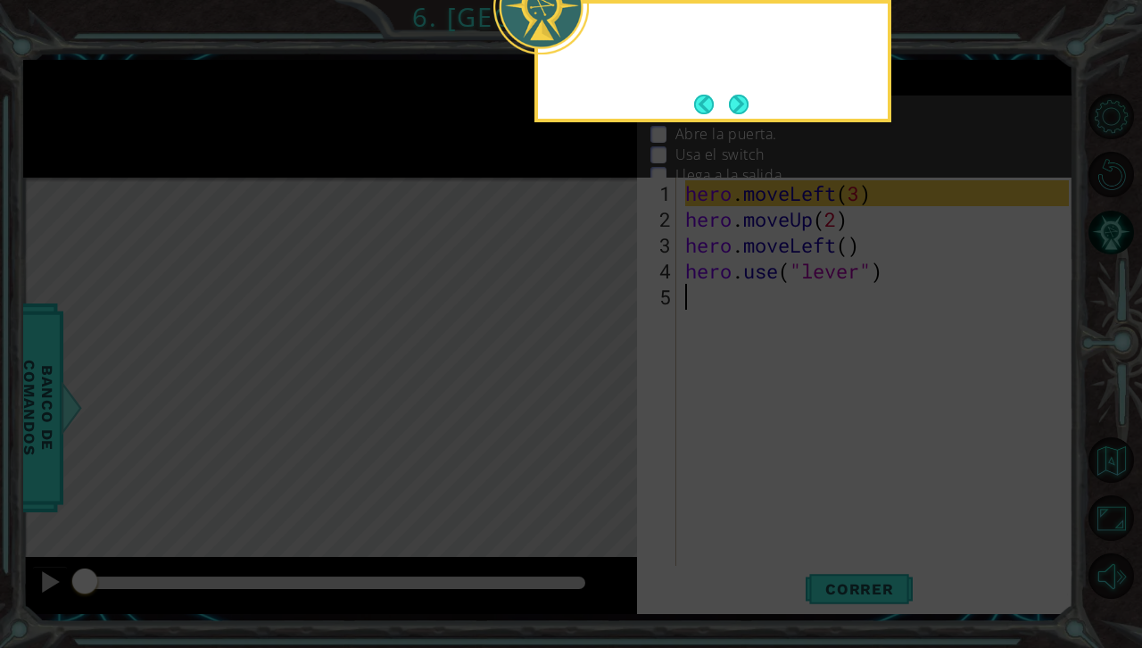
click at [592, 390] on icon at bounding box center [571, 108] width 1142 height 1080
click at [729, 109] on button "Next" at bounding box center [739, 105] width 20 height 20
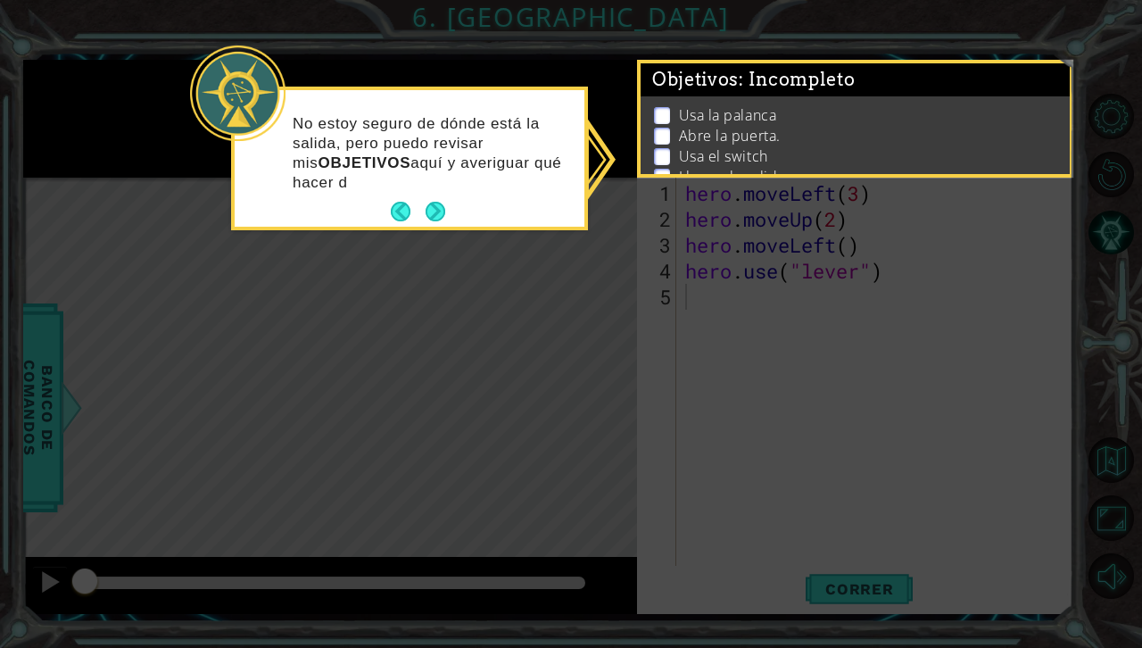
click at [436, 192] on p "No estoy seguro de dónde está la salida, pero puedo revisar mis OBJETIVOS aquí …" at bounding box center [432, 153] width 279 height 79
click at [436, 203] on button "Next" at bounding box center [436, 212] width 22 height 22
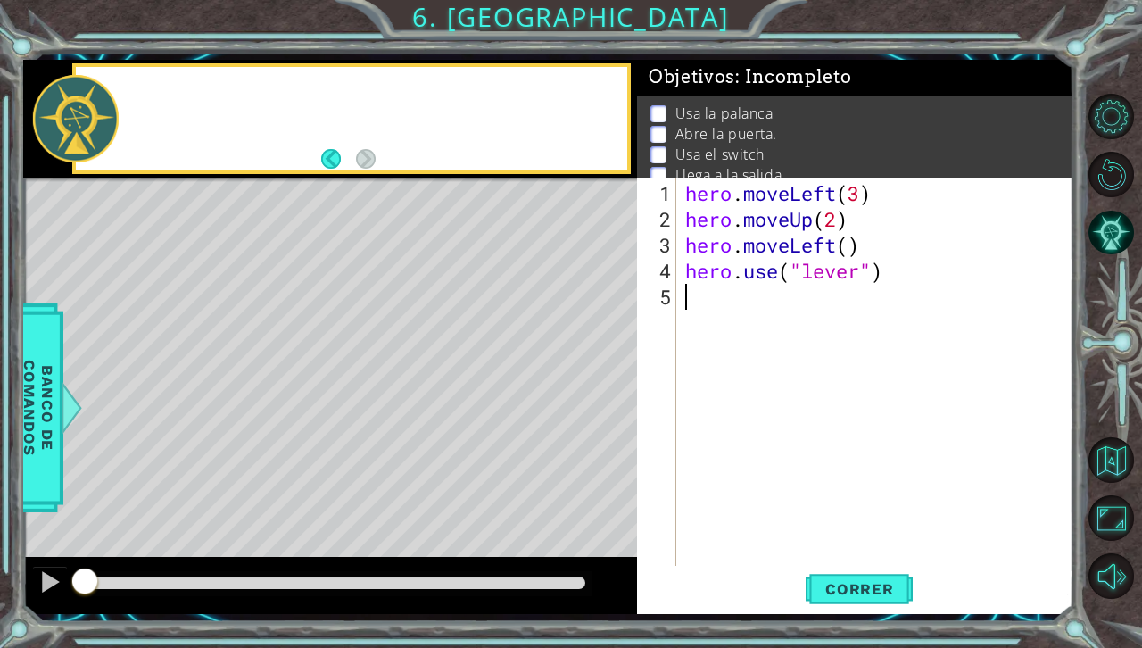
click at [436, 203] on div "Level Map" at bounding box center [435, 441] width 825 height 526
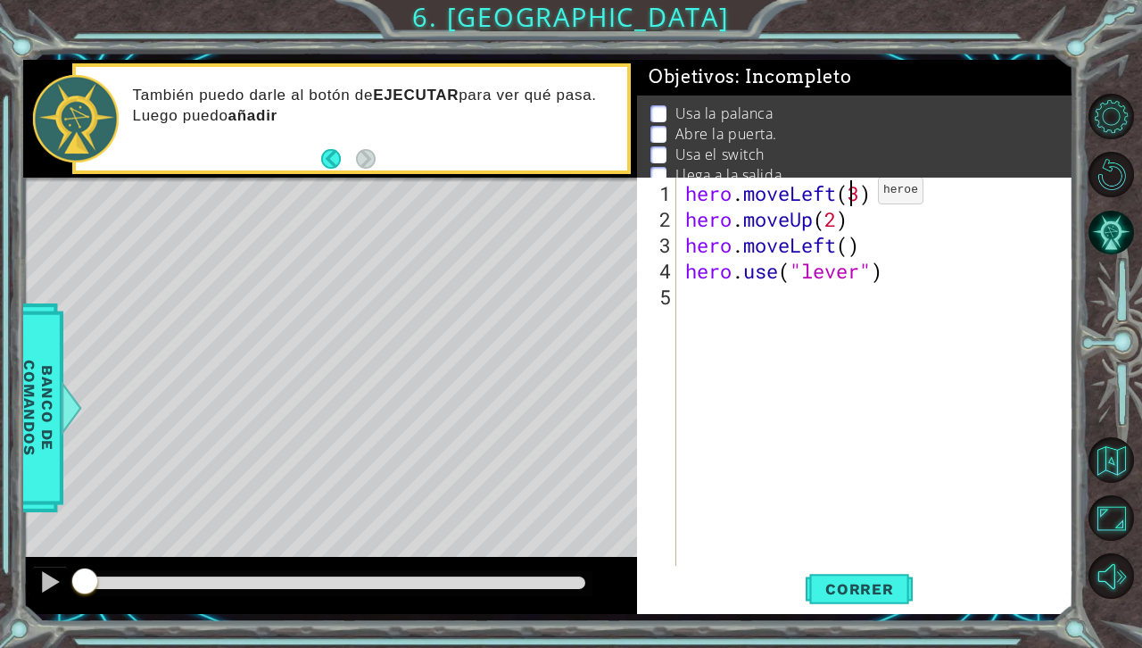
click at [850, 197] on div "hero . moveLeft ( 3 ) hero . moveUp ( 2 ) hero . moveLeft ( ) hero . use ( "lev…" at bounding box center [880, 400] width 396 height 440
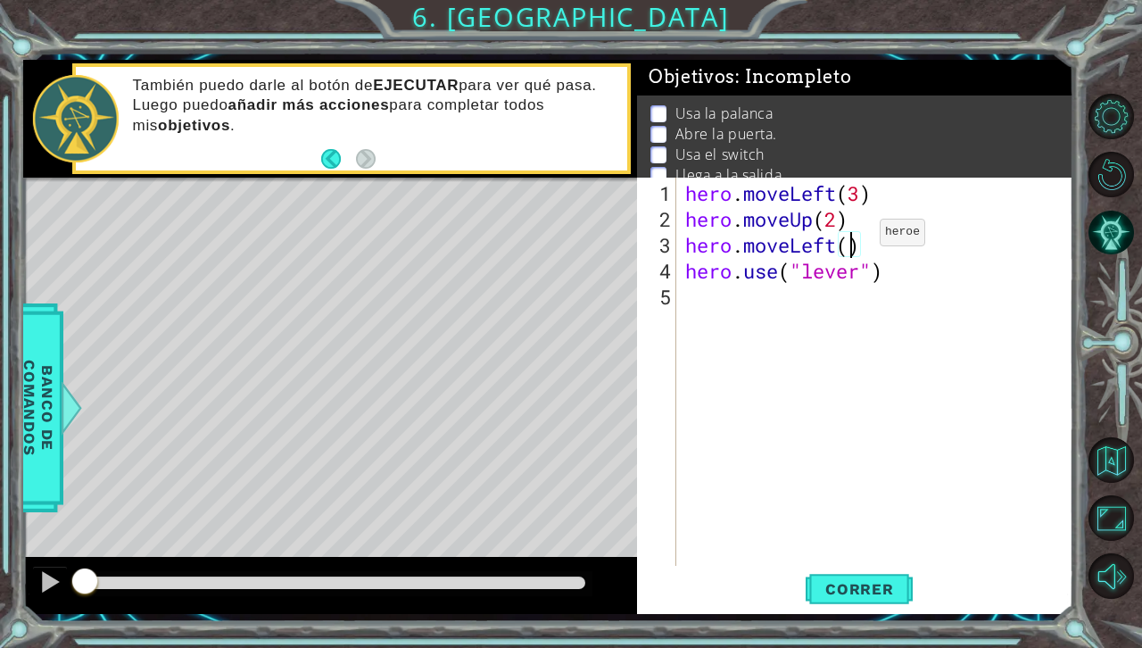
click at [853, 239] on div "hero . moveLeft ( 3 ) hero . moveUp ( 2 ) hero . moveLeft ( ) hero . use ( "lev…" at bounding box center [880, 400] width 396 height 440
type textarea "hero.moveLeft()"
click at [42, 577] on div at bounding box center [49, 581] width 23 height 23
click at [686, 298] on div "hero . moveLeft ( 3 ) hero . moveUp ( 2 ) hero . moveLeft ( ) hero . use ( "lev…" at bounding box center [880, 400] width 396 height 440
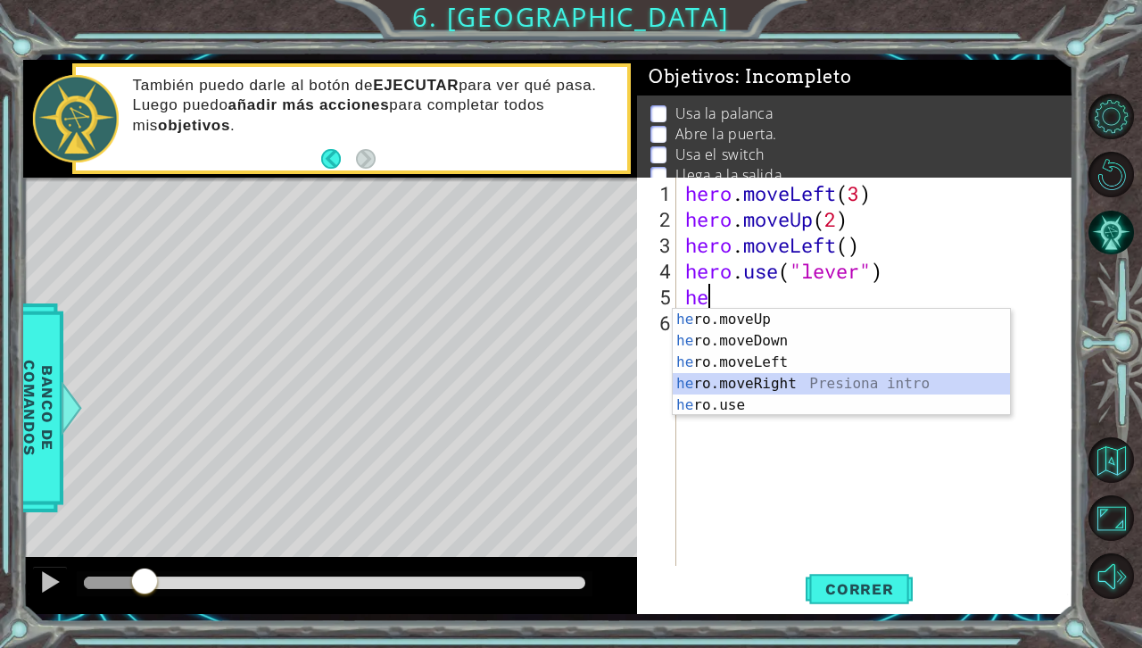
click at [752, 375] on div "he ro.moveUp Presiona intro he ro.moveDown Presiona intro he ro.moveLeft Presio…" at bounding box center [841, 384] width 337 height 150
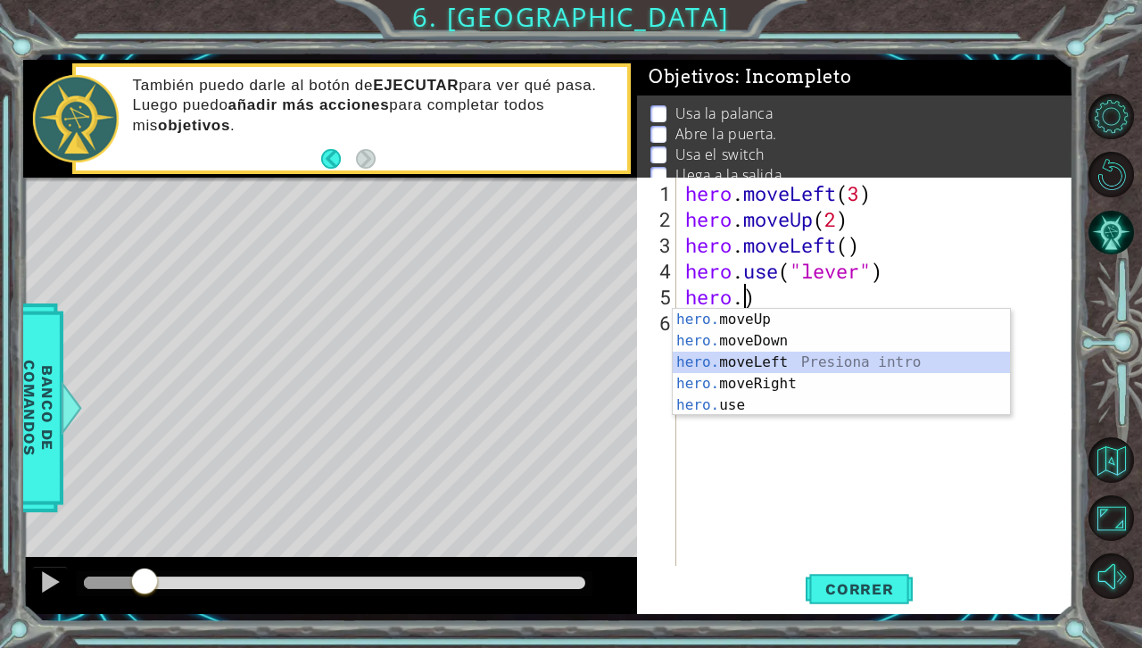
click at [790, 357] on div "hero. moveUp Presiona intro hero. moveDown Presiona intro hero. moveLeft Presio…" at bounding box center [841, 384] width 337 height 150
type textarea "hero.moveLeft(1)"
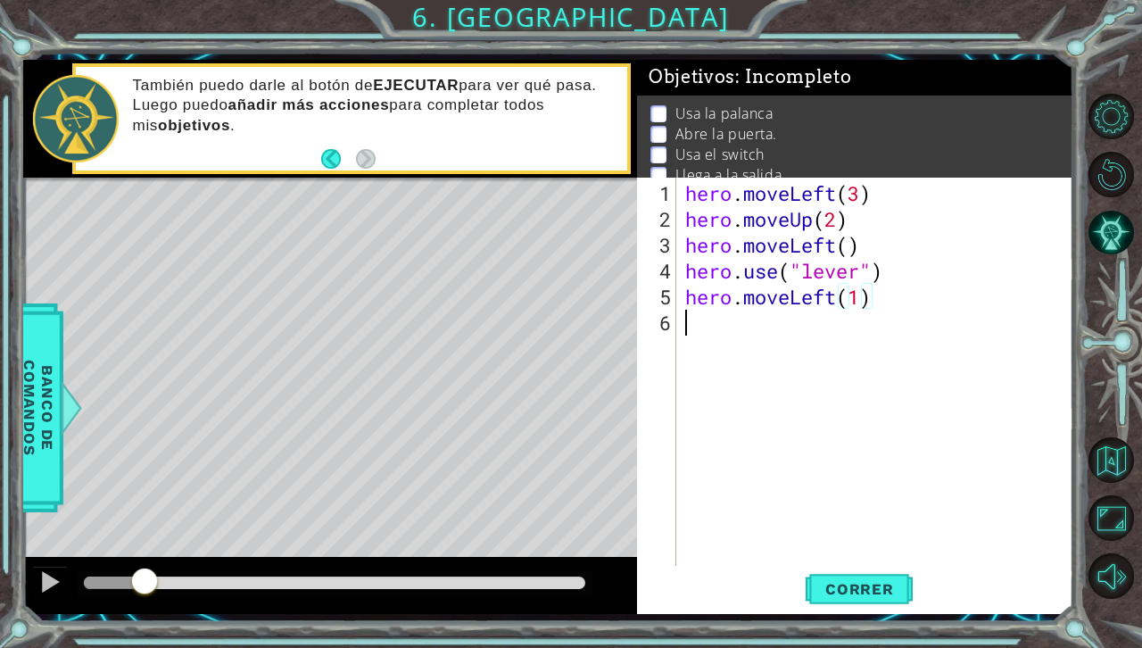
click at [683, 329] on div "hero . moveLeft ( 3 ) hero . moveUp ( 2 ) hero . moveLeft ( ) hero . use ( "lev…" at bounding box center [880, 400] width 396 height 440
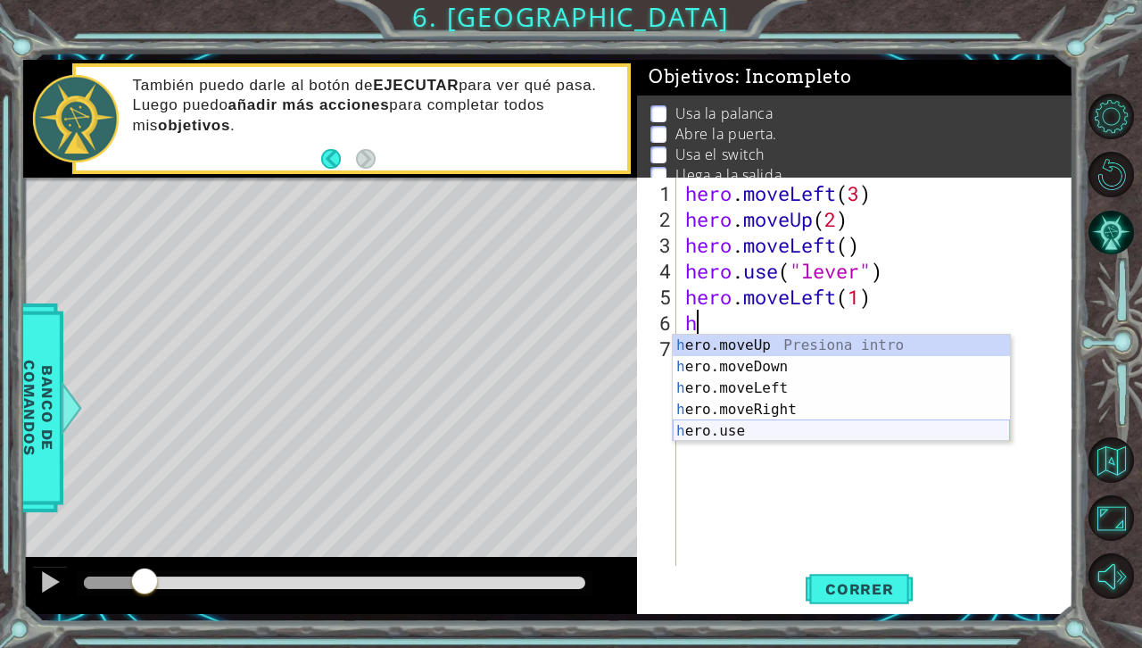
click at [708, 425] on div "h ero.moveUp Presiona intro h ero.moveDown Presiona intro h ero.moveLeft Presio…" at bounding box center [841, 410] width 337 height 150
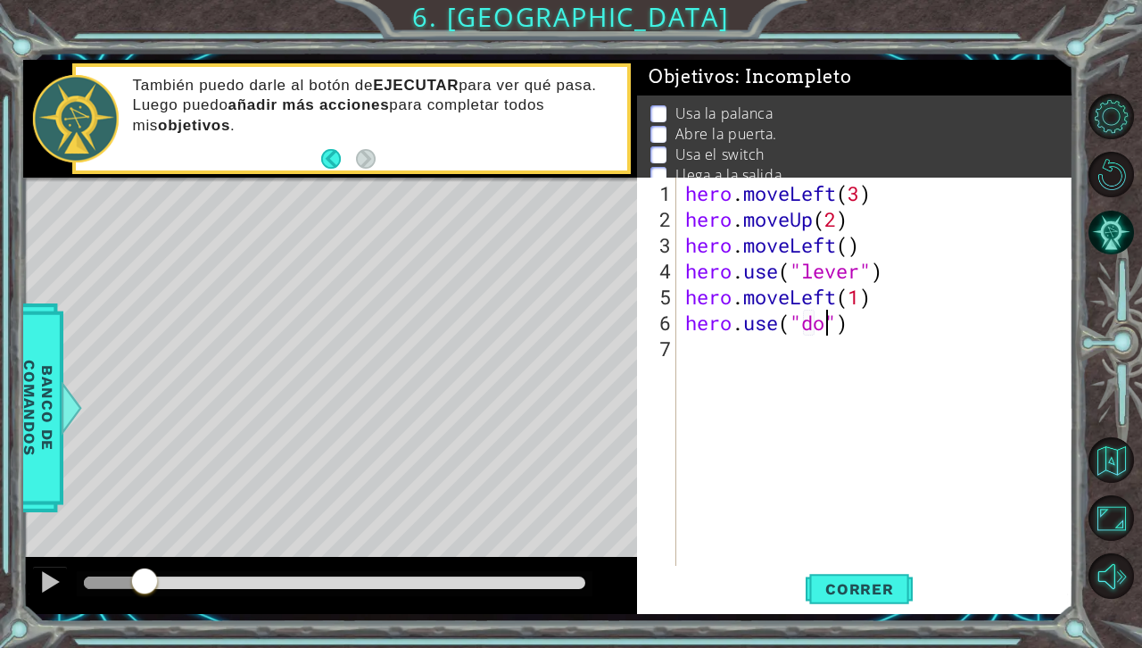
type textarea "hero.use("door")"
click at [695, 361] on div "hero . moveLeft ( 3 ) hero . moveUp ( 2 ) hero . moveLeft ( ) hero . use ( "lev…" at bounding box center [880, 400] width 396 height 440
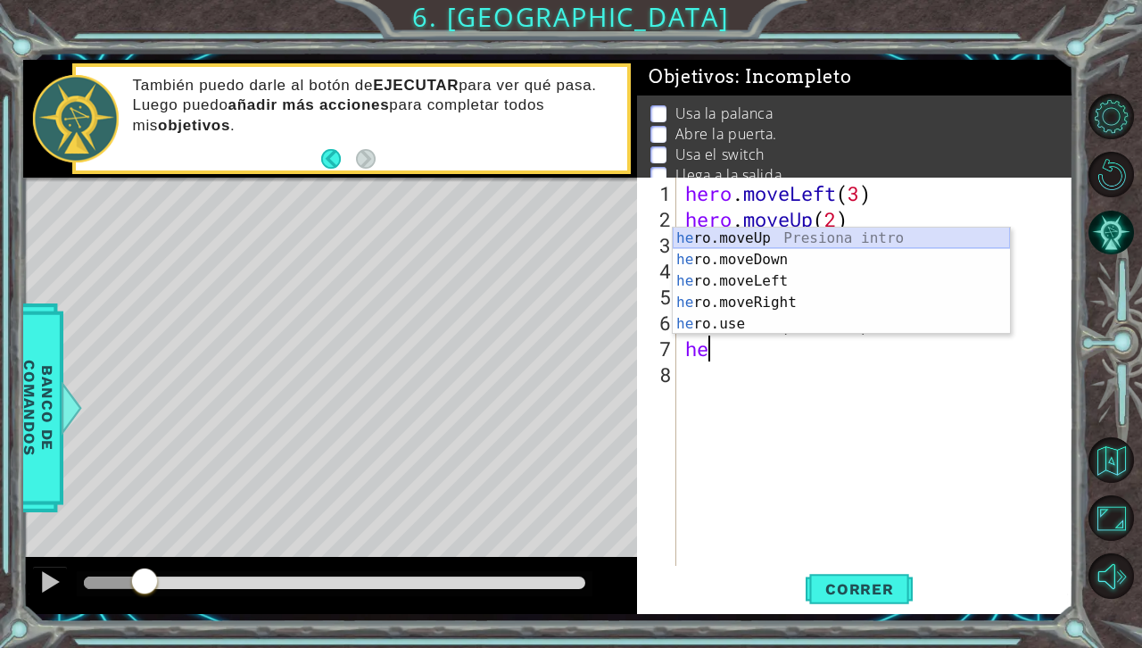
click at [751, 236] on div "he ro.moveUp Presiona intro he ro.moveDown Presiona intro he ro.moveLeft Presio…" at bounding box center [841, 303] width 337 height 150
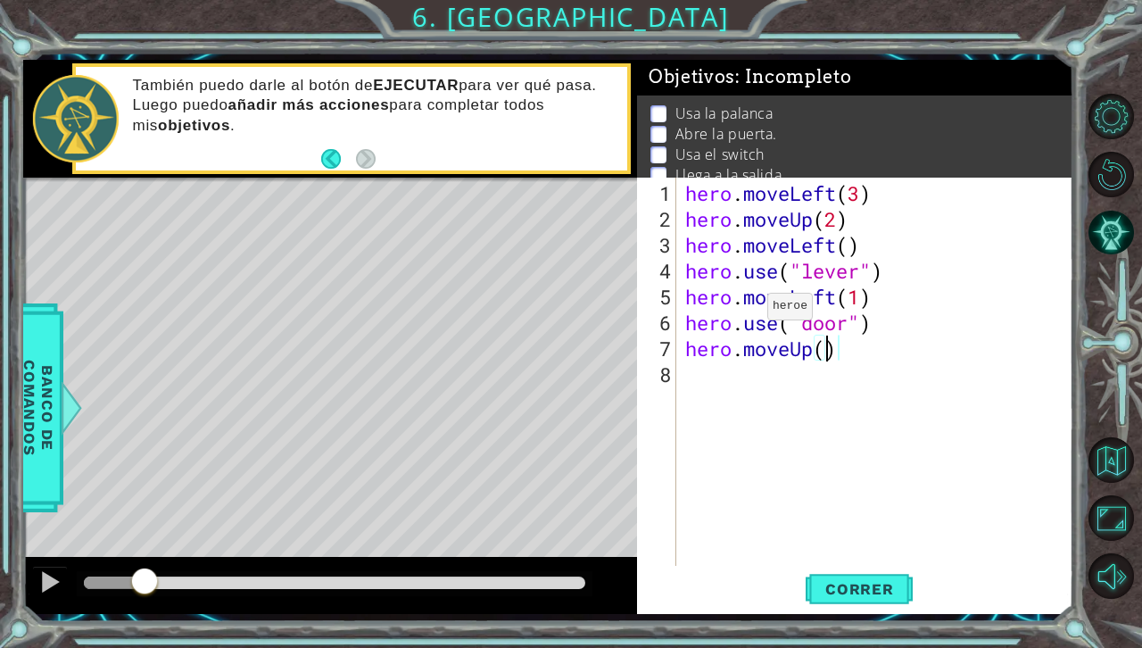
type textarea "hero.moveUp(2)"
click at [684, 387] on div "hero . moveLeft ( 3 ) hero . moveUp ( 2 ) hero . moveLeft ( ) hero . use ( "lev…" at bounding box center [880, 400] width 396 height 440
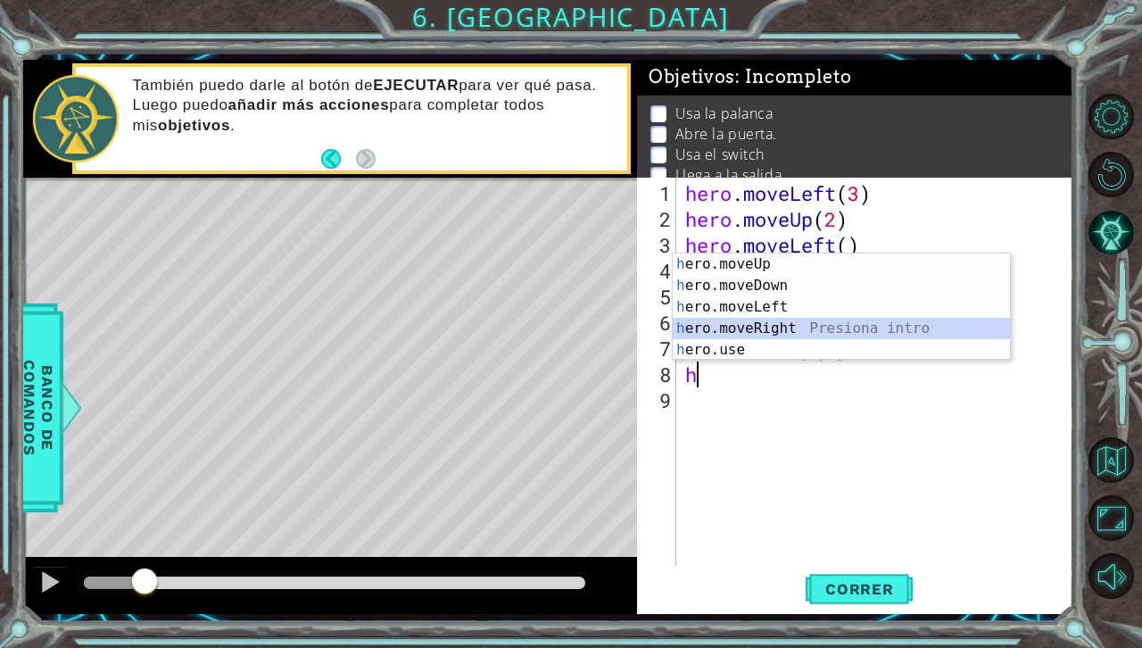
click at [762, 328] on div "h ero.moveUp Presiona intro h ero.moveDown Presiona intro h ero.moveLeft Presio…" at bounding box center [841, 328] width 337 height 150
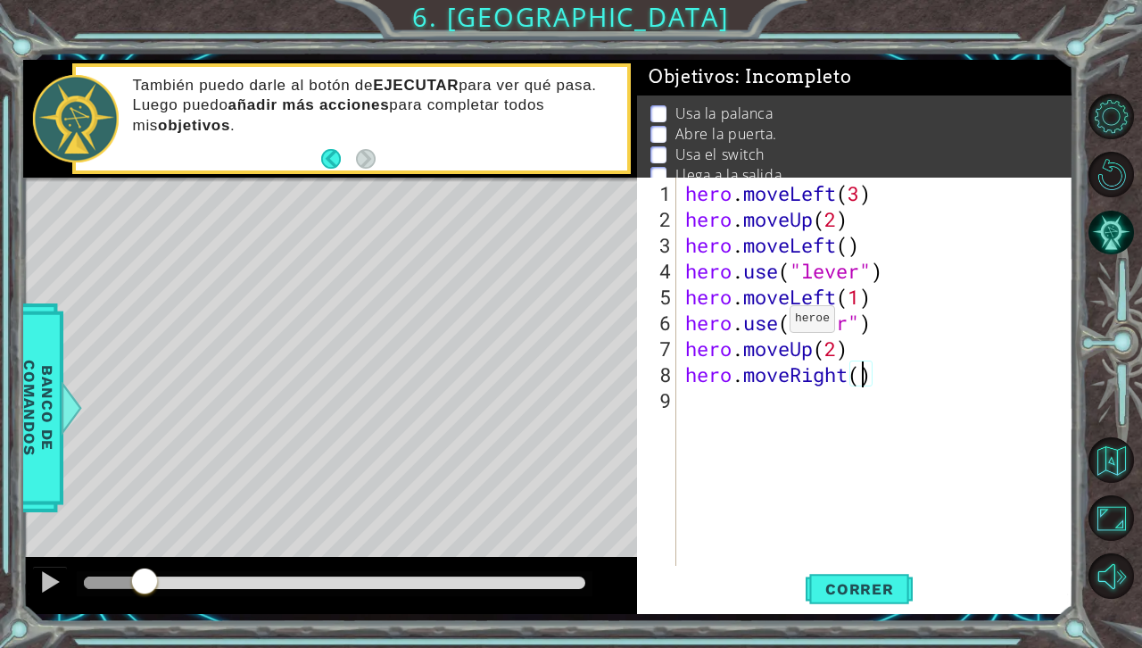
type textarea "hero.moveRight(2)"
click at [693, 405] on div "hero . moveLeft ( 3 ) hero . moveUp ( 2 ) hero . moveLeft ( ) hero . use ( "lev…" at bounding box center [880, 400] width 396 height 440
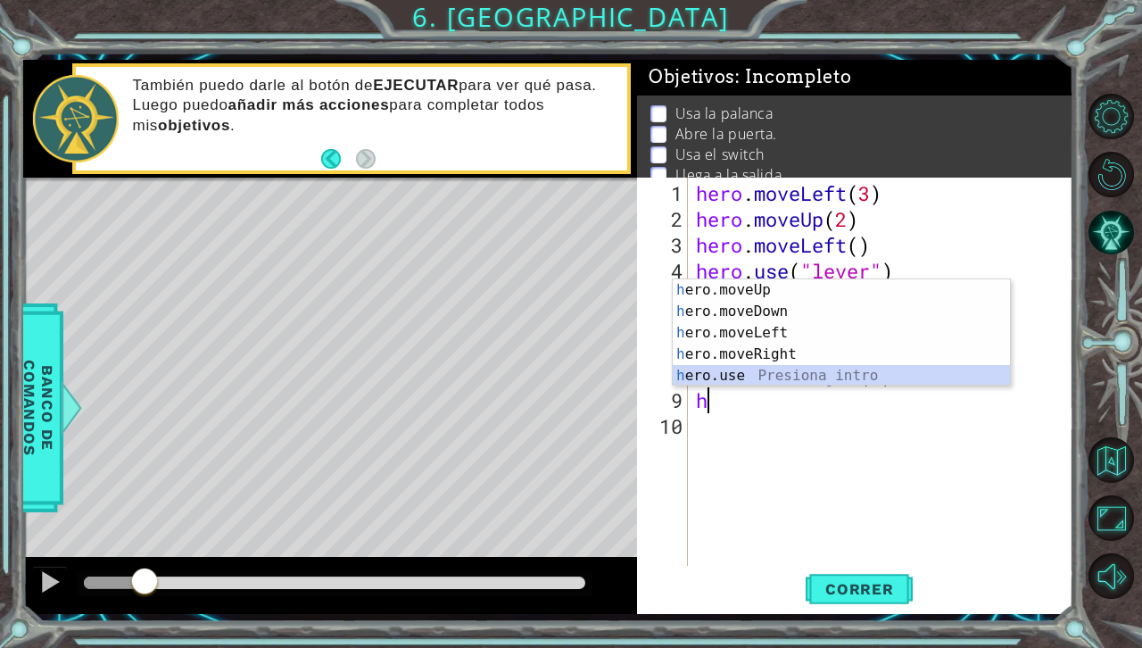
click at [728, 369] on div "h ero.moveUp Presiona intro h ero.moveDown Presiona intro h ero.moveLeft Presio…" at bounding box center [841, 354] width 337 height 150
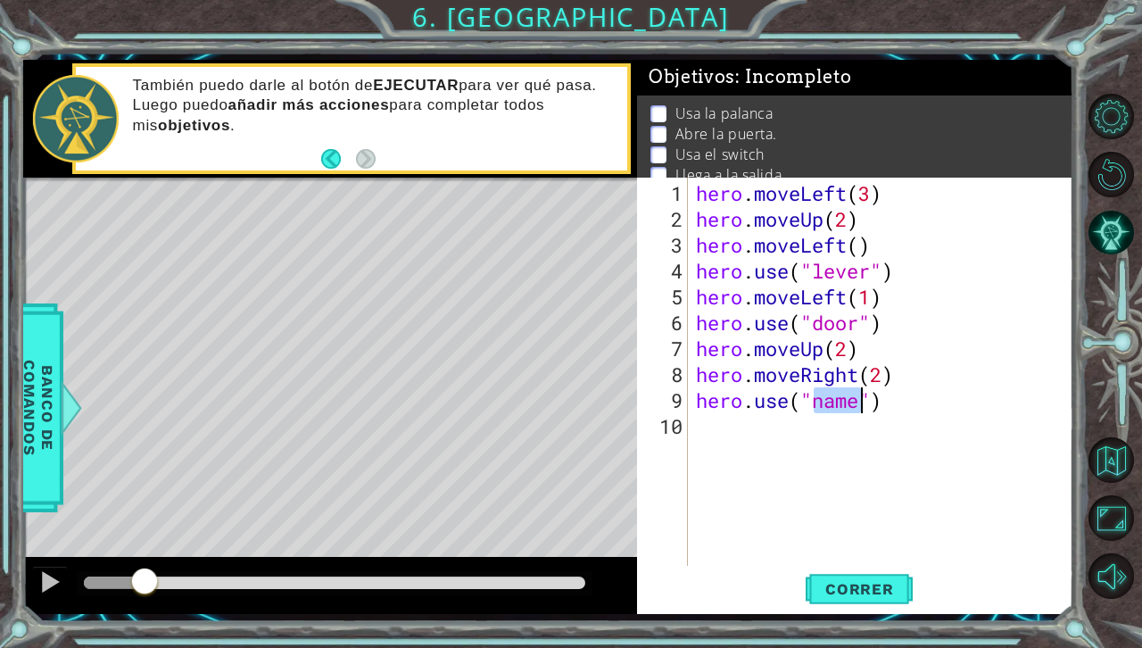
scroll to position [0, 5]
type textarea "hero.use("switch")"
click at [726, 431] on div "hero . moveLeft ( 3 ) hero . moveUp ( 2 ) hero . moveLeft ( ) hero . use ( "lev…" at bounding box center [886, 400] width 386 height 440
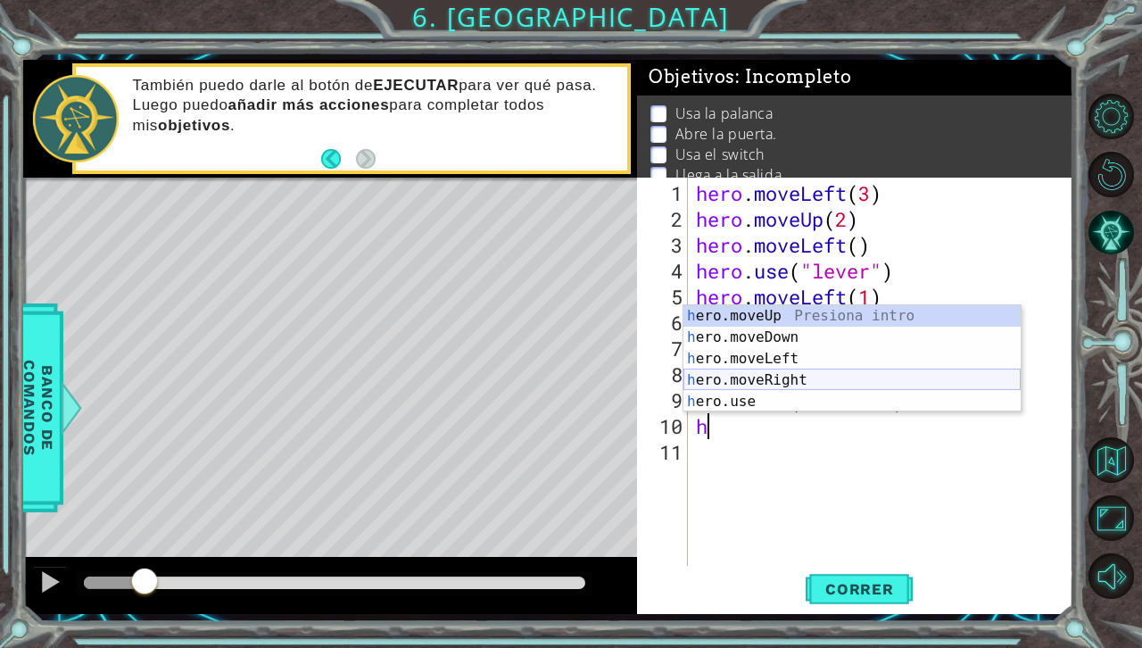
click at [769, 374] on div "h ero.moveUp Presiona intro h ero.moveDown Presiona intro h ero.moveLeft Presio…" at bounding box center [852, 380] width 337 height 150
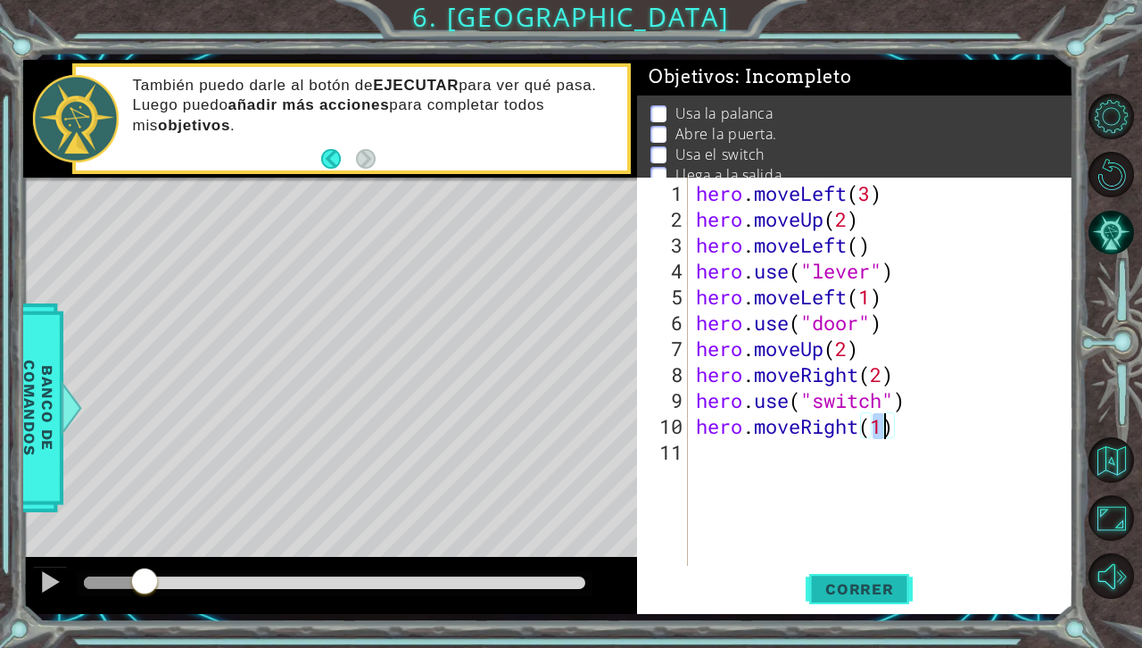
type textarea "hero.moveRight(1)"
click at [838, 581] on span "Correr" at bounding box center [860, 589] width 104 height 18
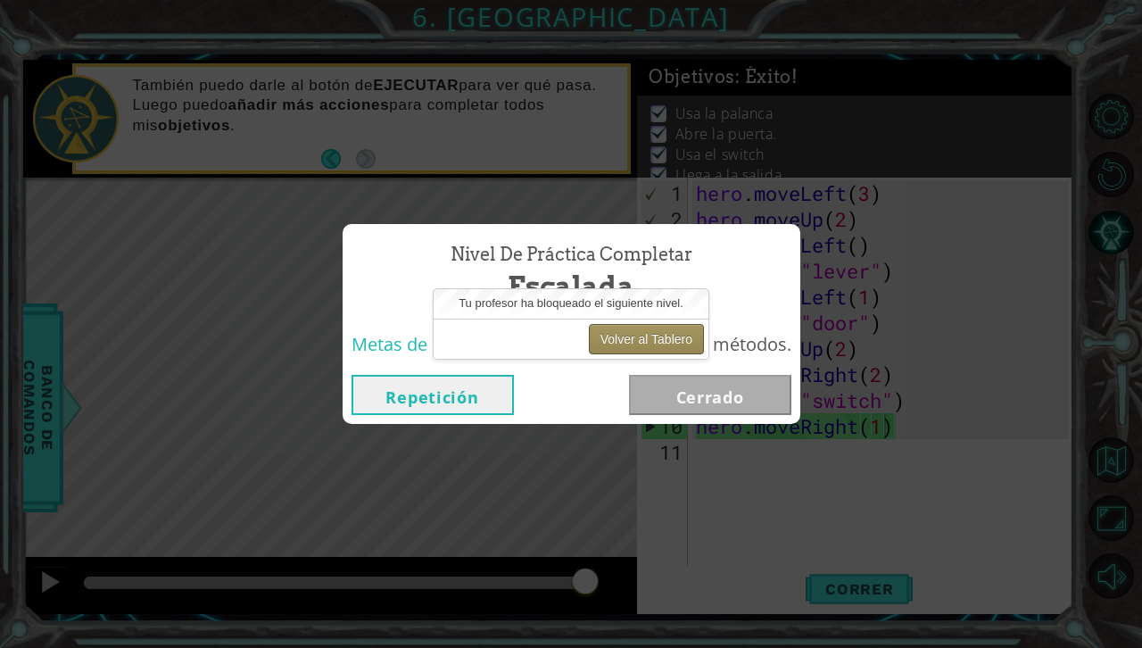
click at [664, 337] on button "Volver al Tablero" at bounding box center [646, 339] width 115 height 30
click at [663, 339] on button "Volver al Tablero" at bounding box center [646, 339] width 115 height 30
click at [486, 391] on button "Repetición" at bounding box center [433, 395] width 162 height 40
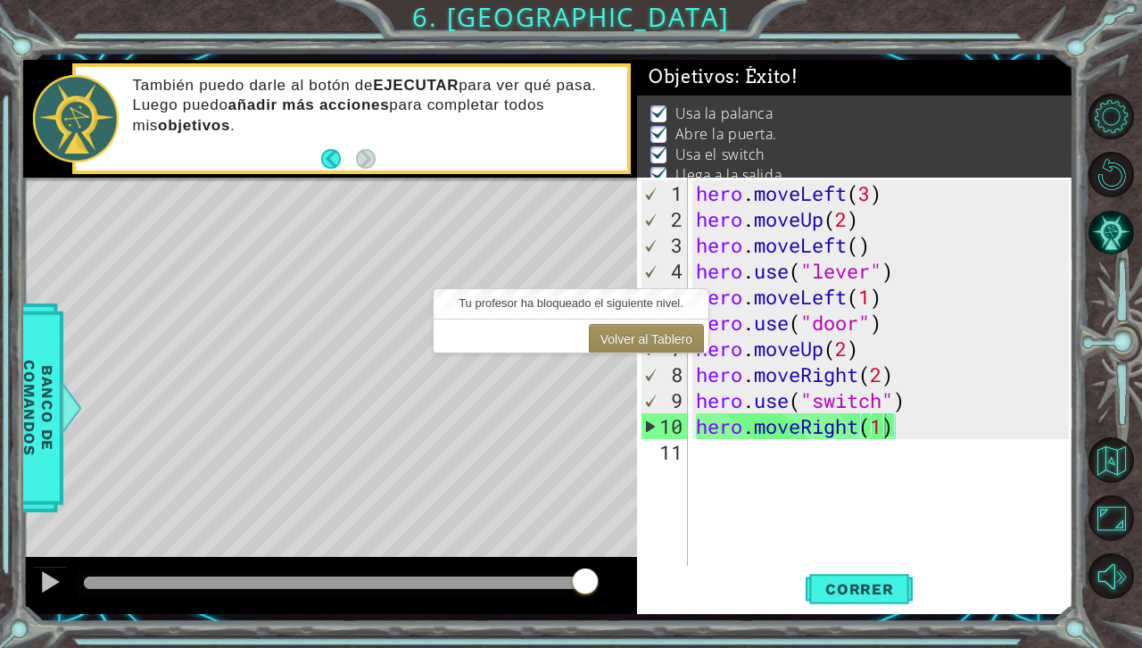
click at [482, 397] on div "Level Map" at bounding box center [435, 441] width 825 height 526
